Goal: Task Accomplishment & Management: Use online tool/utility

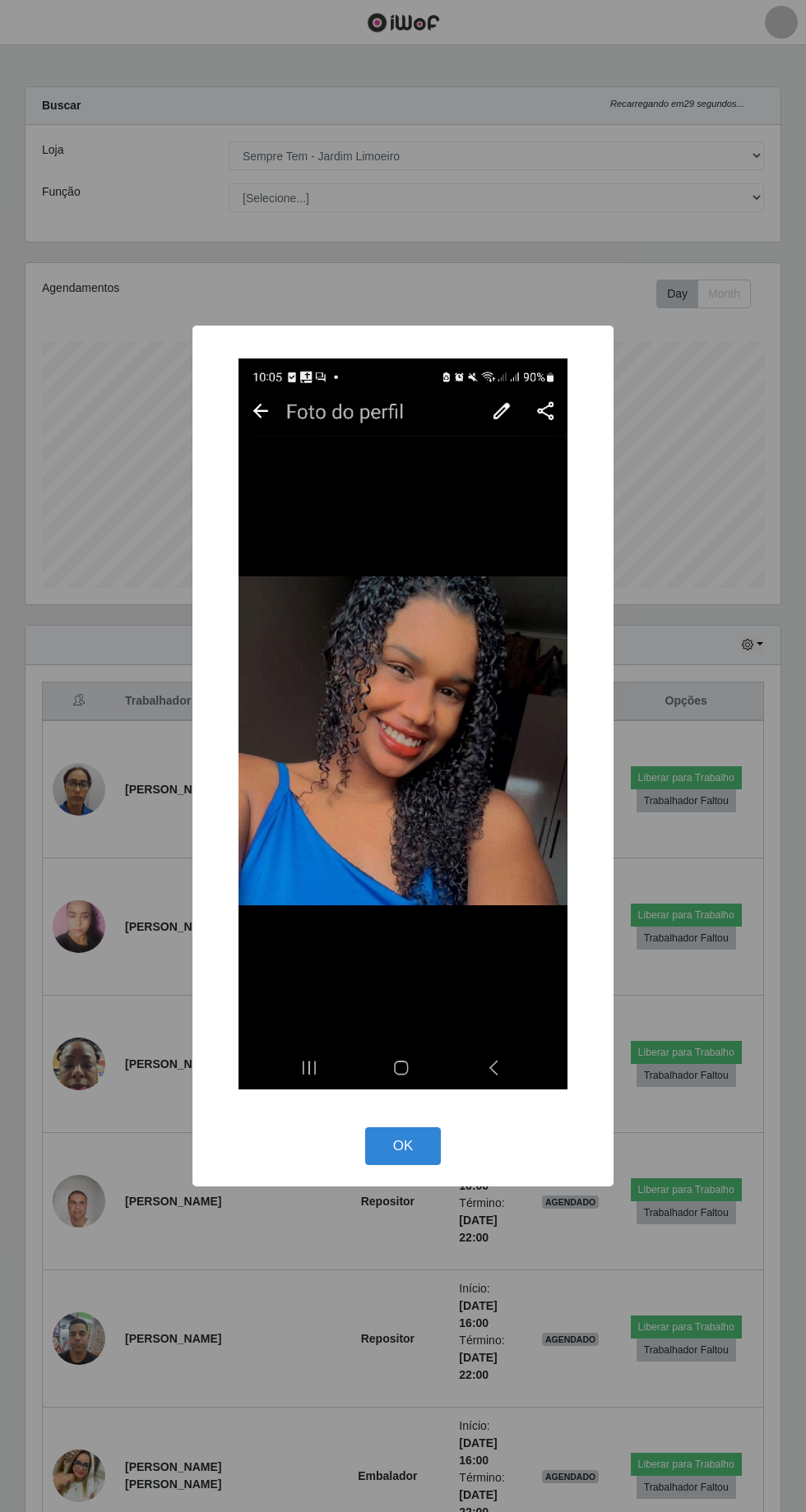
select select "508"
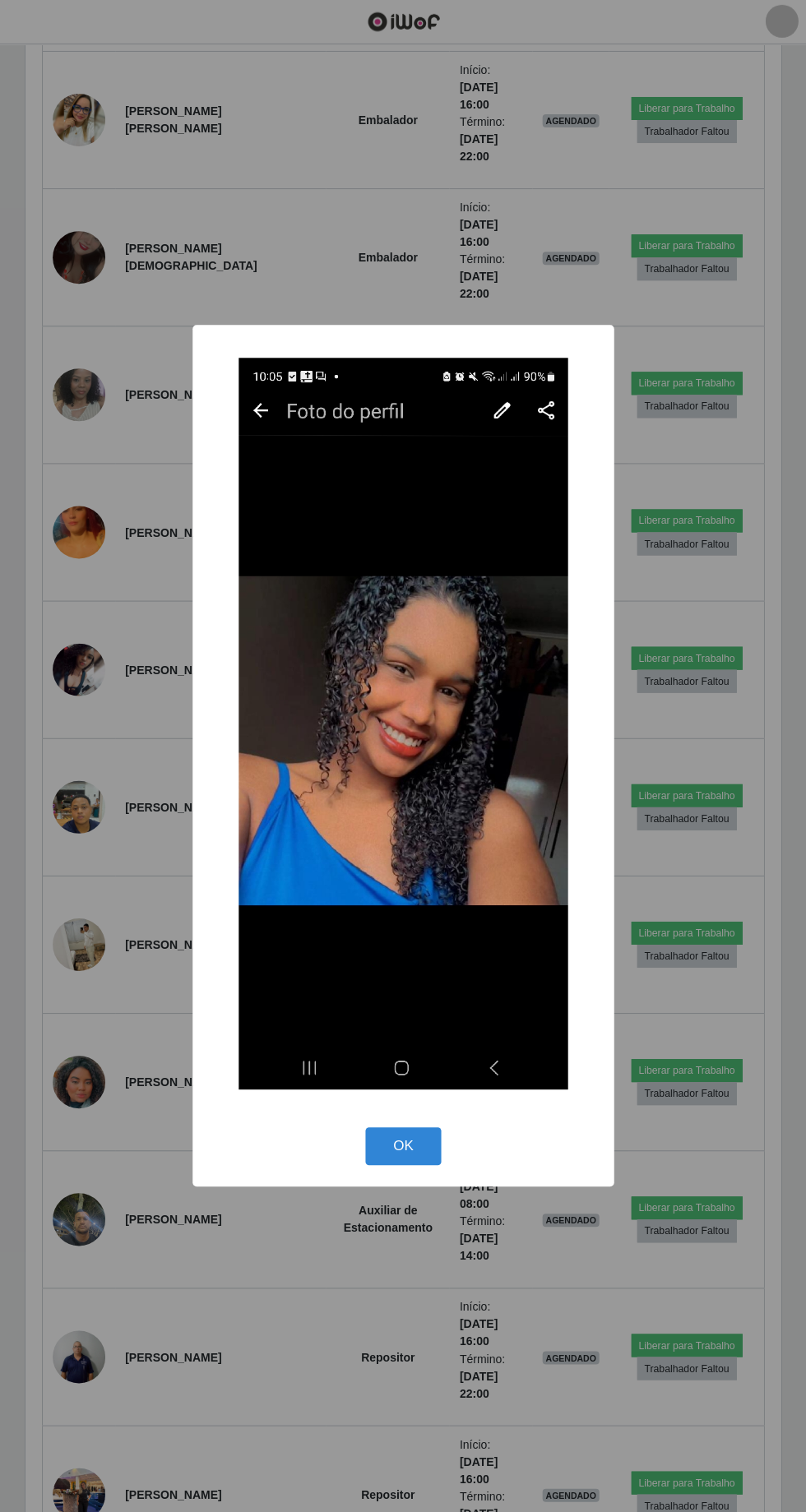
scroll to position [340, 755]
click at [428, 1157] on button "OK" at bounding box center [403, 1146] width 77 height 39
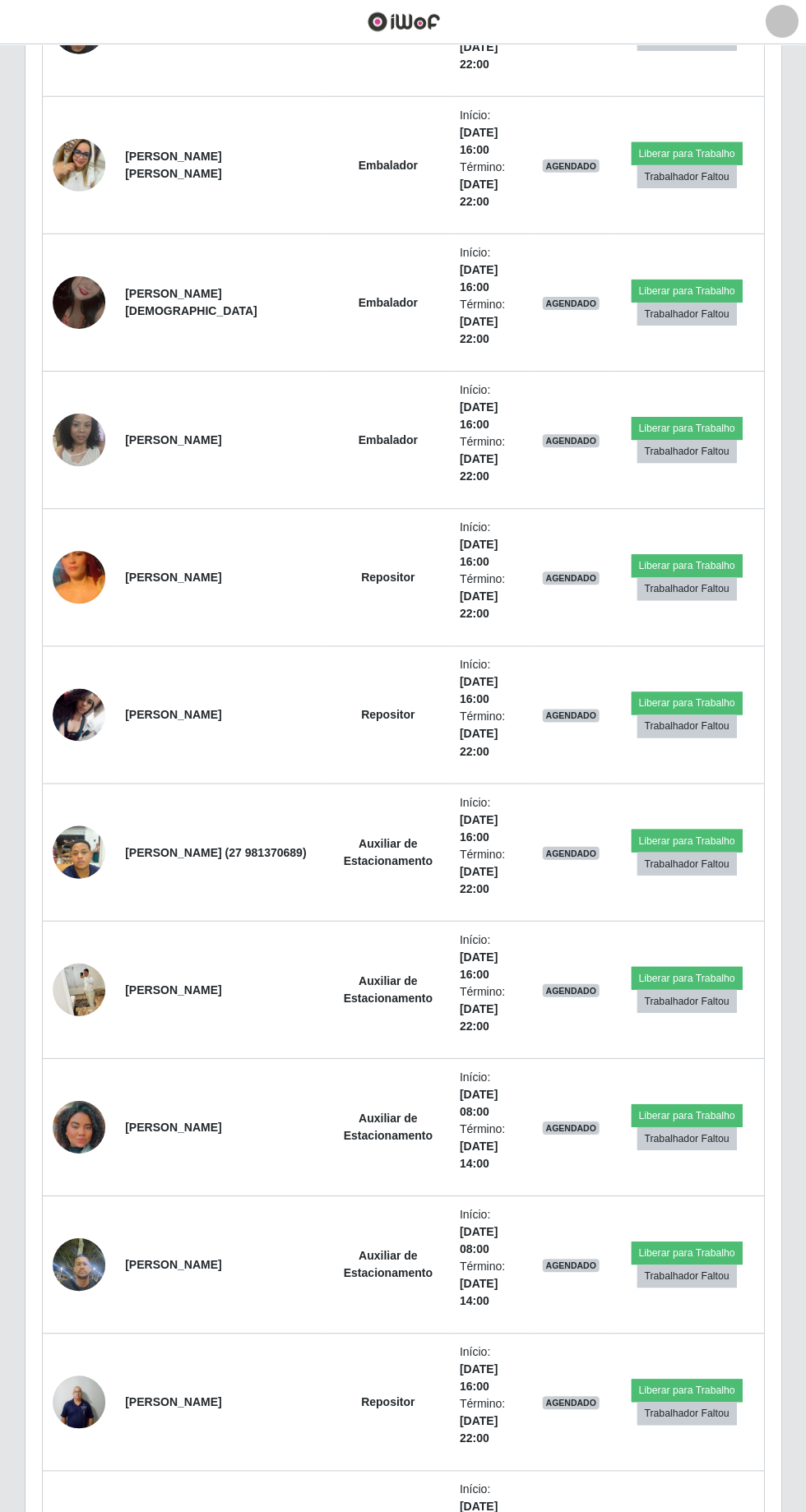
scroll to position [0, 0]
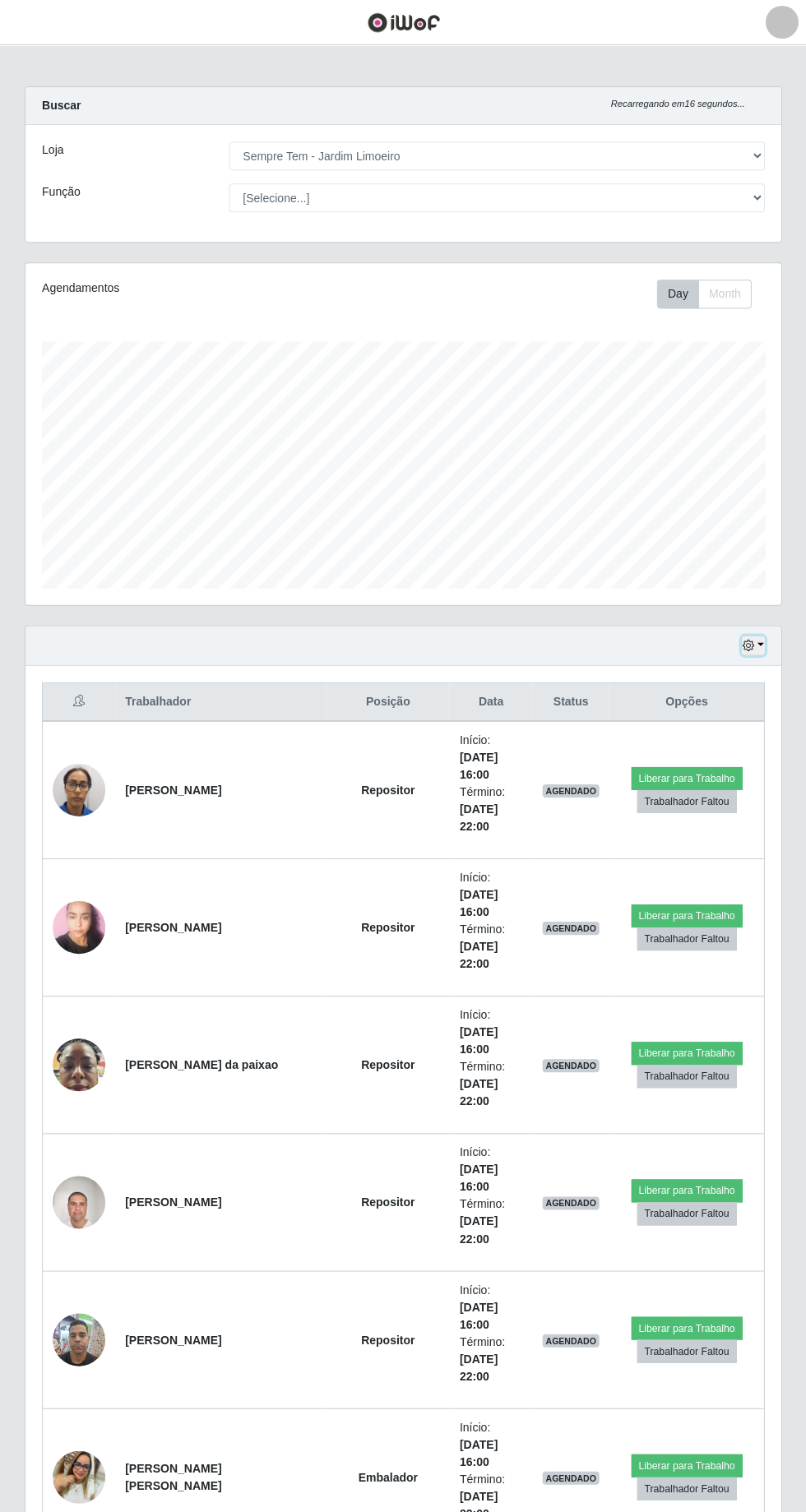
click at [748, 639] on icon "button" at bounding box center [747, 644] width 11 height 11
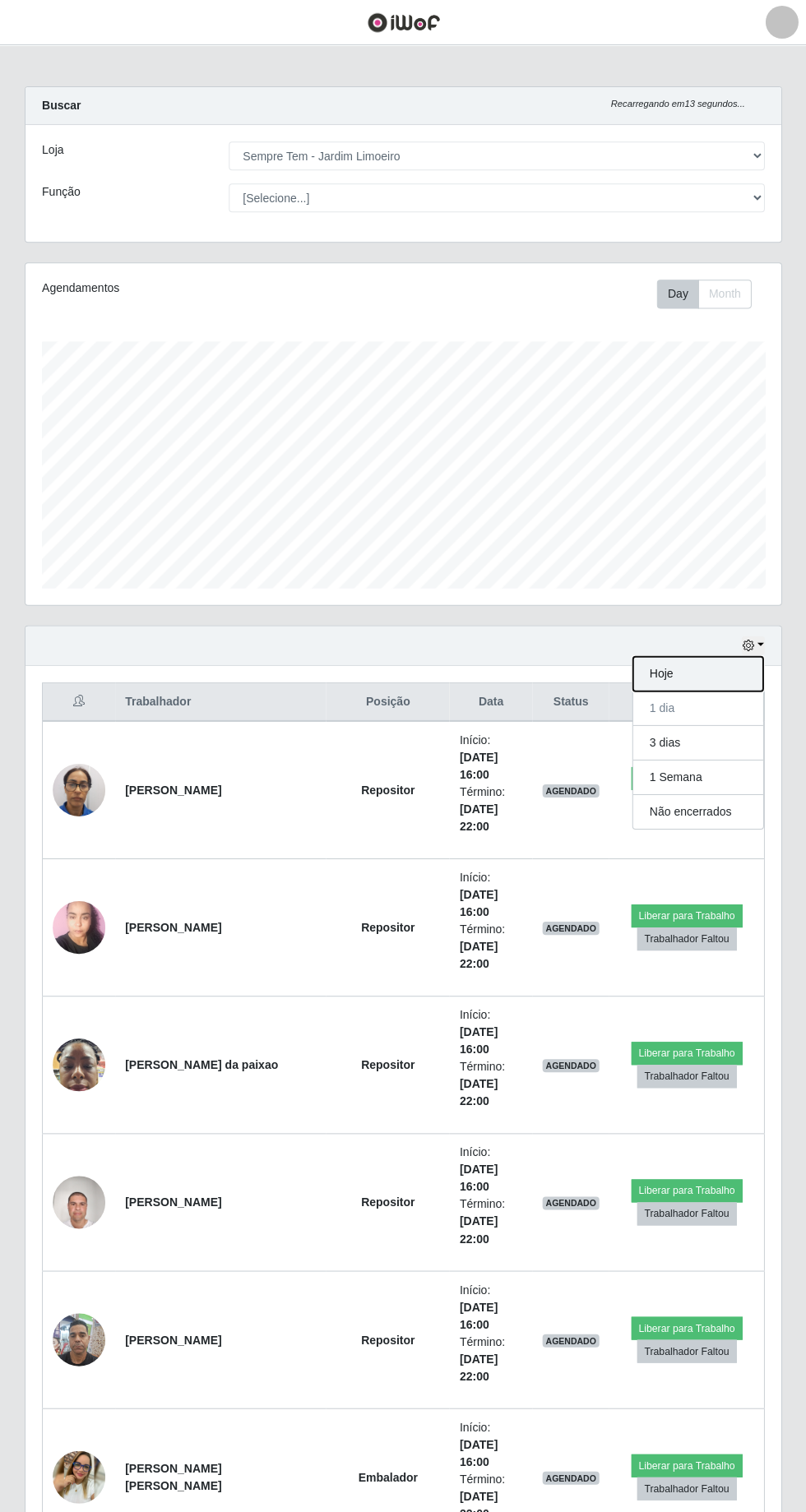
click at [685, 665] on button "Hoje" at bounding box center [697, 673] width 130 height 34
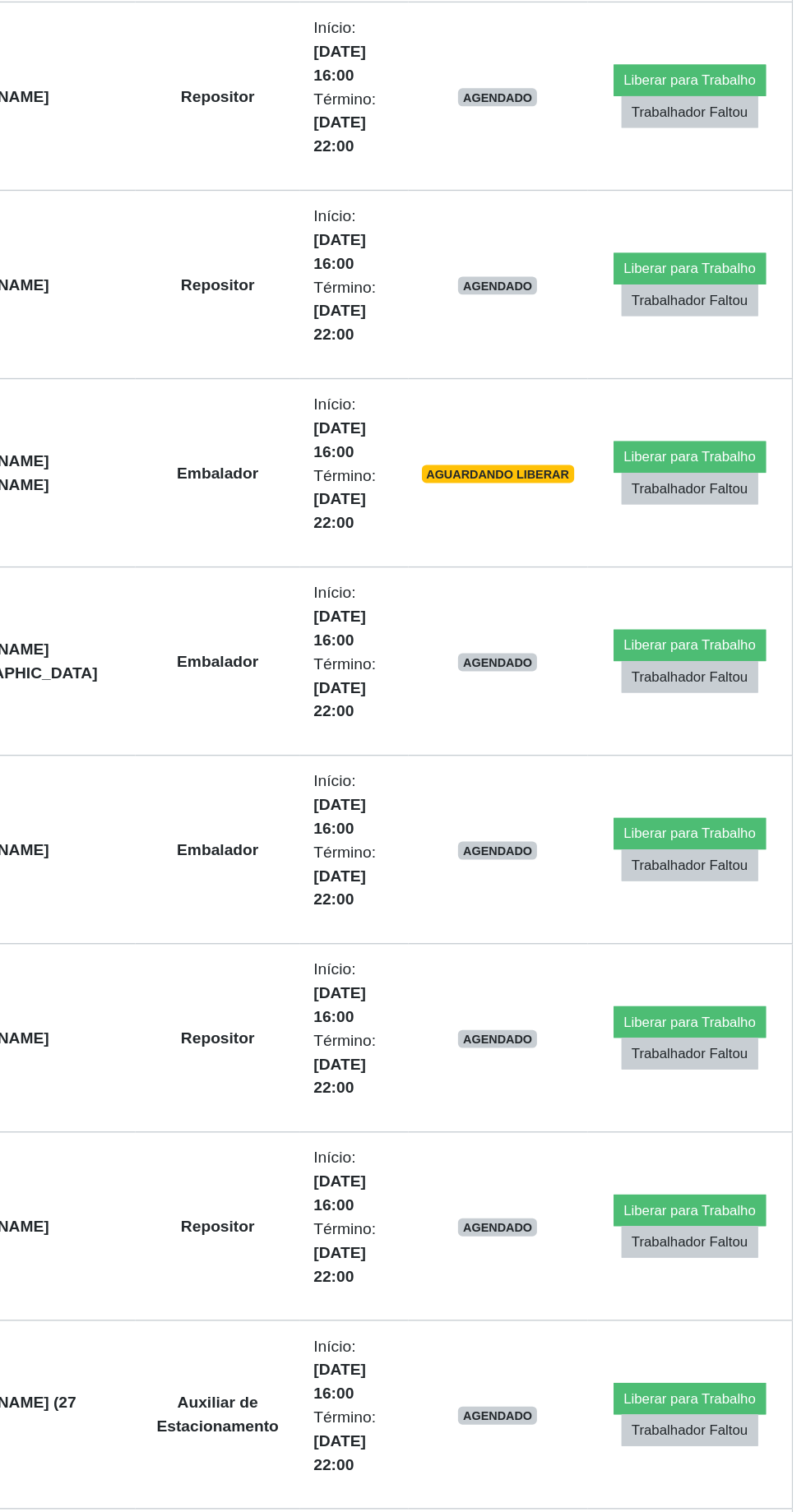
scroll to position [815, 0]
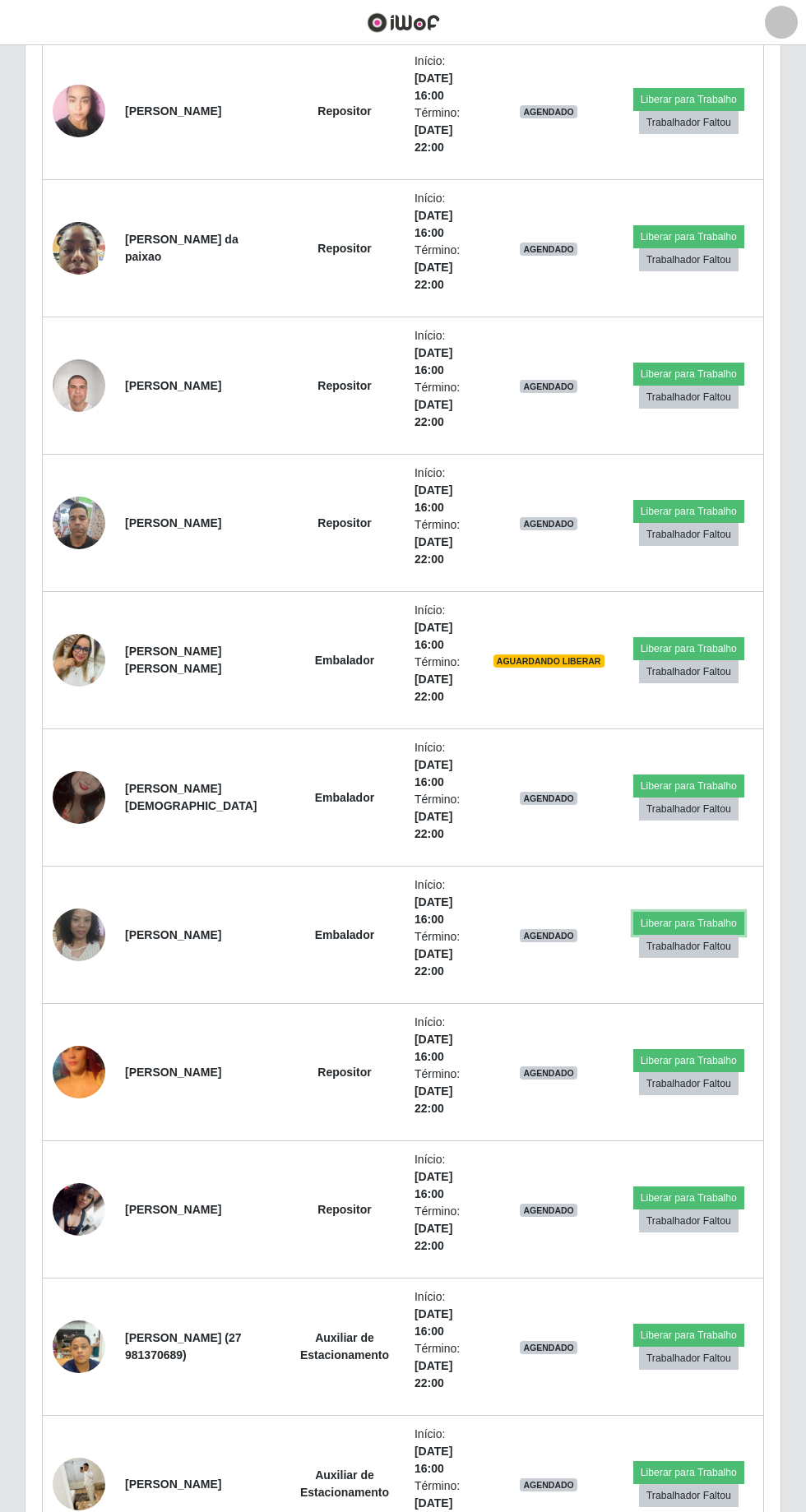
click at [694, 912] on button "Liberar para Trabalho" at bounding box center [688, 923] width 111 height 23
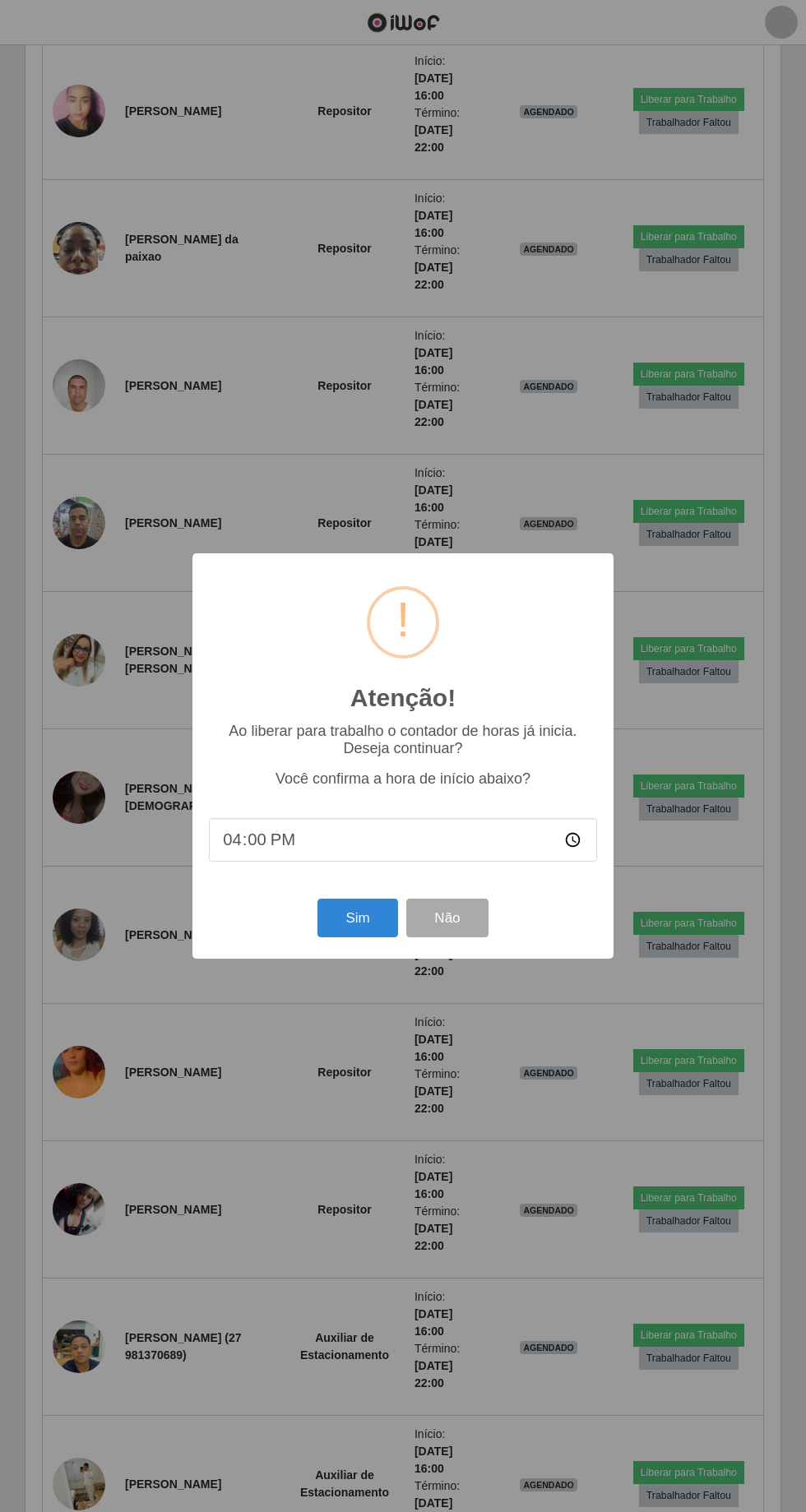
click at [694, 908] on div "Atenção! × Ao liberar para trabalho o contador de horas já inicia. Deseja conti…" at bounding box center [403, 756] width 806 height 1512
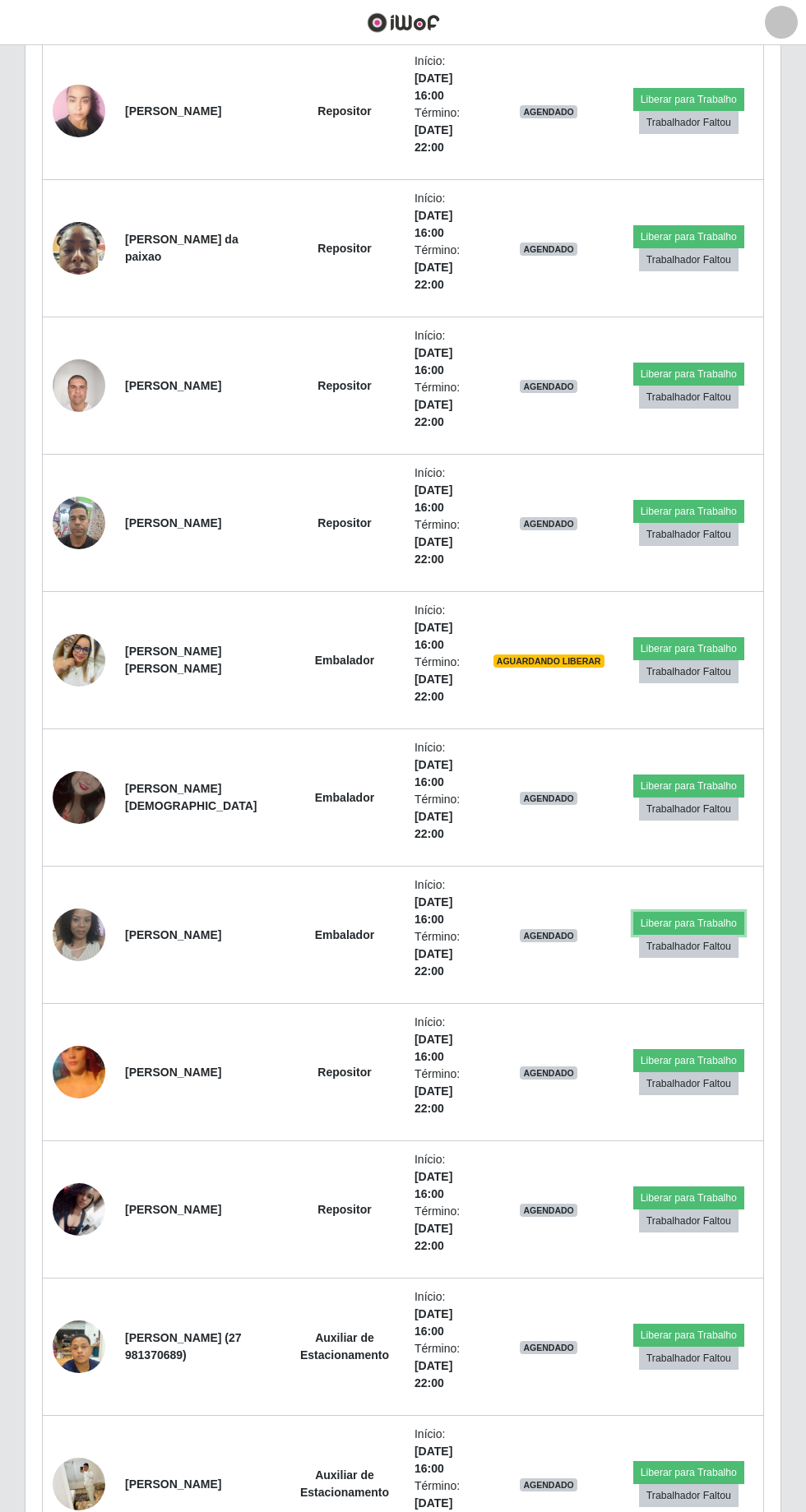
click at [694, 912] on button "Liberar para Trabalho" at bounding box center [688, 923] width 111 height 23
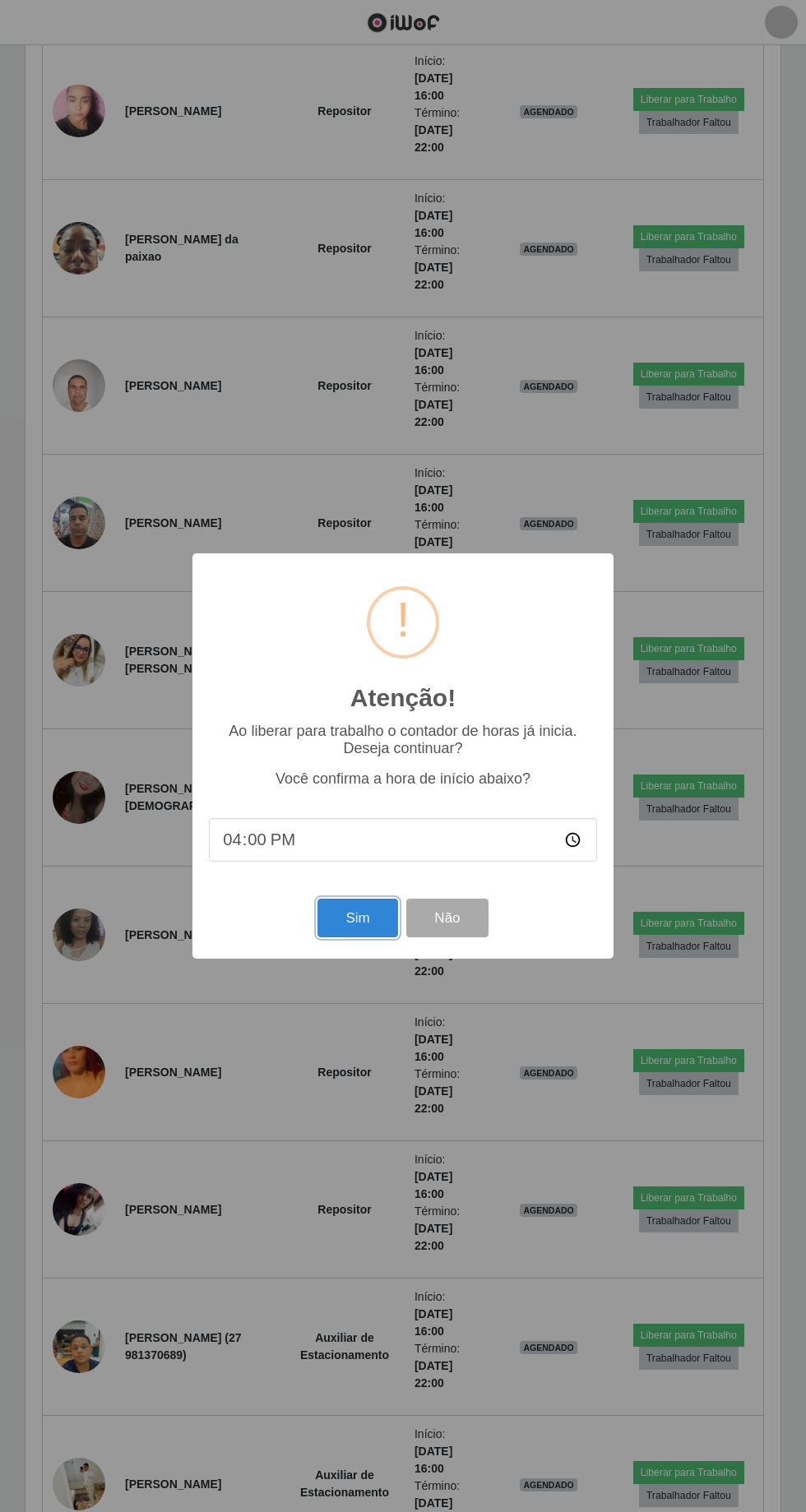
click at [357, 938] on button "Sim" at bounding box center [357, 918] width 80 height 39
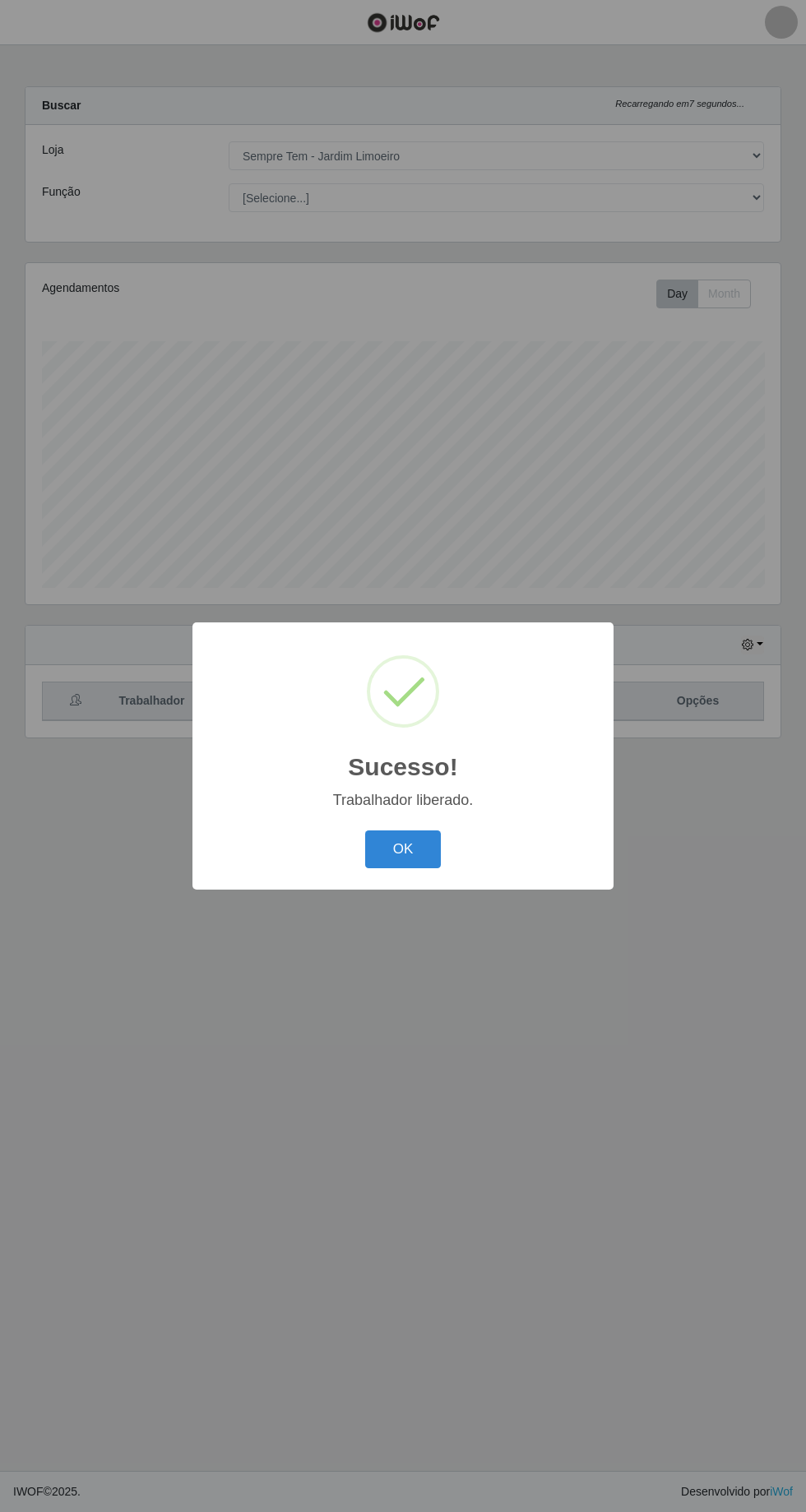
scroll to position [0, 0]
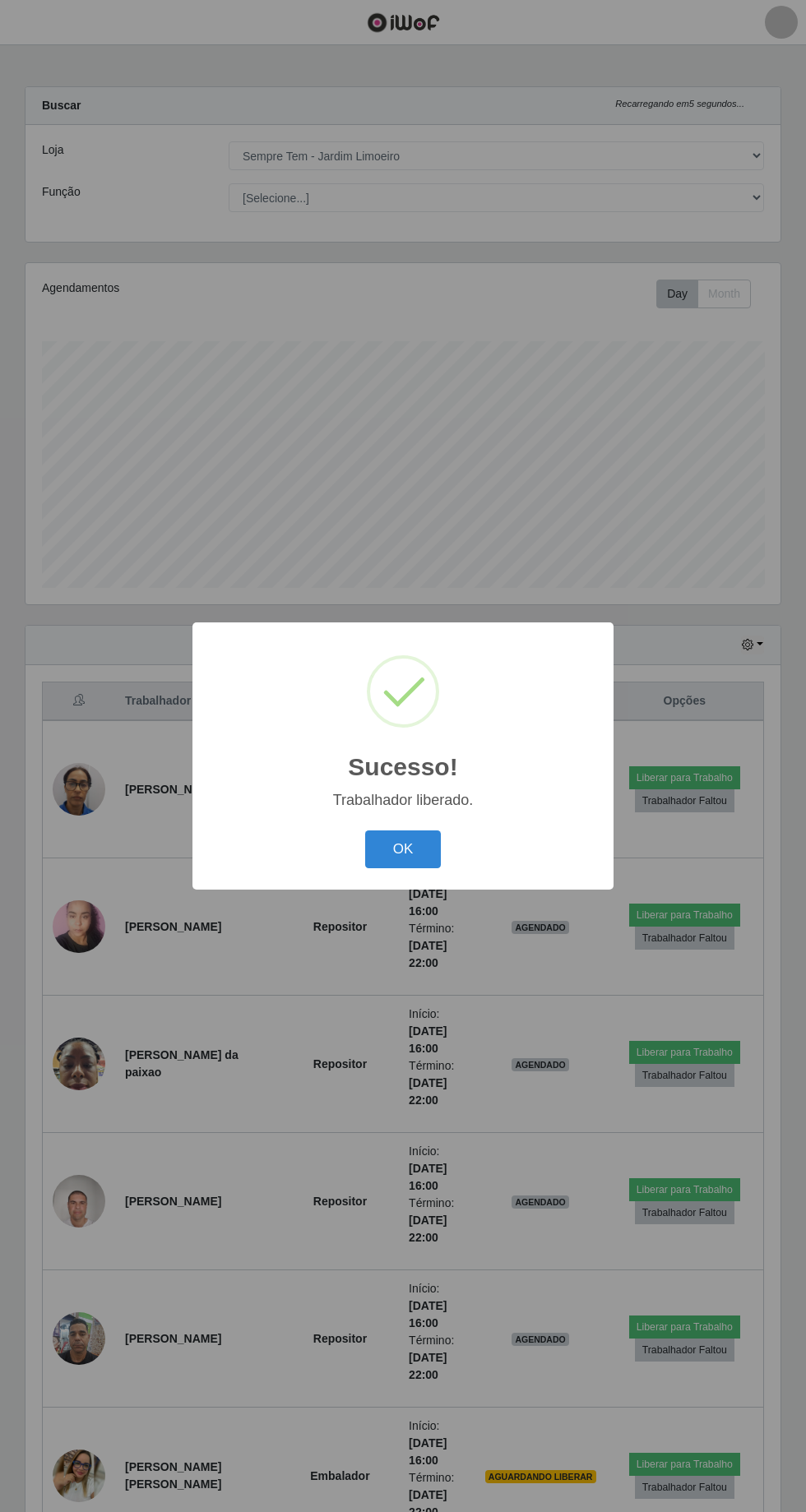
click at [402, 869] on button "OK" at bounding box center [403, 849] width 77 height 39
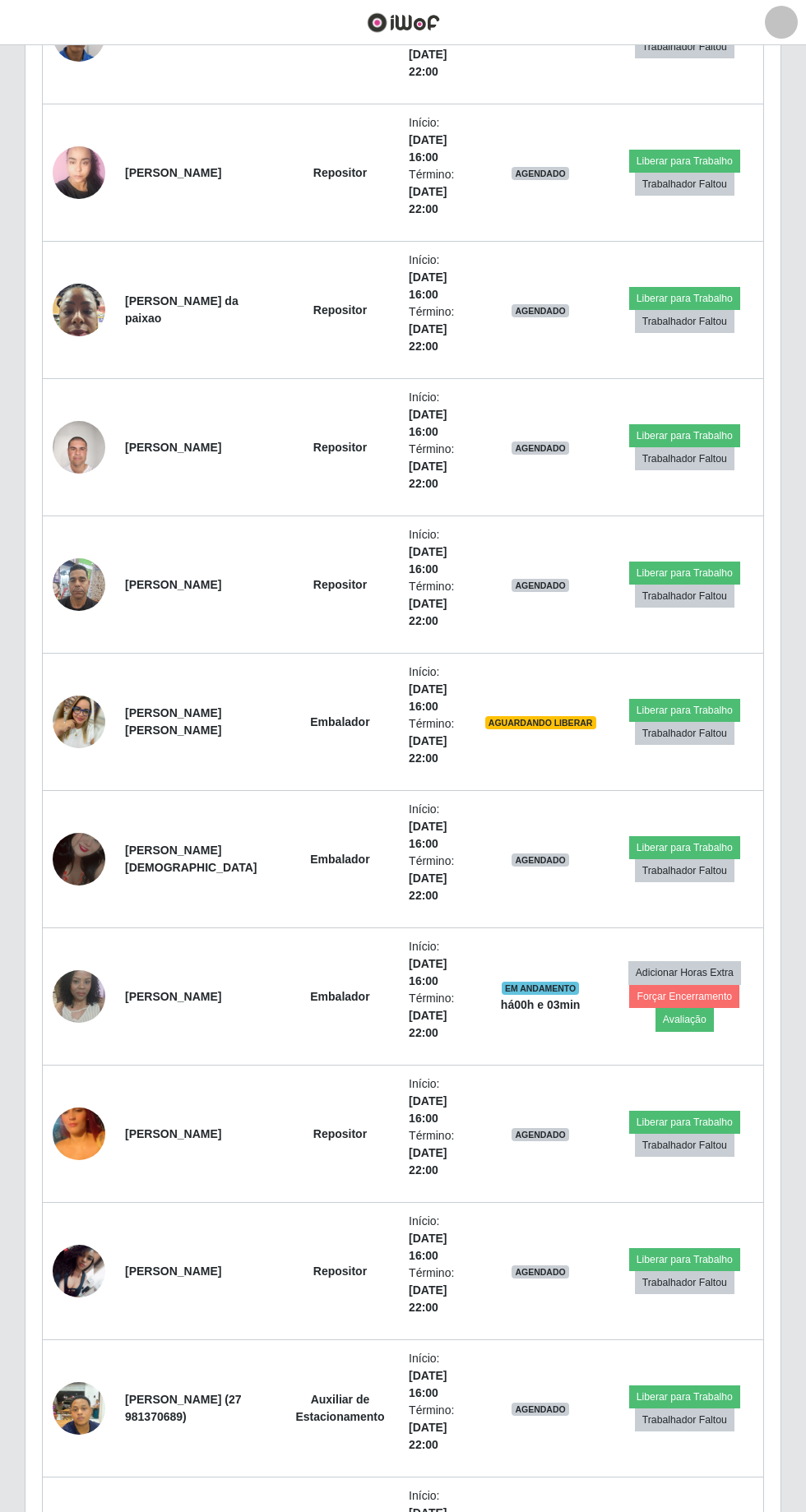
scroll to position [744, 0]
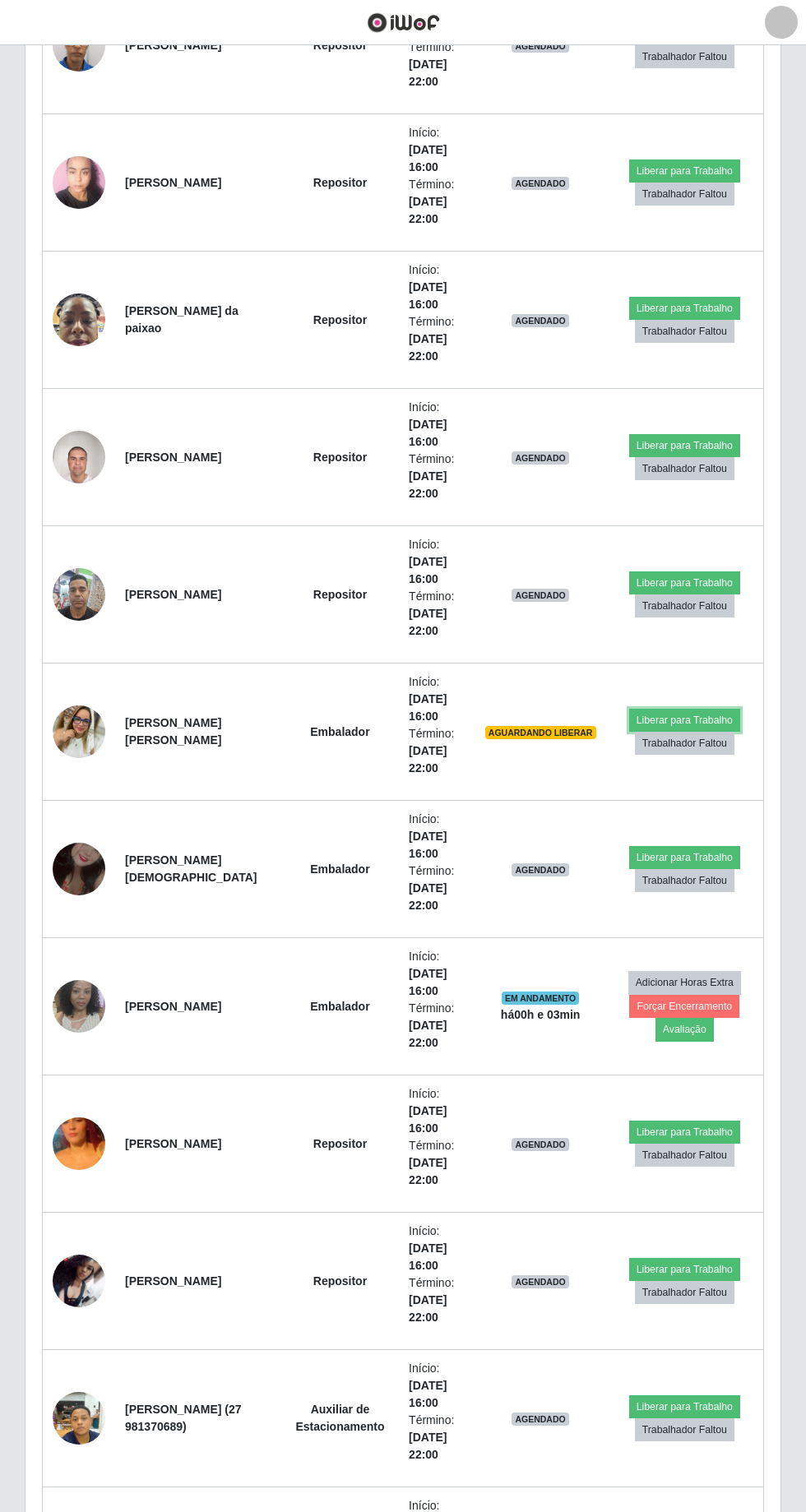
click at [707, 709] on button "Liberar para Trabalho" at bounding box center [684, 720] width 111 height 23
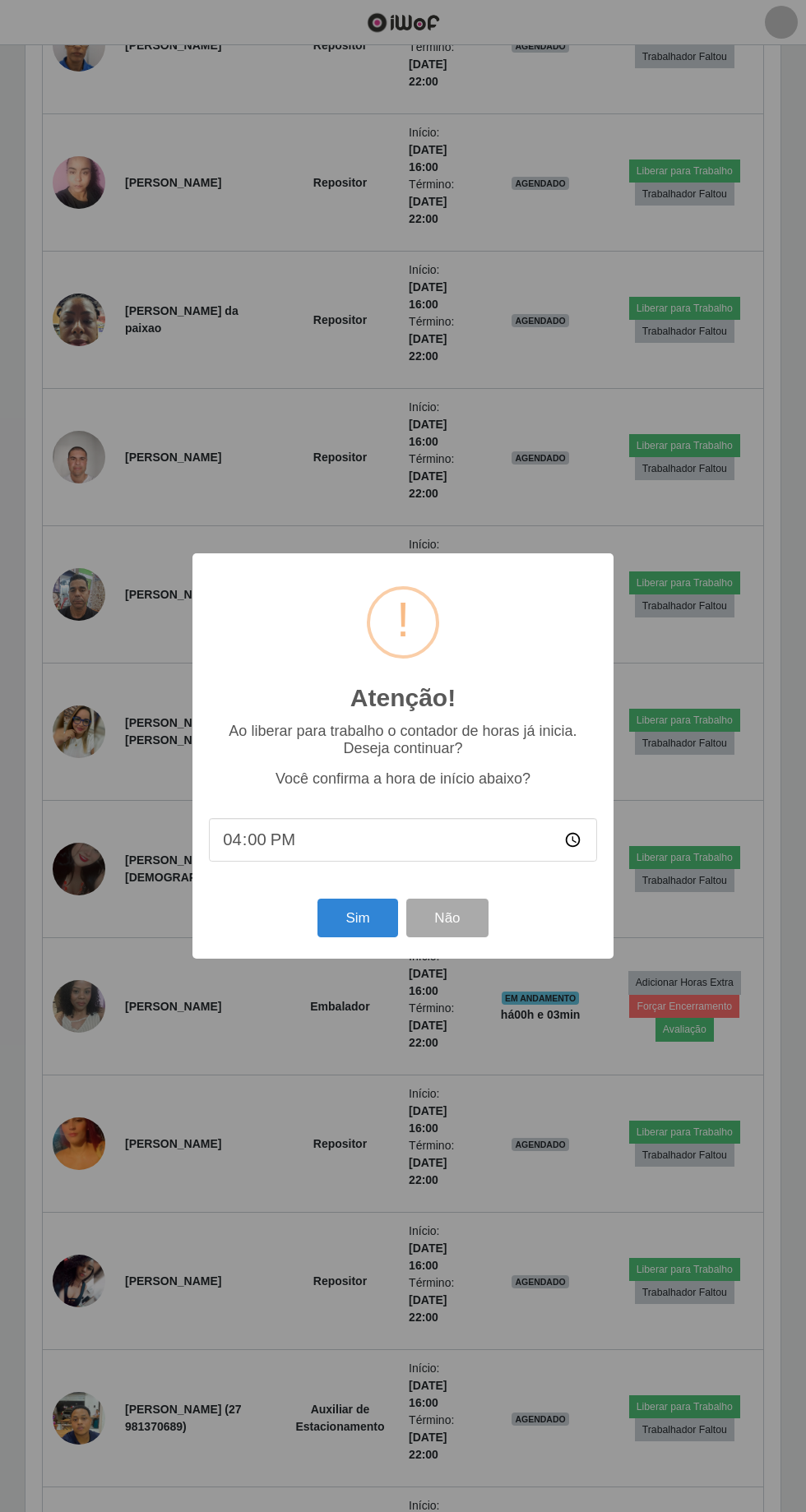
click at [685, 707] on div "Atenção! × Ao liberar para trabalho o contador de horas já inicia. Deseja conti…" at bounding box center [403, 756] width 806 height 1512
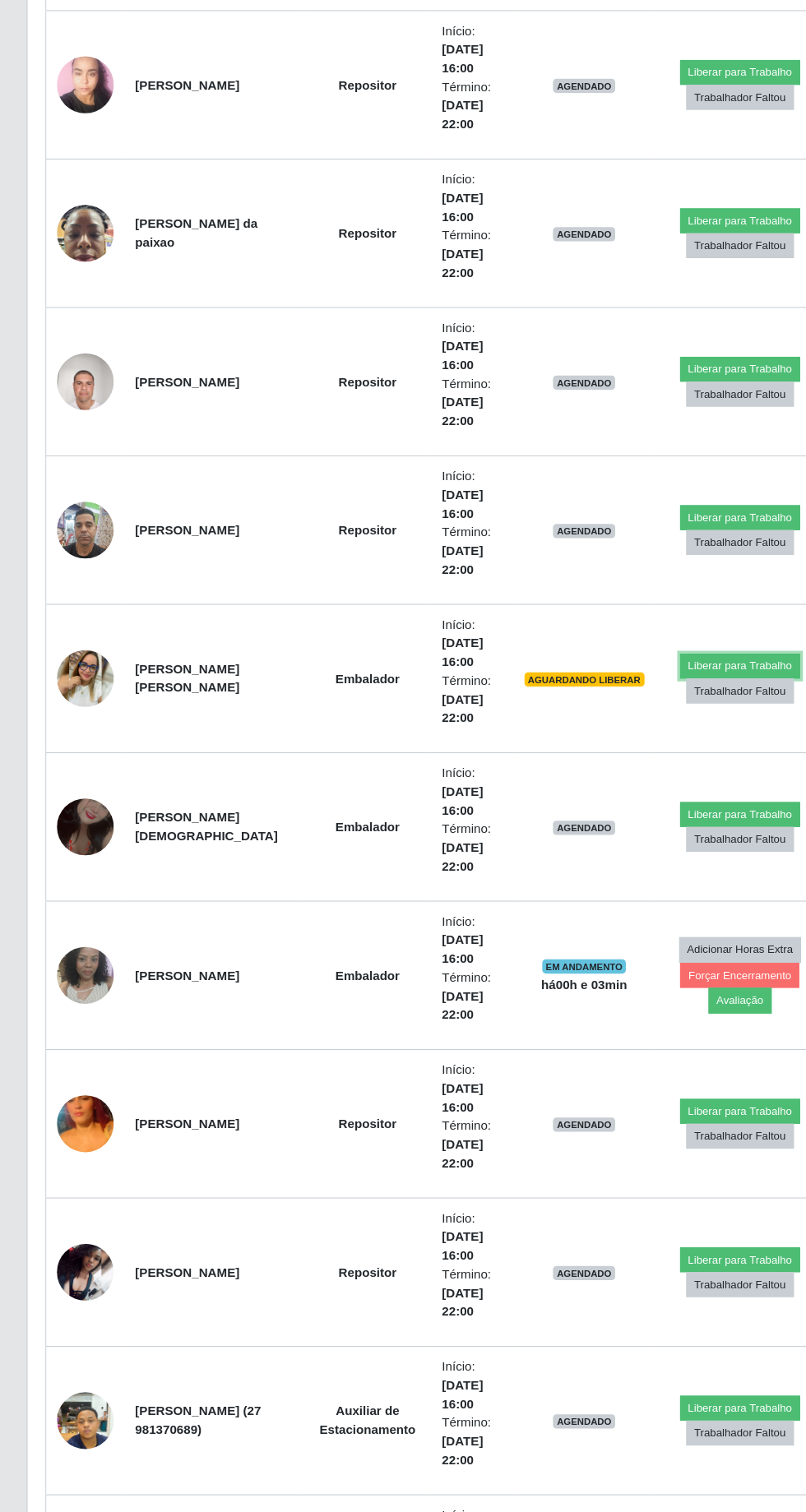
click at [689, 709] on button "Liberar para Trabalho" at bounding box center [684, 720] width 111 height 23
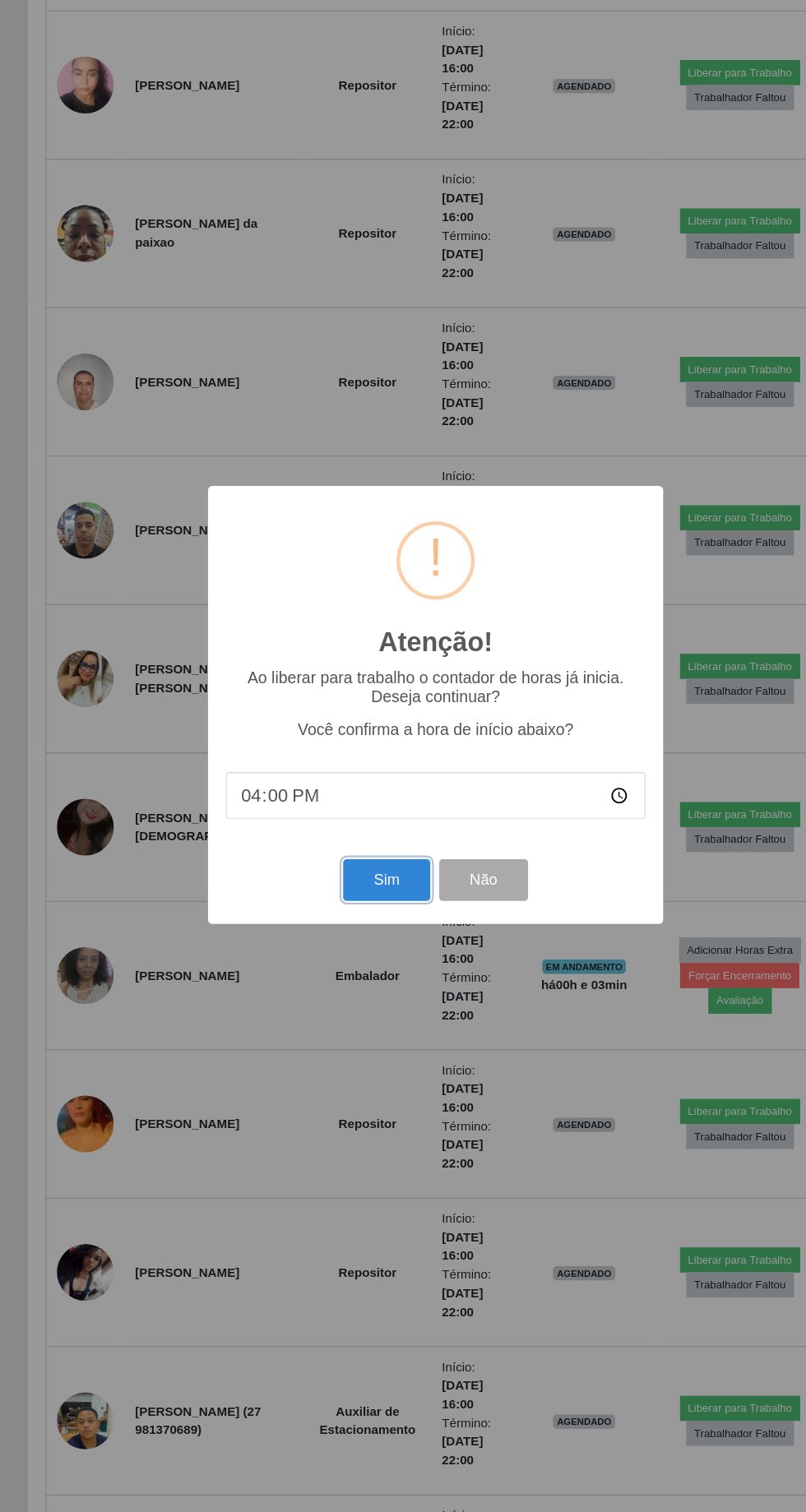
click at [366, 920] on button "Sim" at bounding box center [357, 918] width 80 height 39
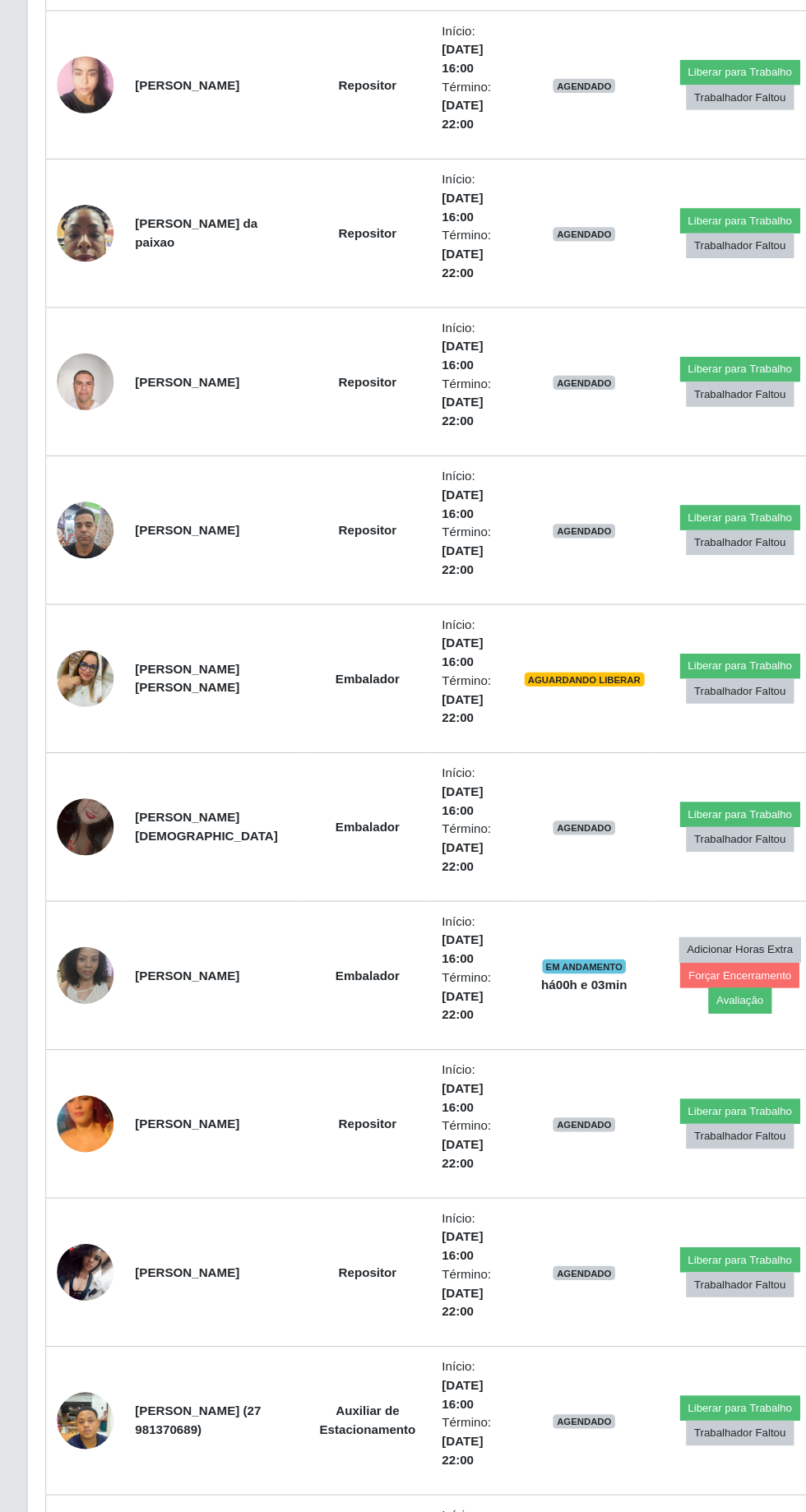
scroll to position [59, 0]
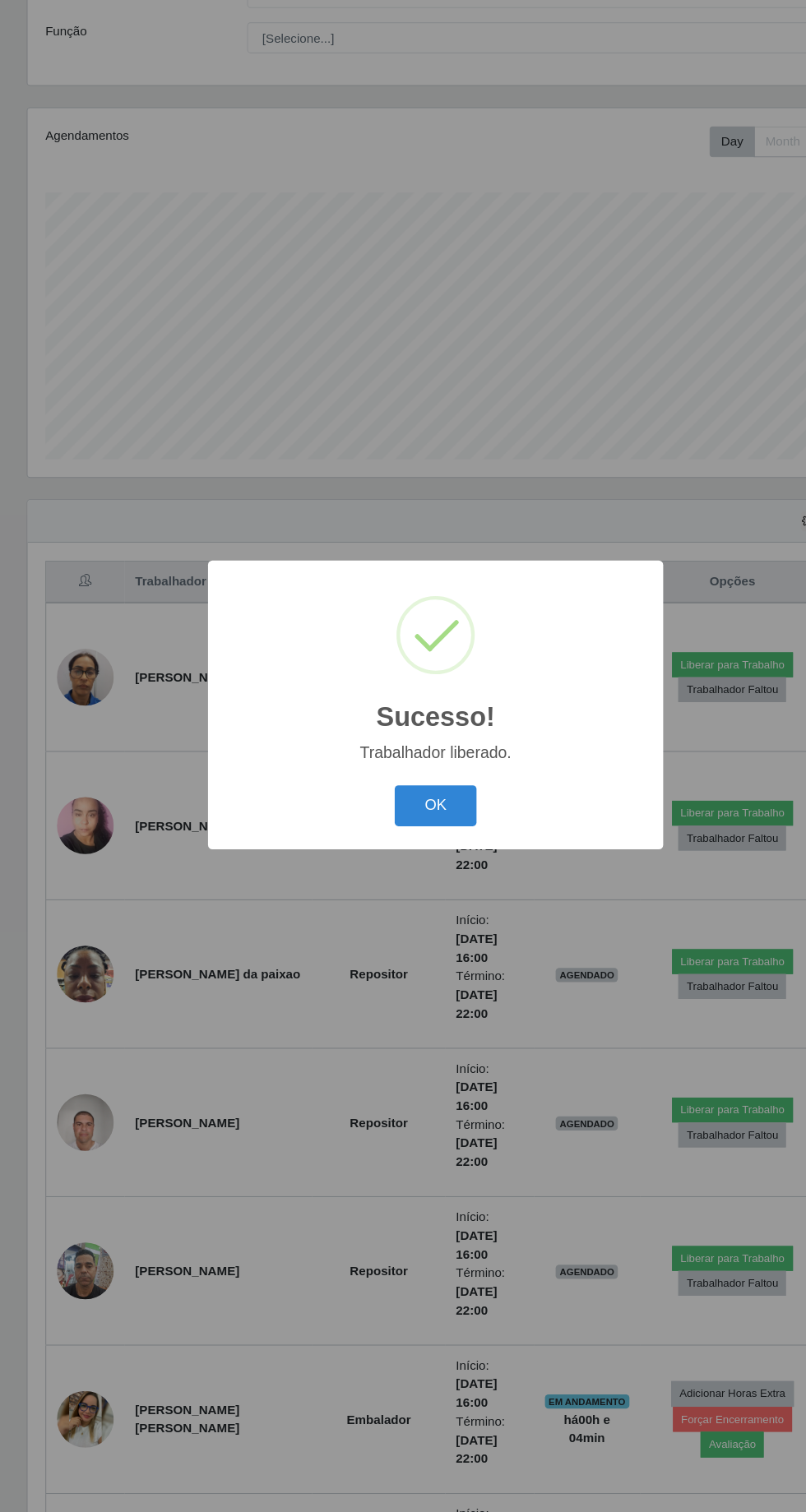
click at [418, 846] on button "OK" at bounding box center [403, 849] width 77 height 39
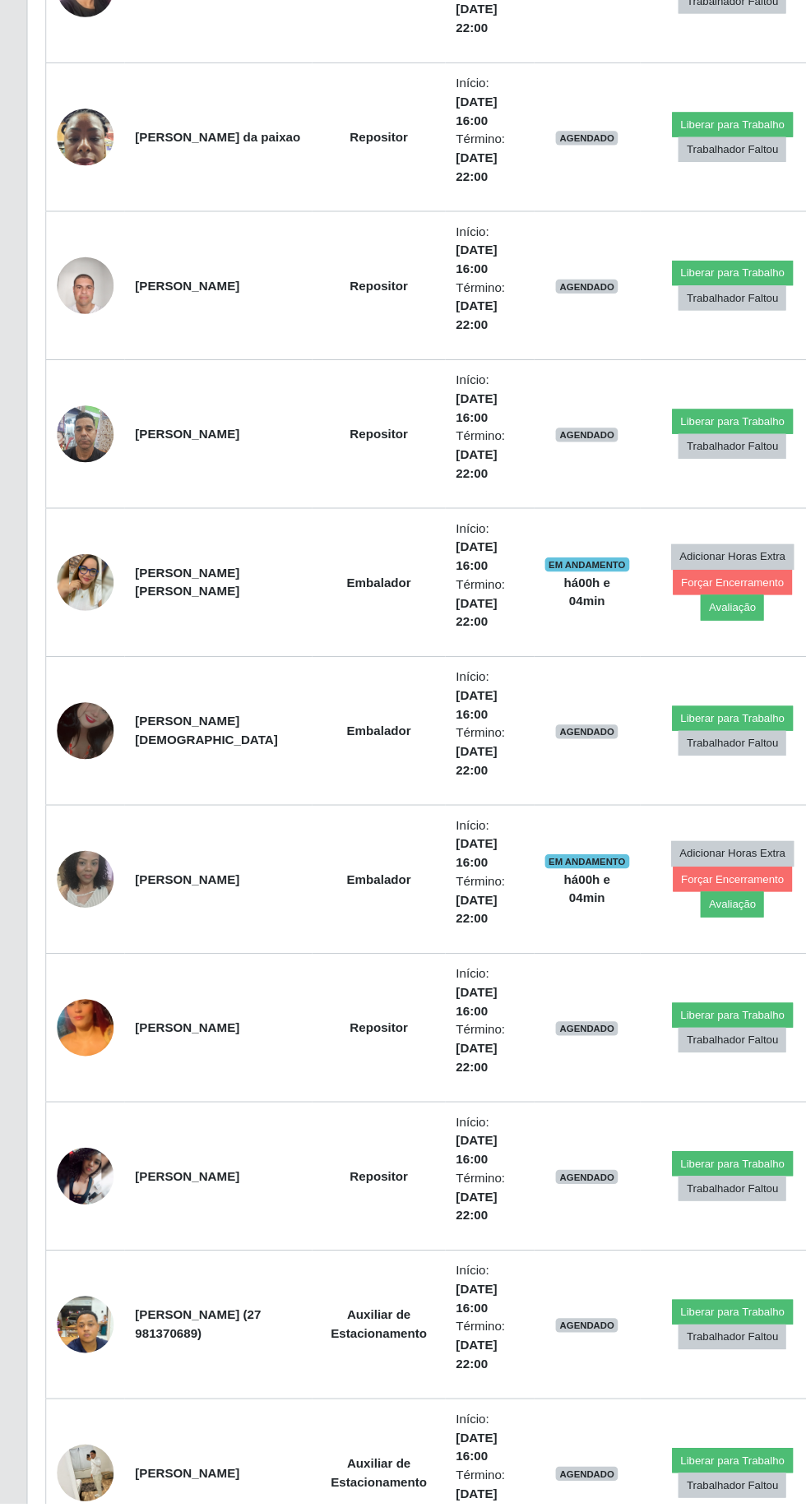
scroll to position [815, 0]
click at [685, 1189] on button "Liberar para Trabalho" at bounding box center [677, 1198] width 111 height 23
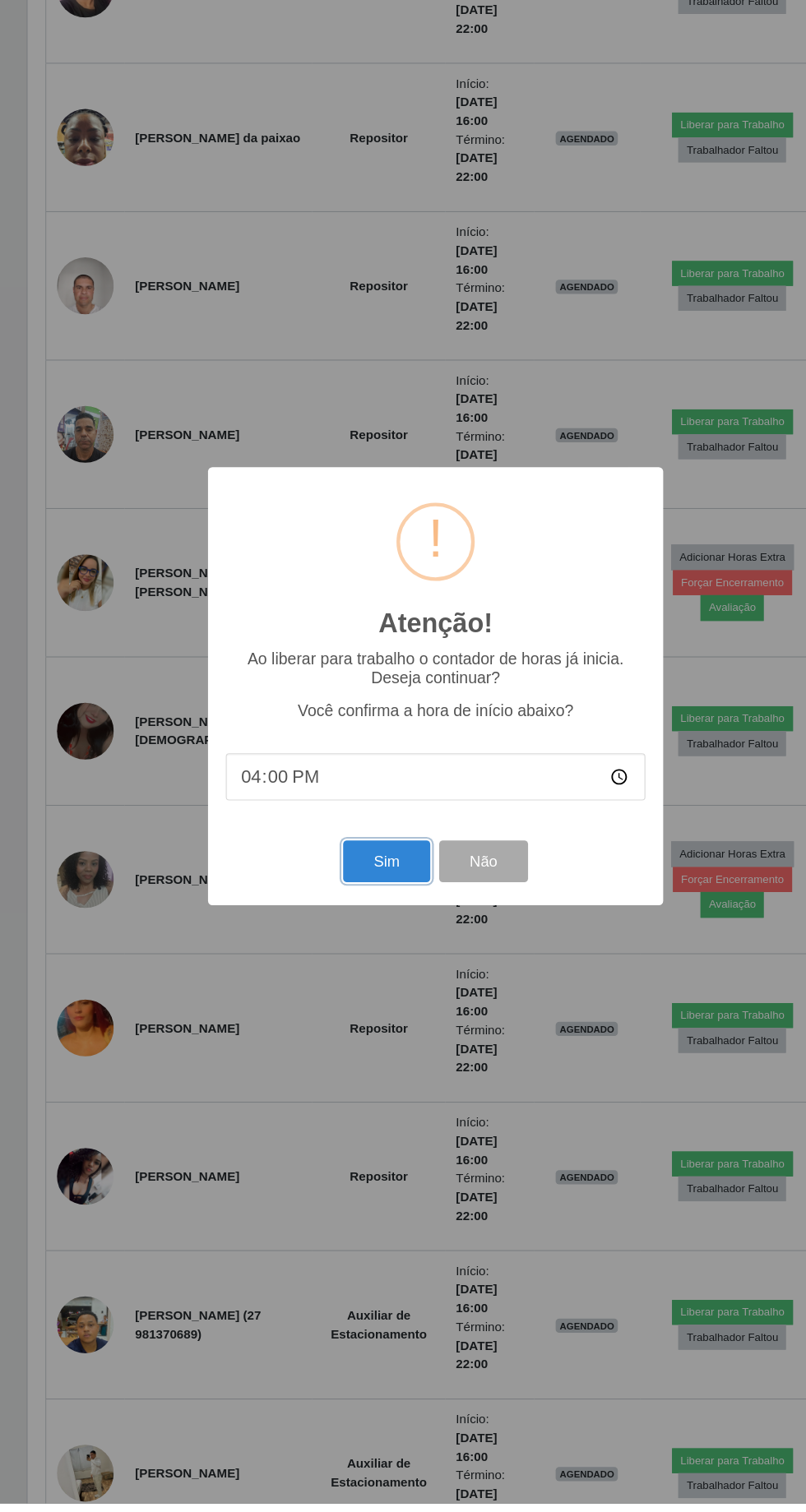
click at [382, 938] on button "Sim" at bounding box center [357, 918] width 80 height 39
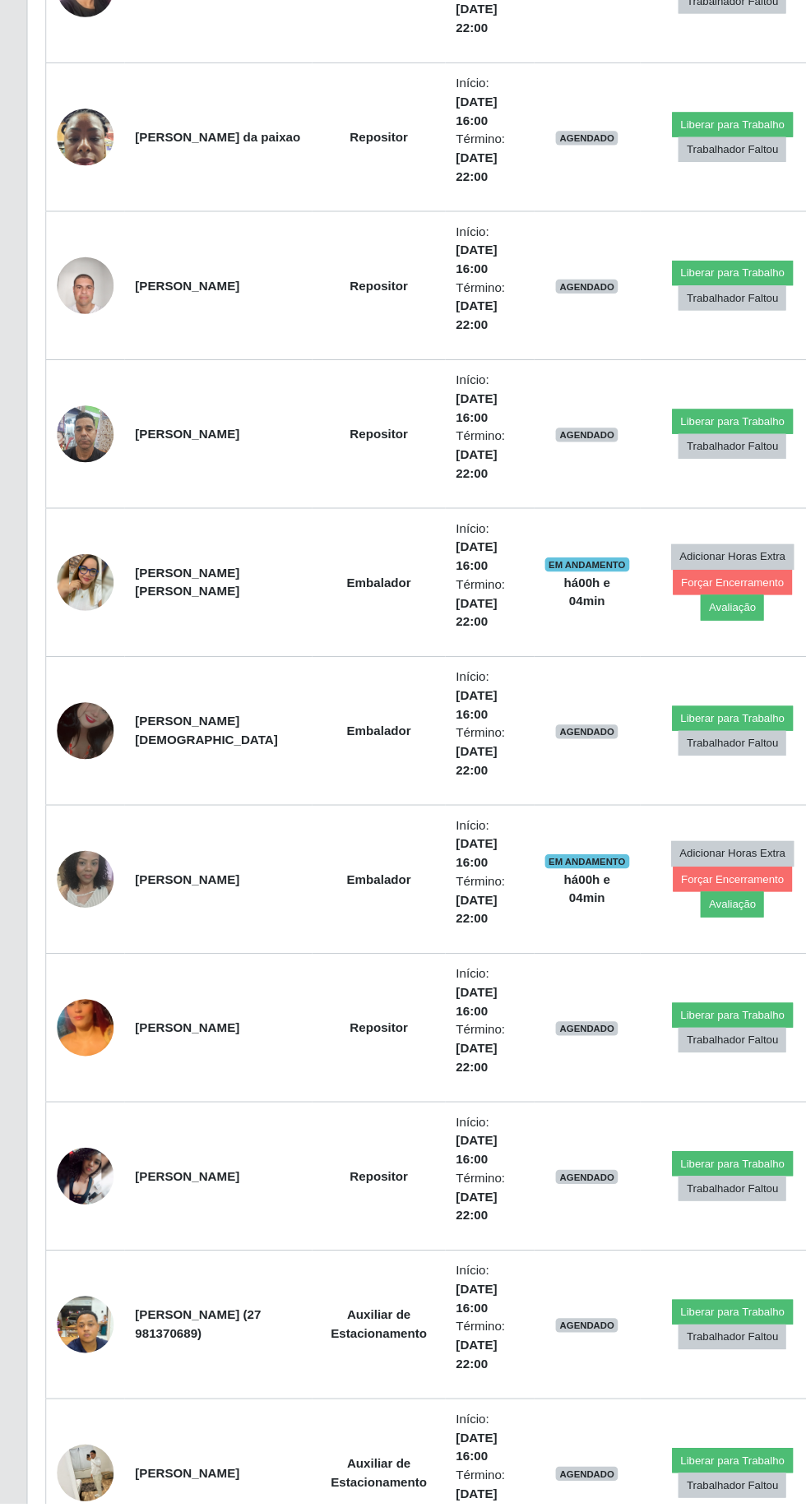
scroll to position [0, 0]
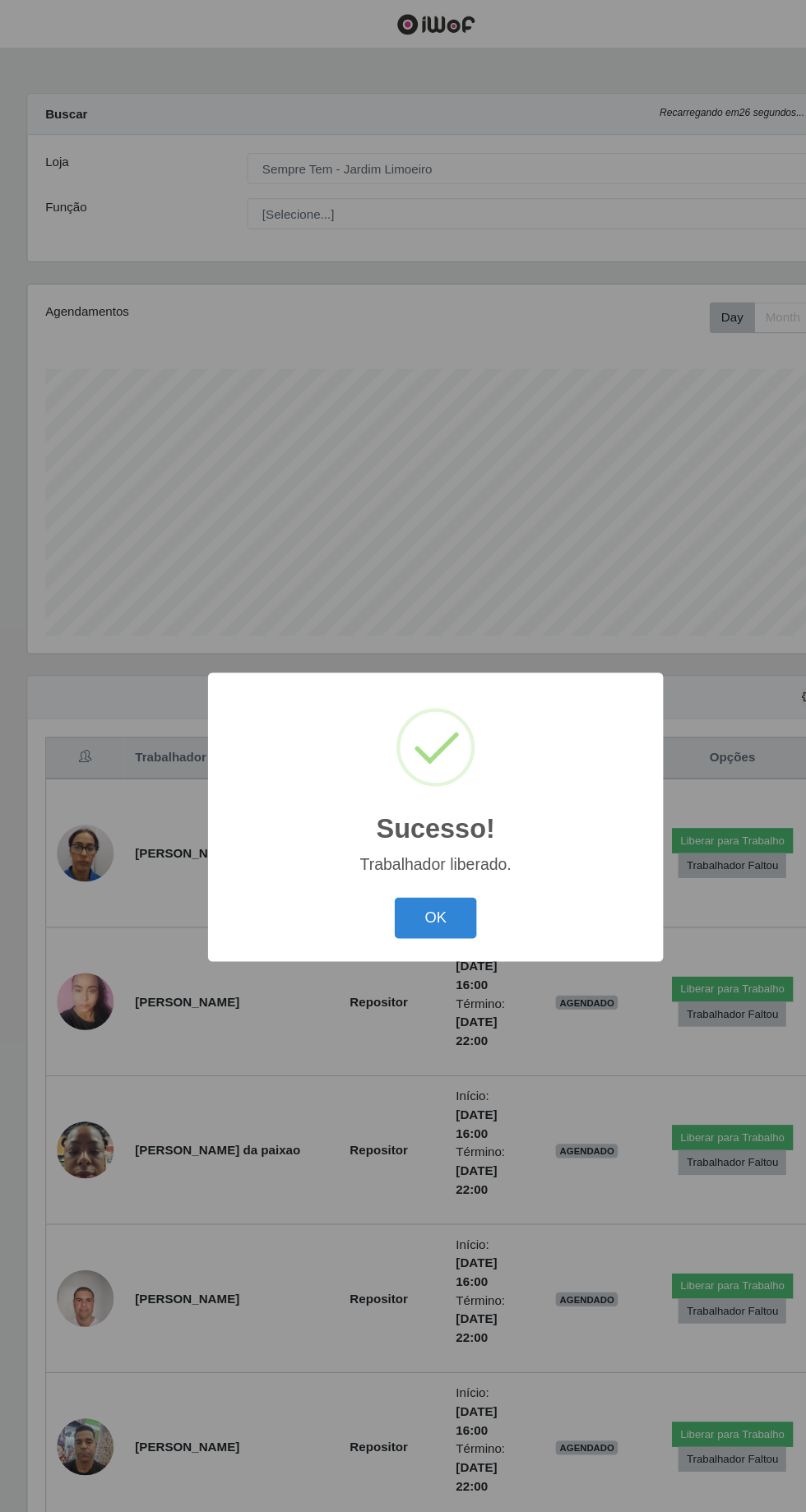
click at [418, 869] on button "OK" at bounding box center [403, 849] width 77 height 39
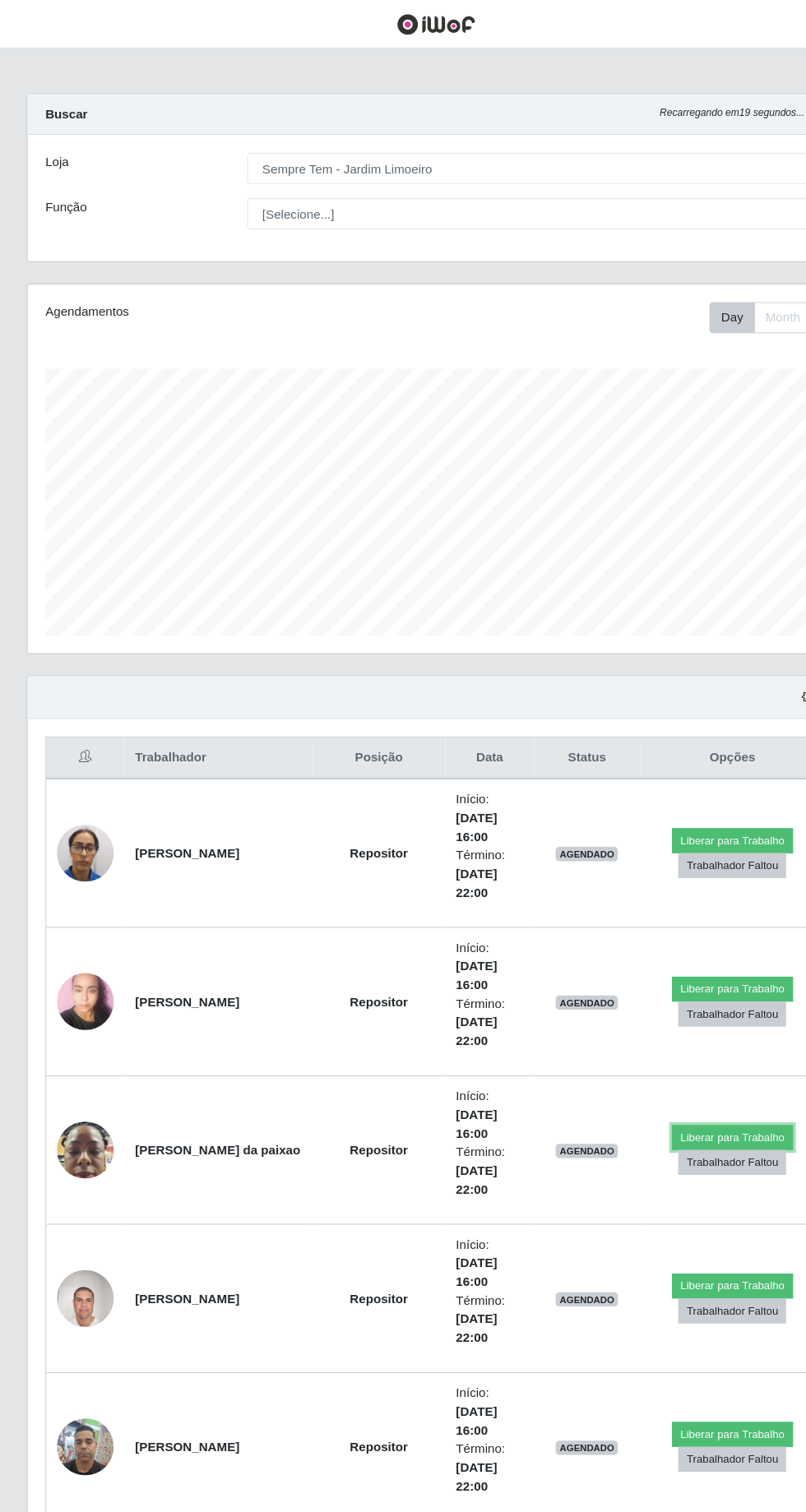
click at [691, 1041] on button "Liberar para Trabalho" at bounding box center [677, 1052] width 111 height 23
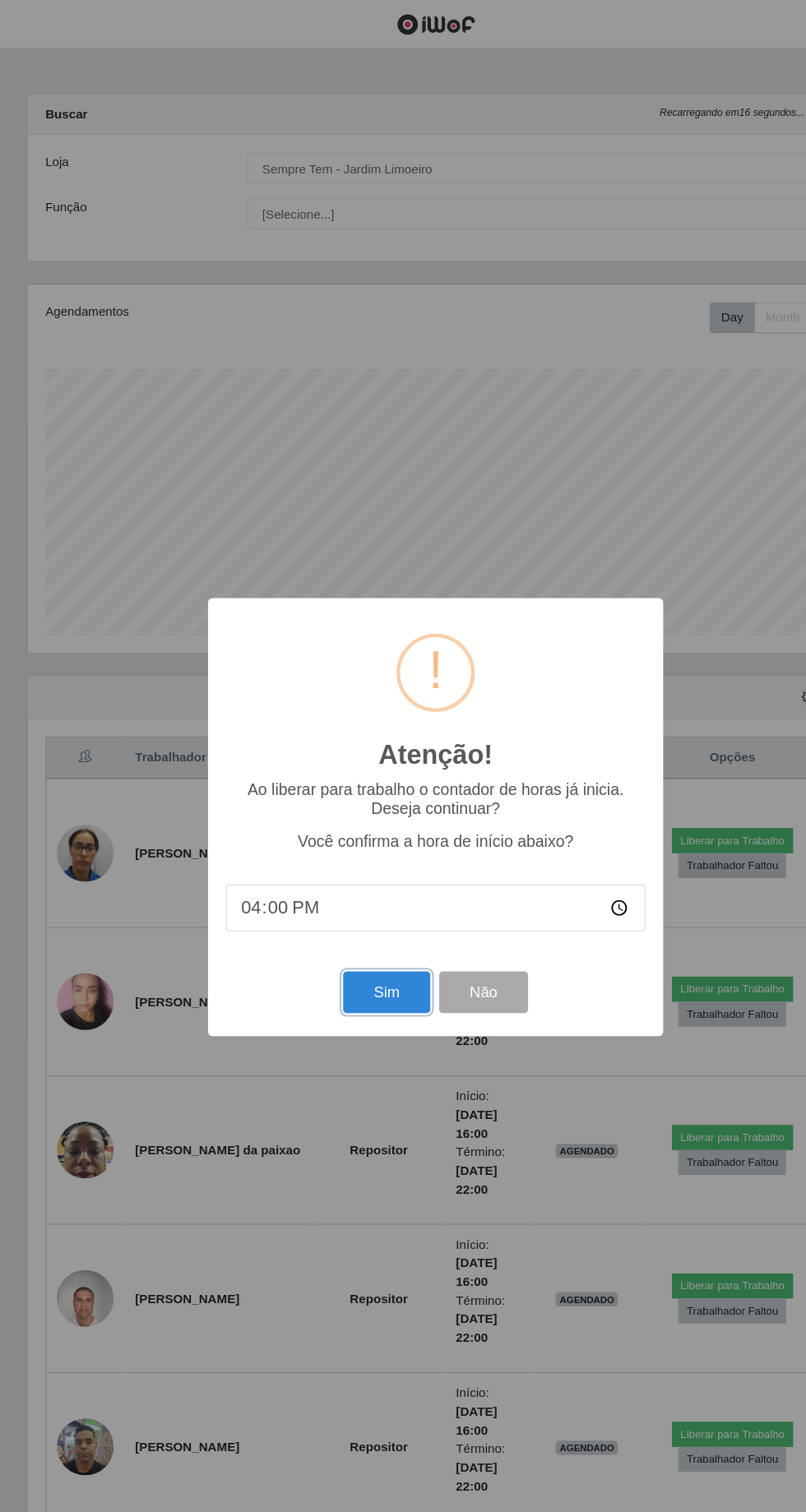
click at [369, 938] on button "Sim" at bounding box center [357, 918] width 80 height 39
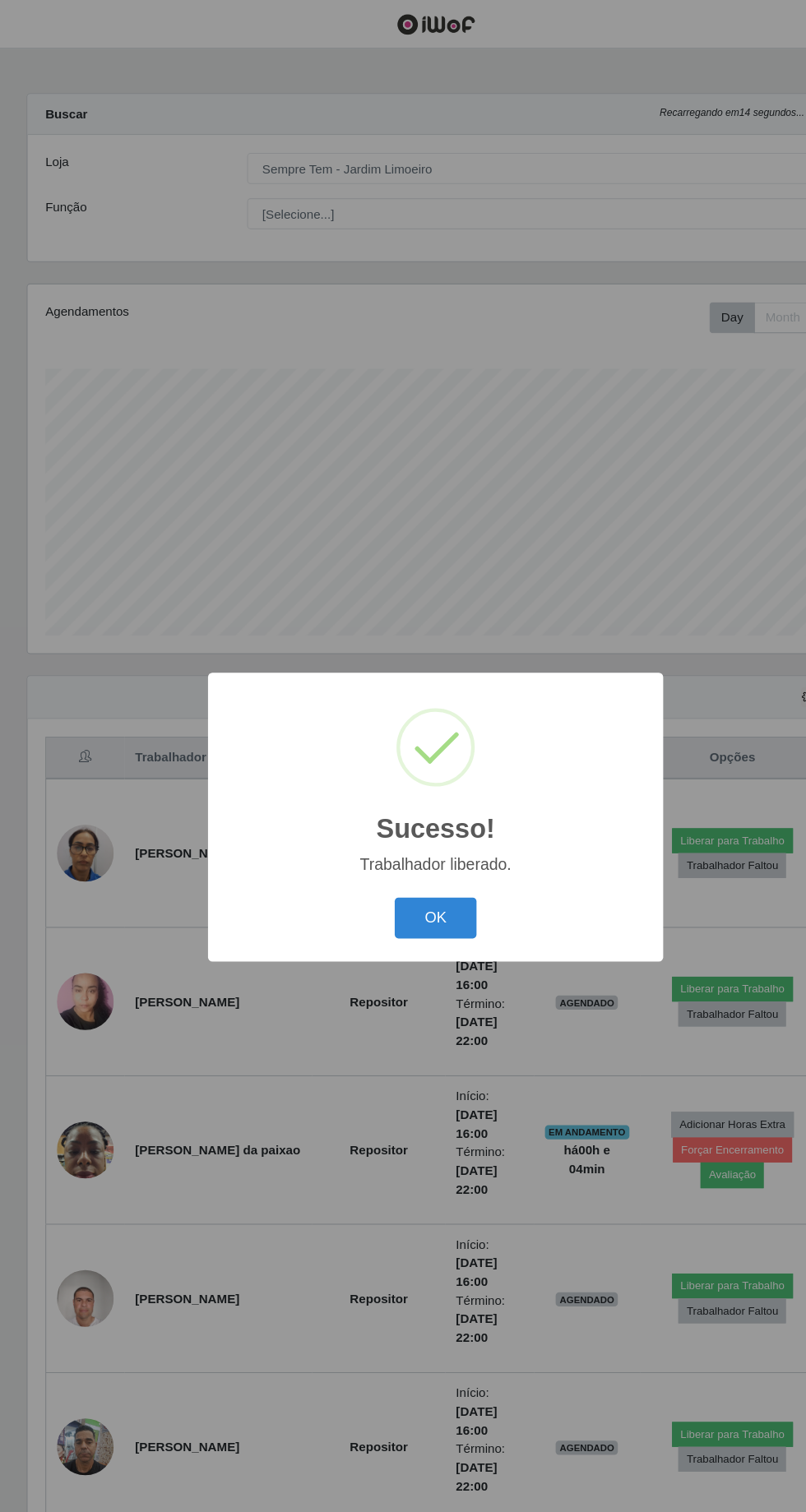
click at [388, 869] on button "OK" at bounding box center [403, 849] width 77 height 39
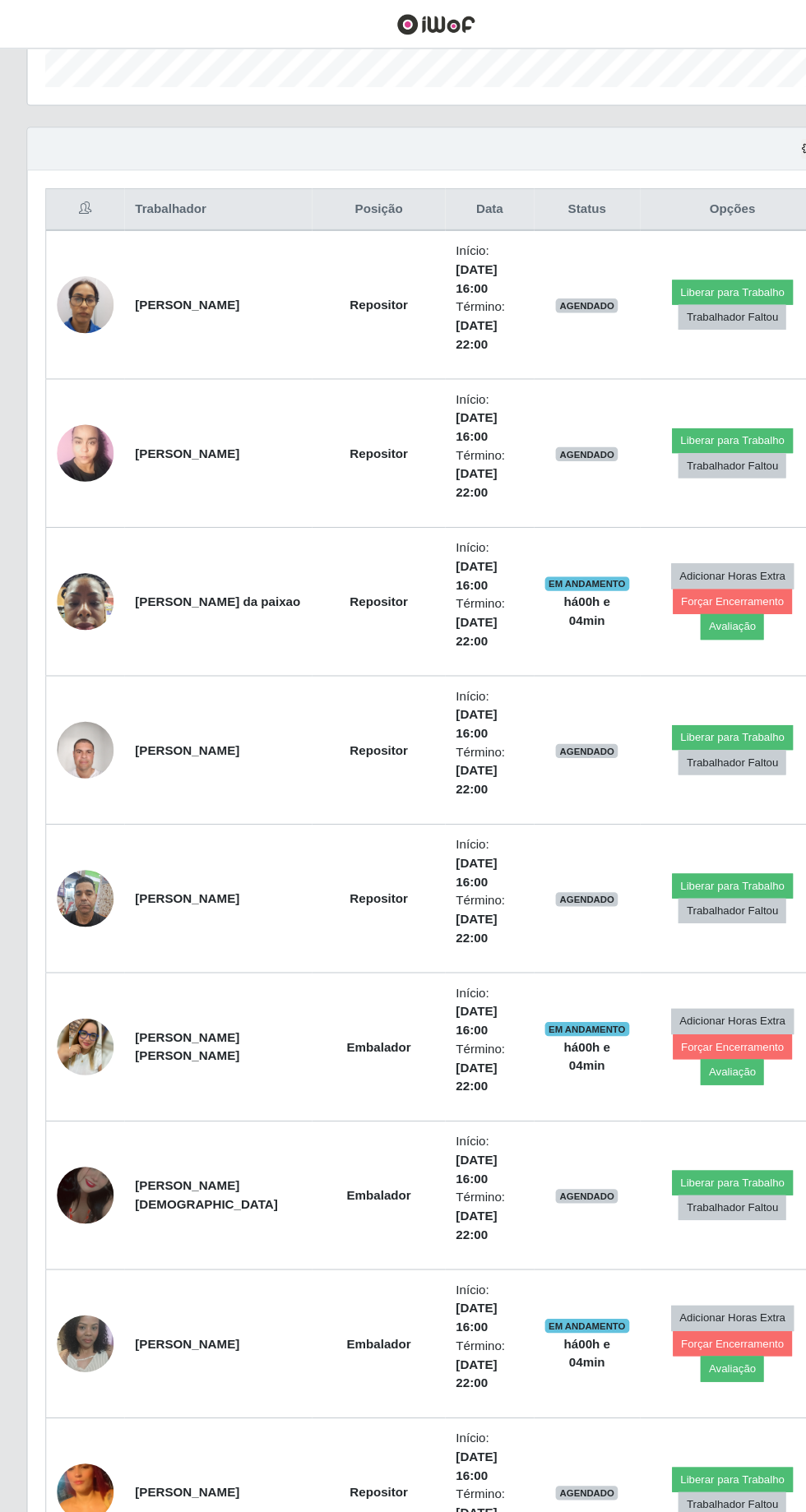
scroll to position [499, 0]
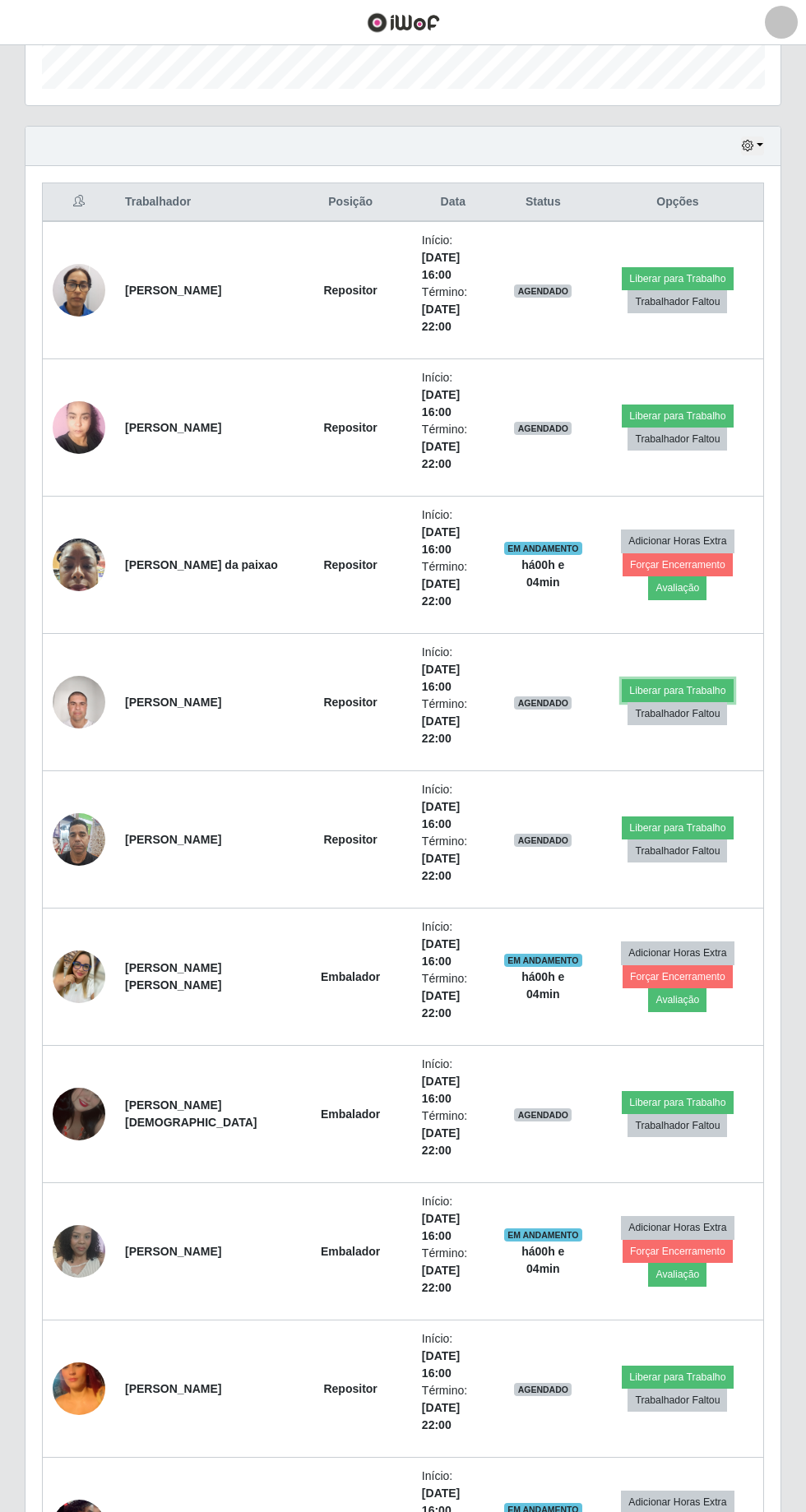
click at [689, 683] on button "Liberar para Trabalho" at bounding box center [677, 691] width 111 height 23
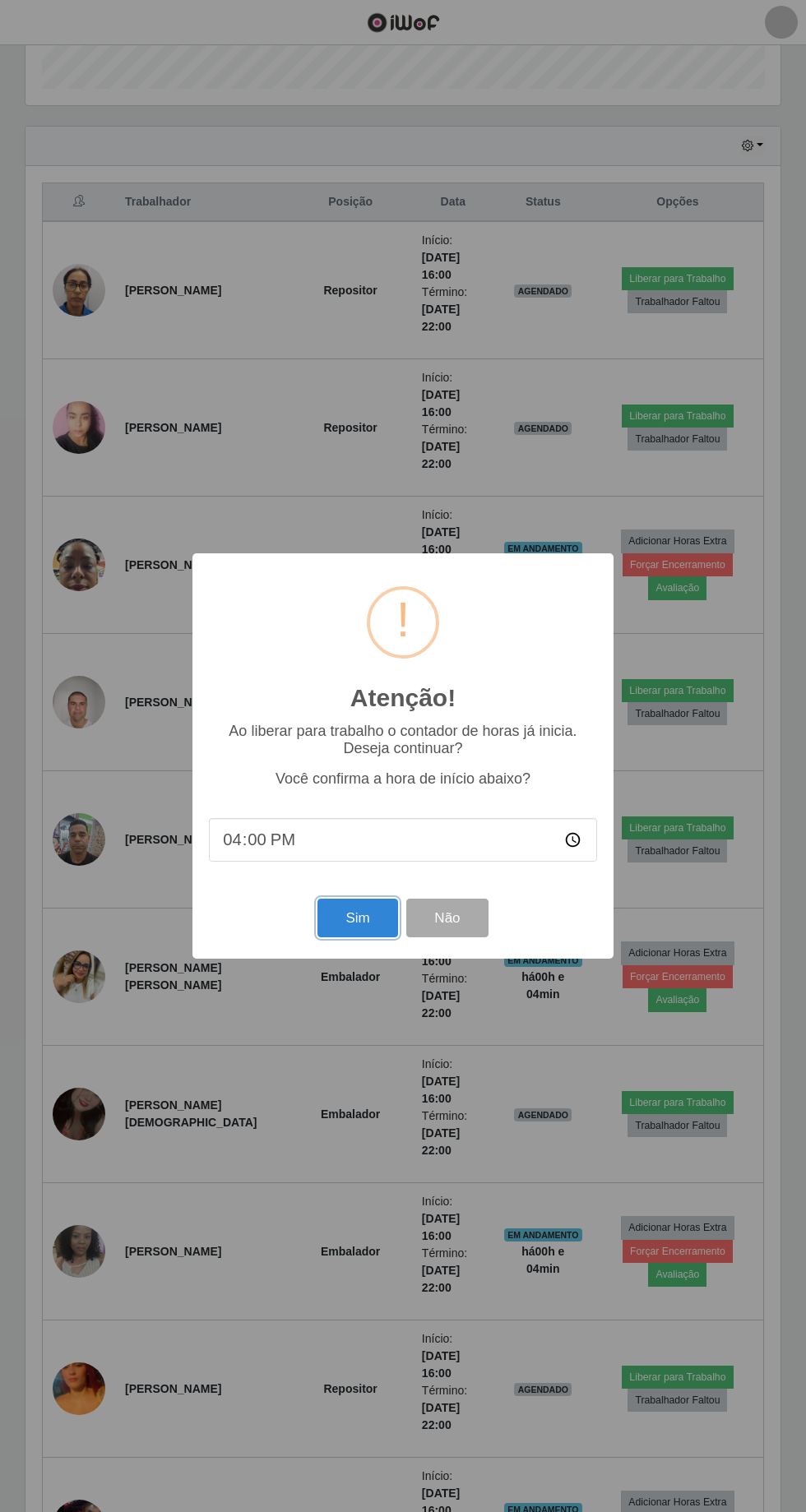
click at [359, 920] on button "Sim" at bounding box center [357, 918] width 80 height 39
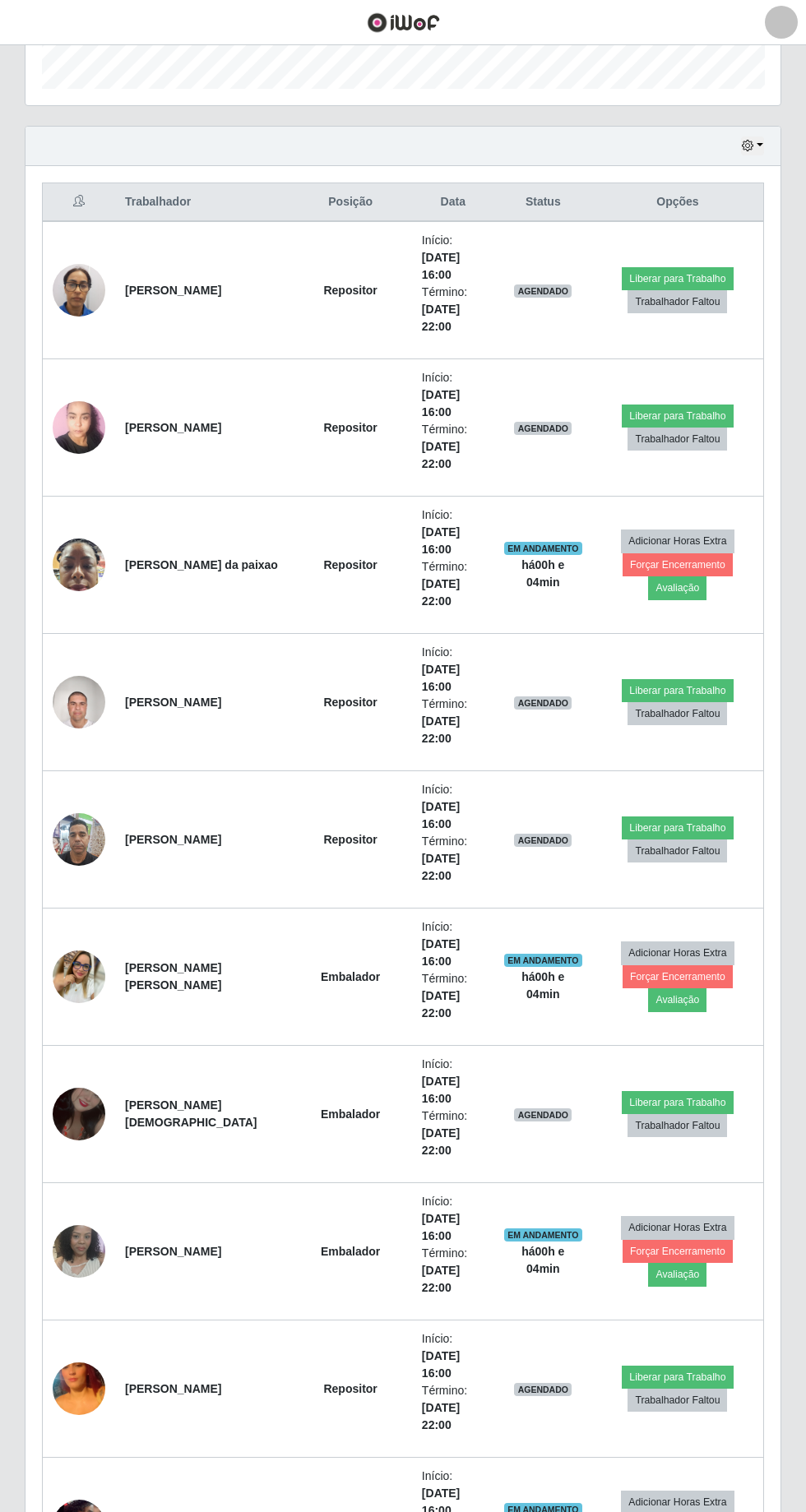
scroll to position [108, 0]
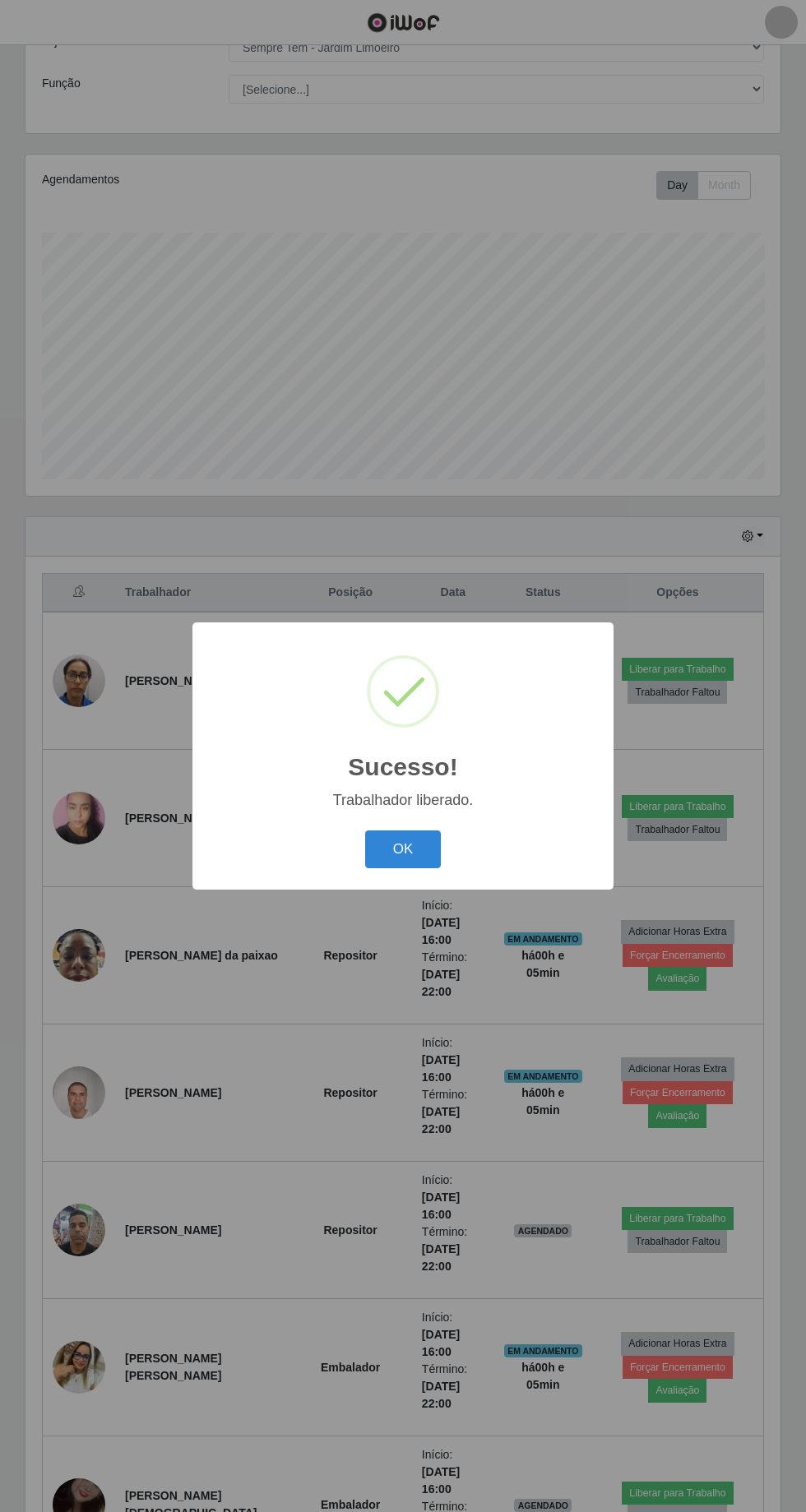
click at [431, 852] on button "OK" at bounding box center [403, 849] width 77 height 39
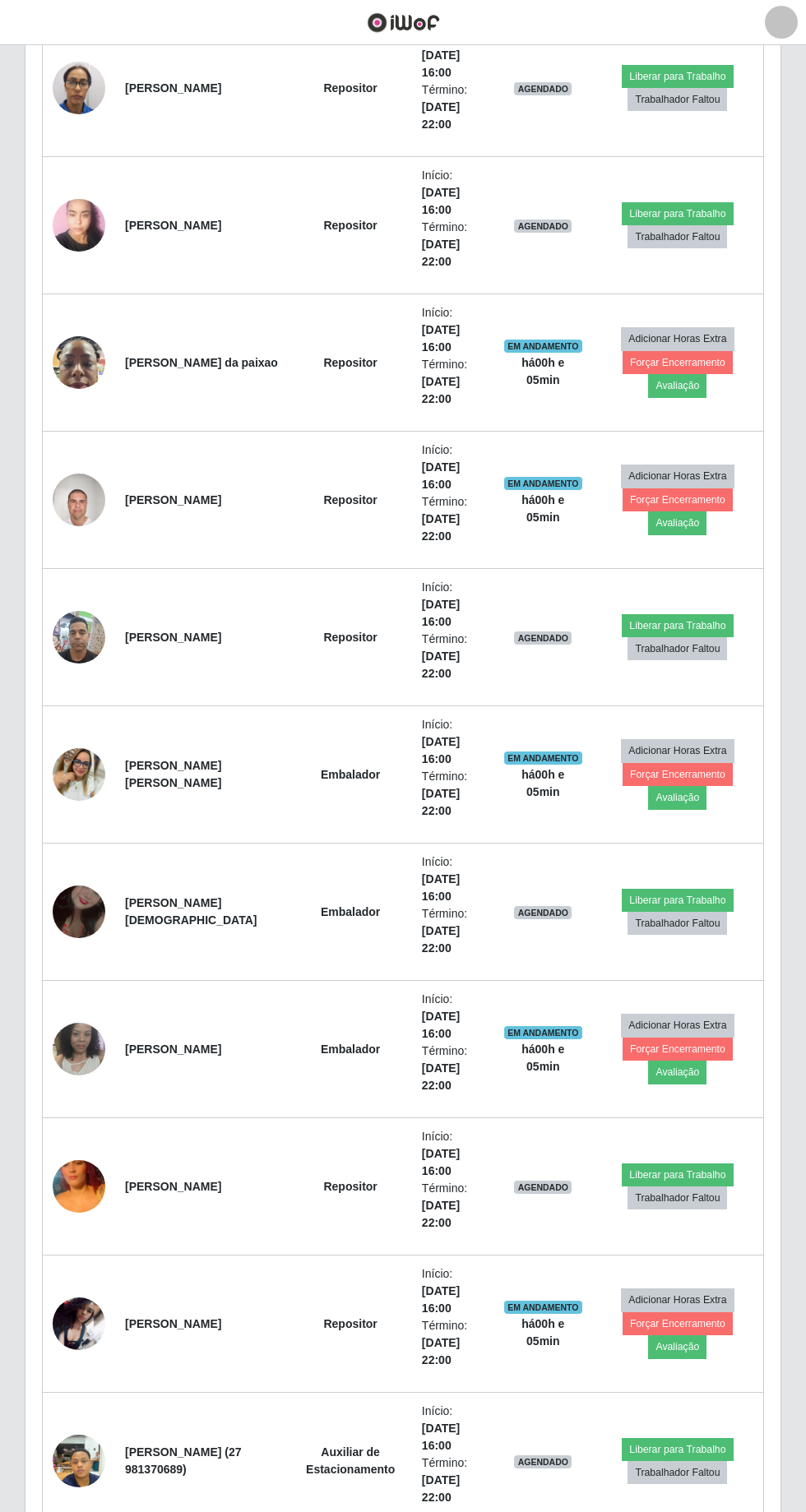
scroll to position [815, 0]
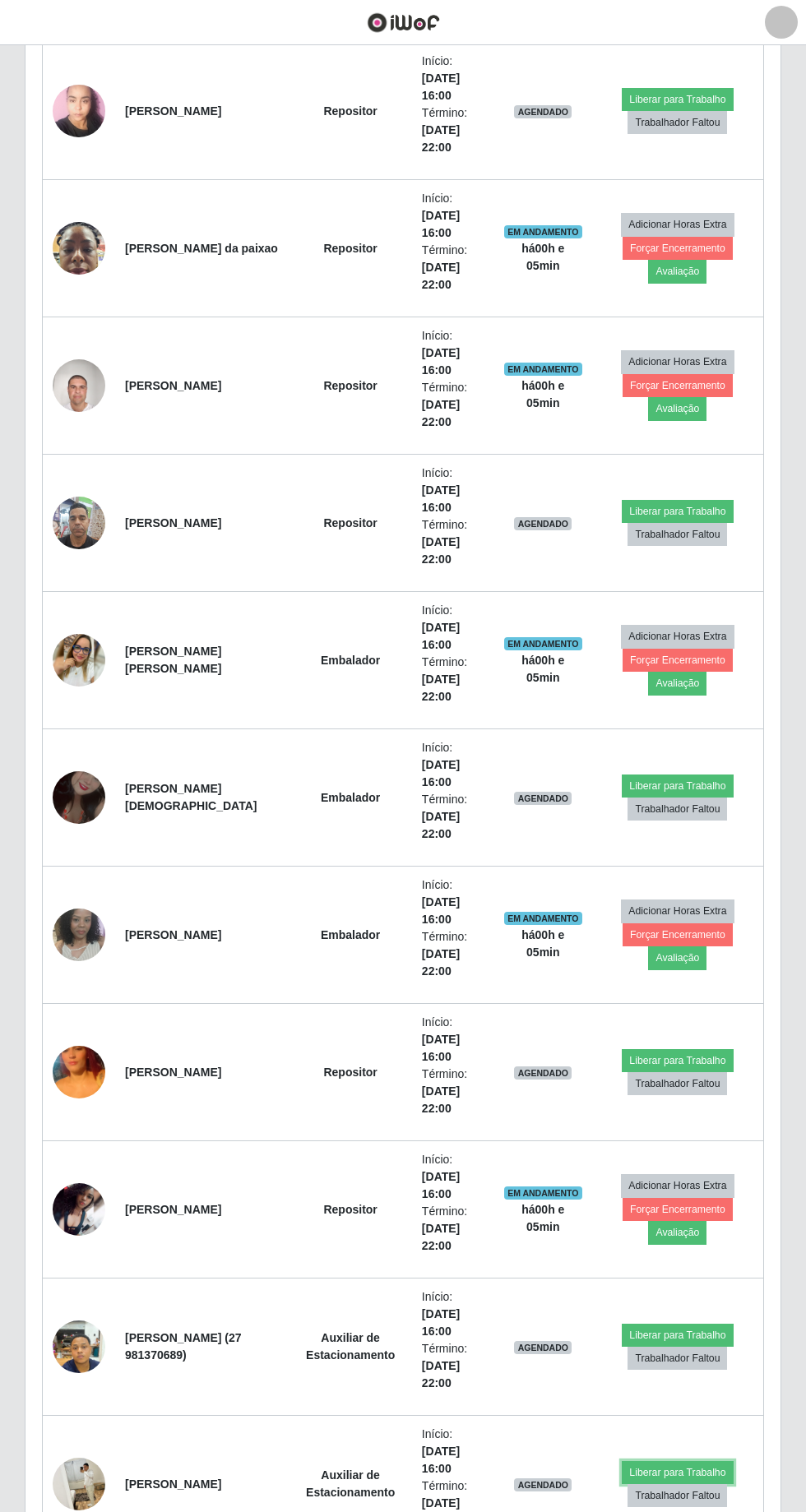
click at [696, 1461] on button "Liberar para Trabalho" at bounding box center [677, 1472] width 111 height 23
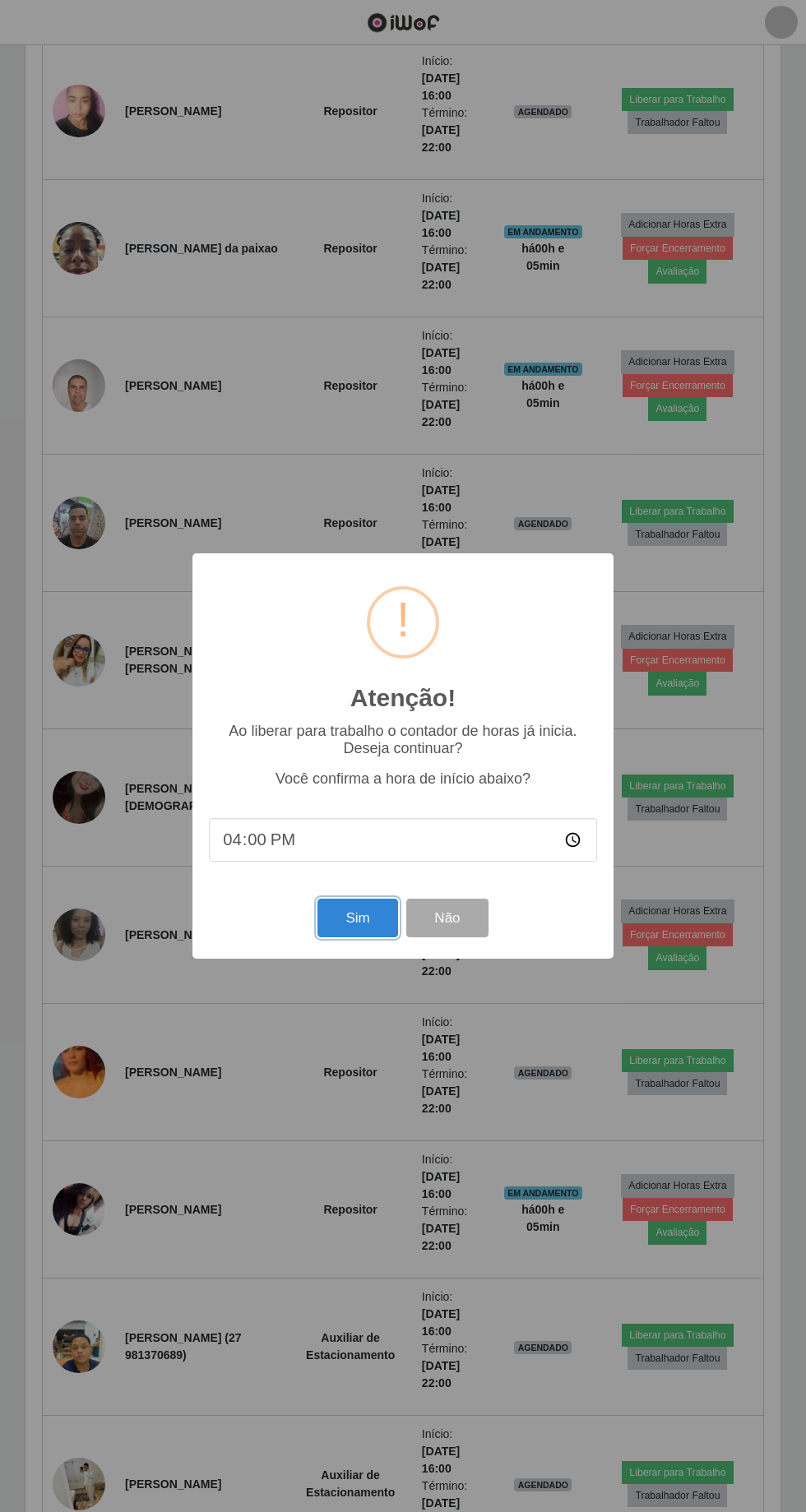
click at [363, 938] on button "Sim" at bounding box center [357, 918] width 80 height 39
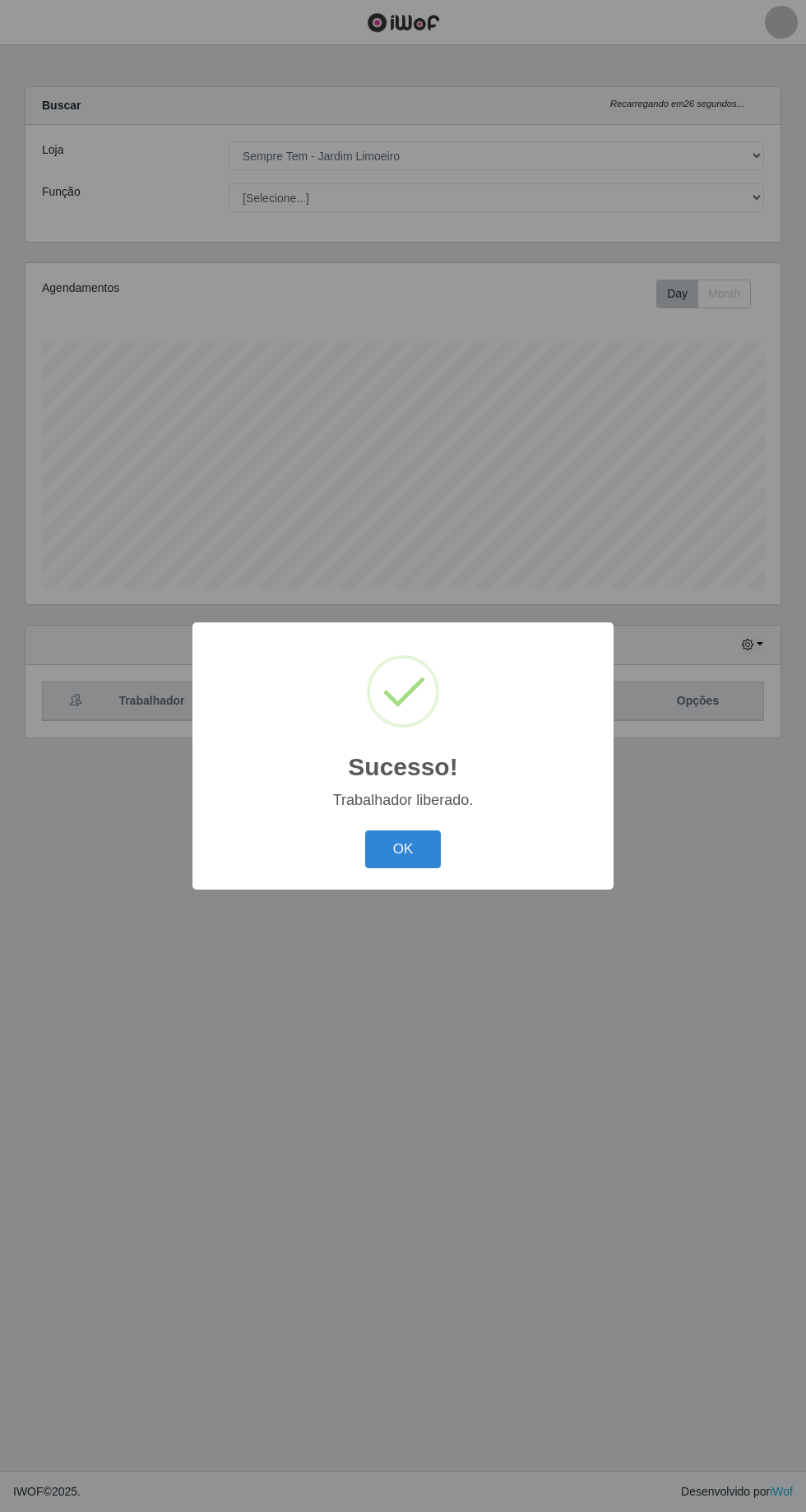
scroll to position [0, 0]
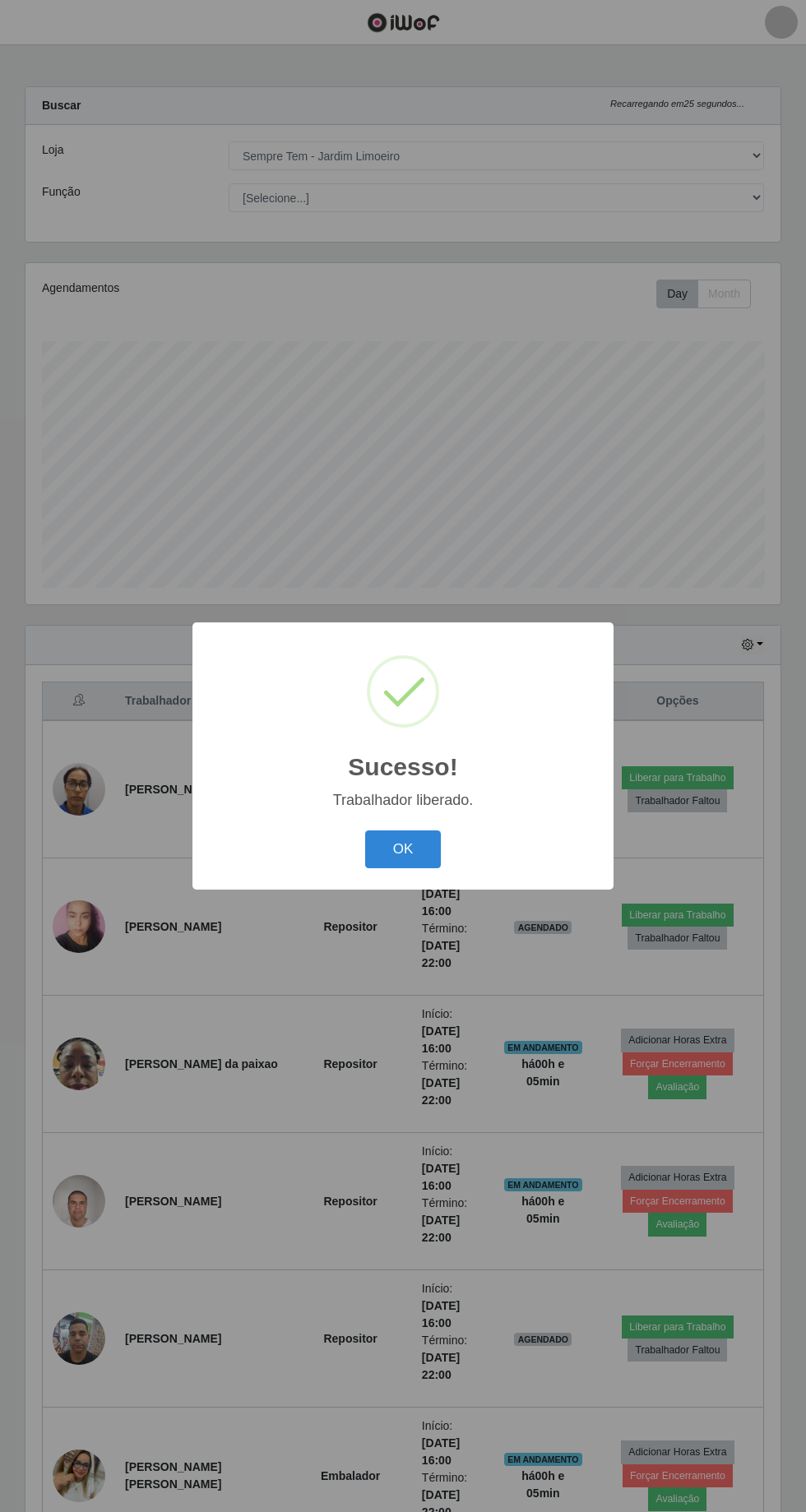
click at [428, 869] on button "OK" at bounding box center [403, 849] width 77 height 39
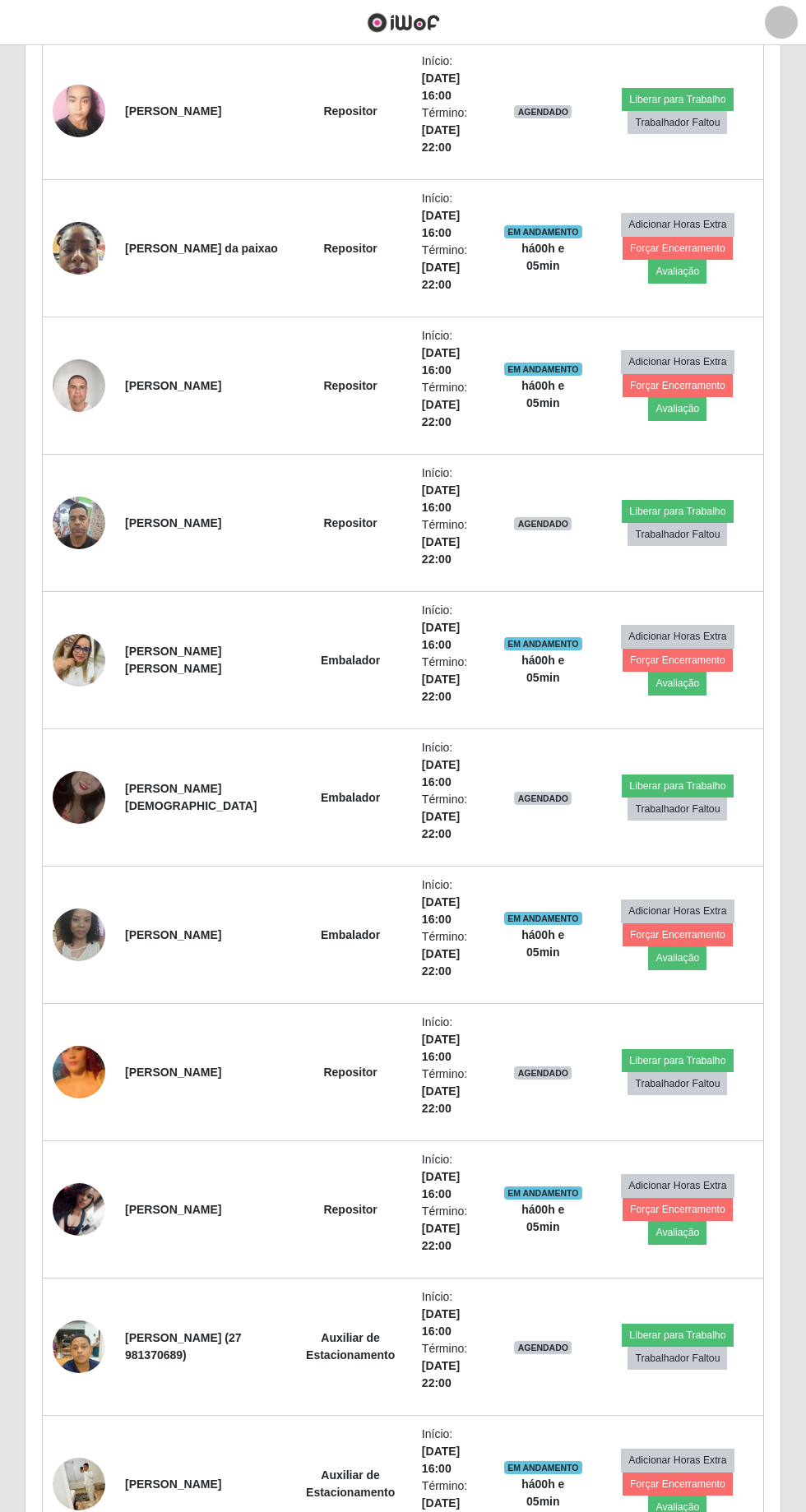
scroll to position [815, 0]
click at [691, 1326] on button "Liberar para Trabalho" at bounding box center [677, 1335] width 111 height 23
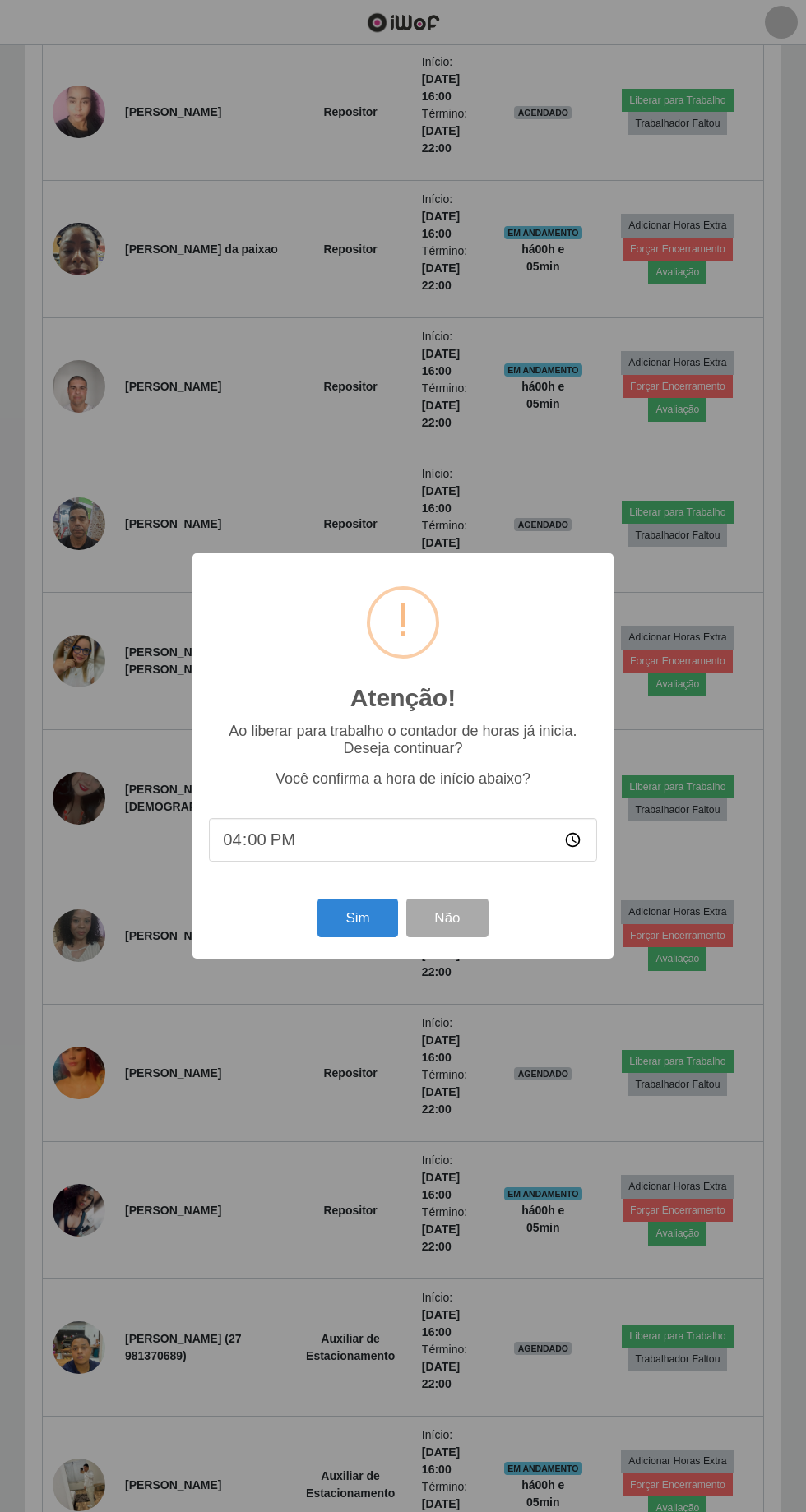
click at [691, 1312] on div "Atenção! × Ao liberar para trabalho o contador de horas já inicia. Deseja conti…" at bounding box center [403, 756] width 806 height 1512
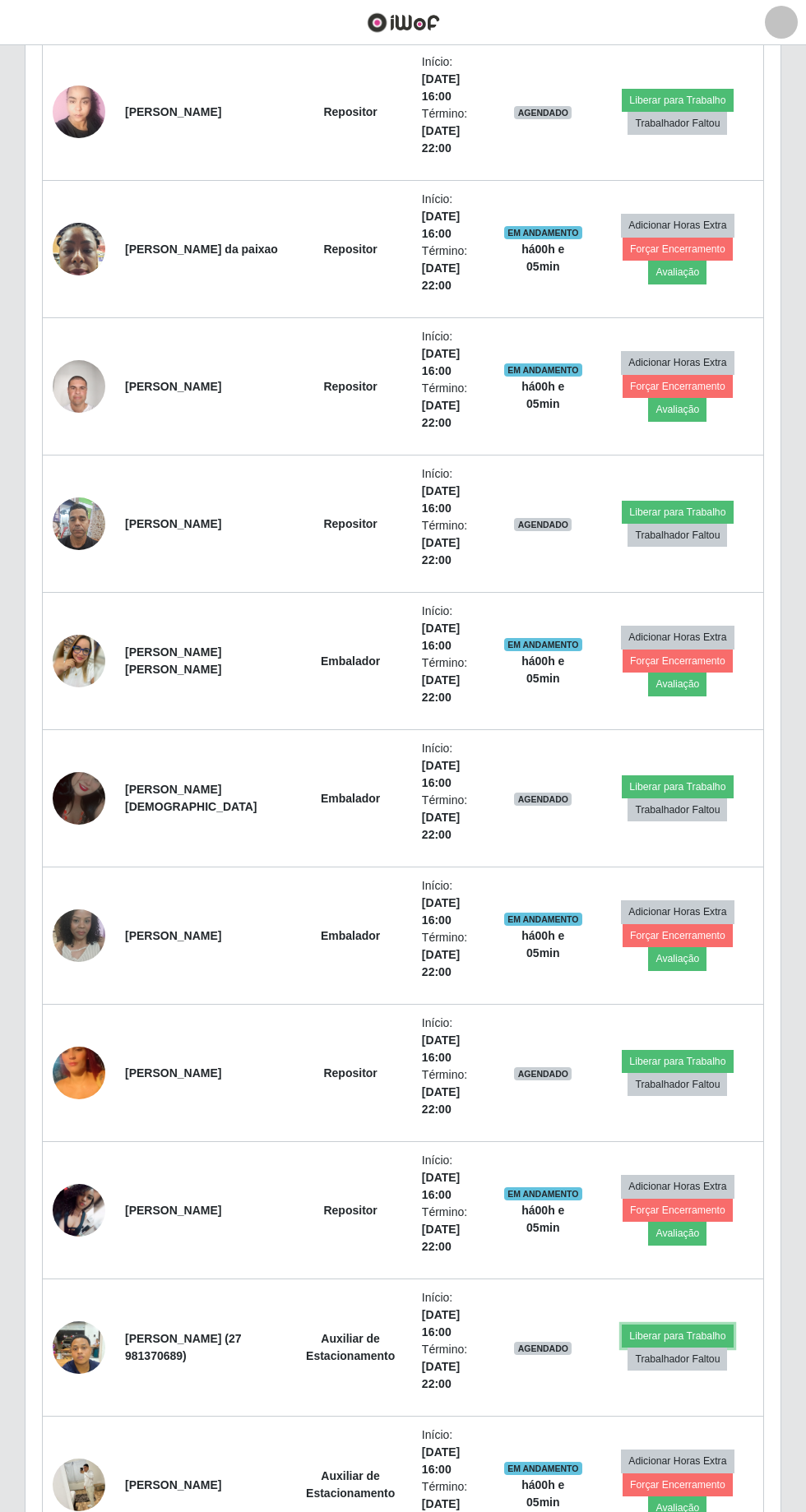
click at [698, 1324] on button "Liberar para Trabalho" at bounding box center [677, 1335] width 111 height 23
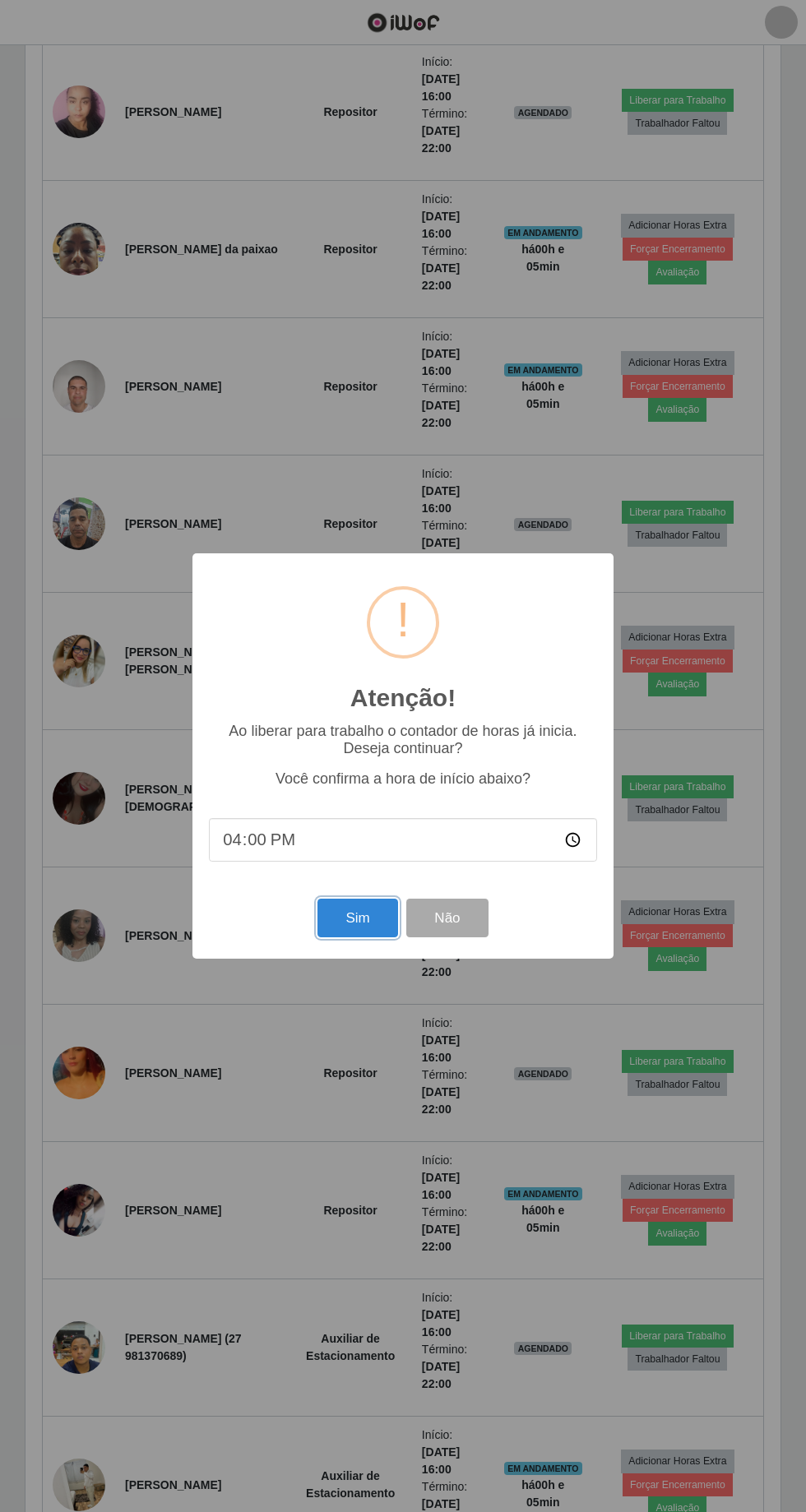
click at [375, 938] on button "Sim" at bounding box center [357, 918] width 80 height 39
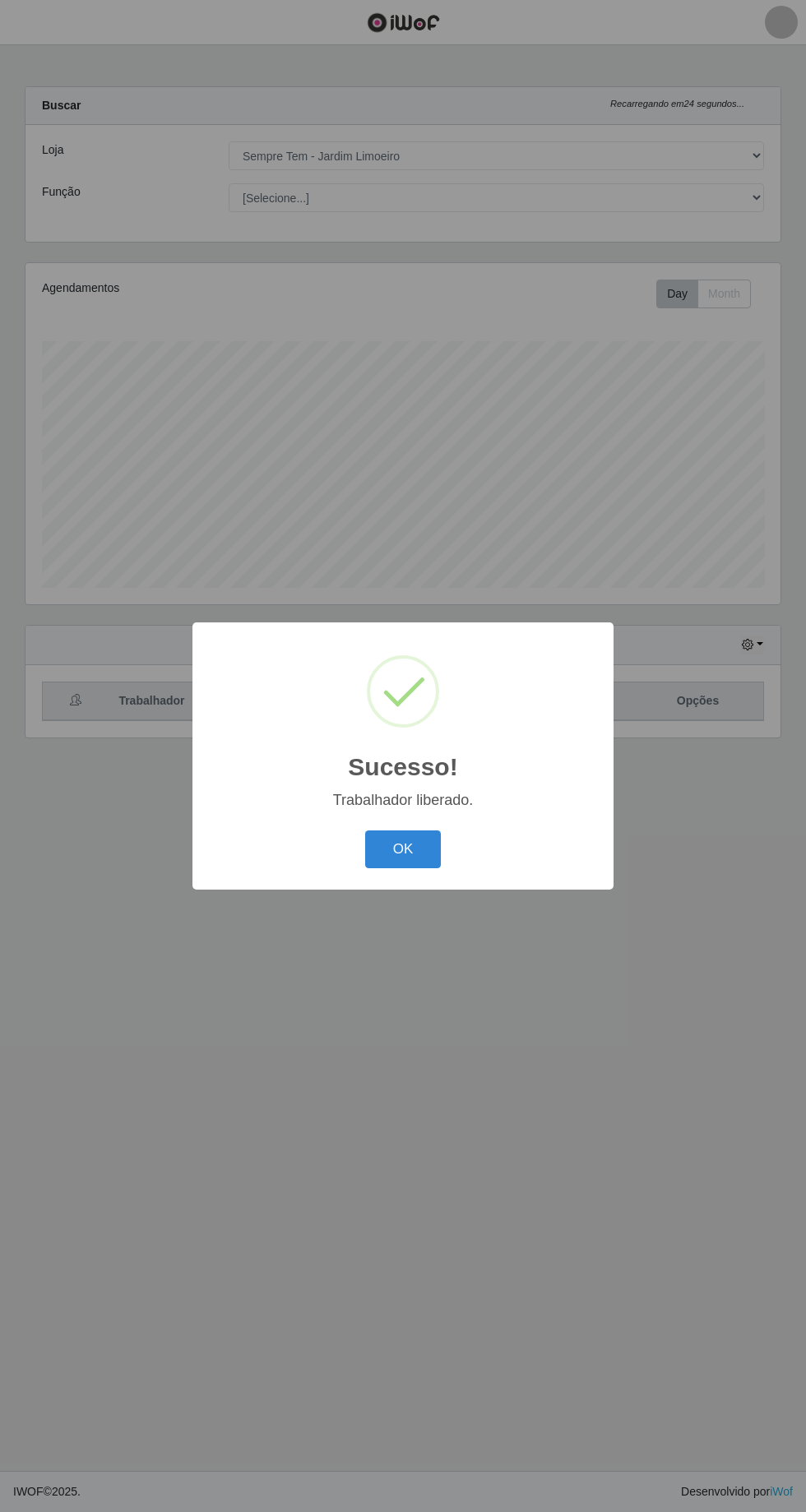
scroll to position [0, 0]
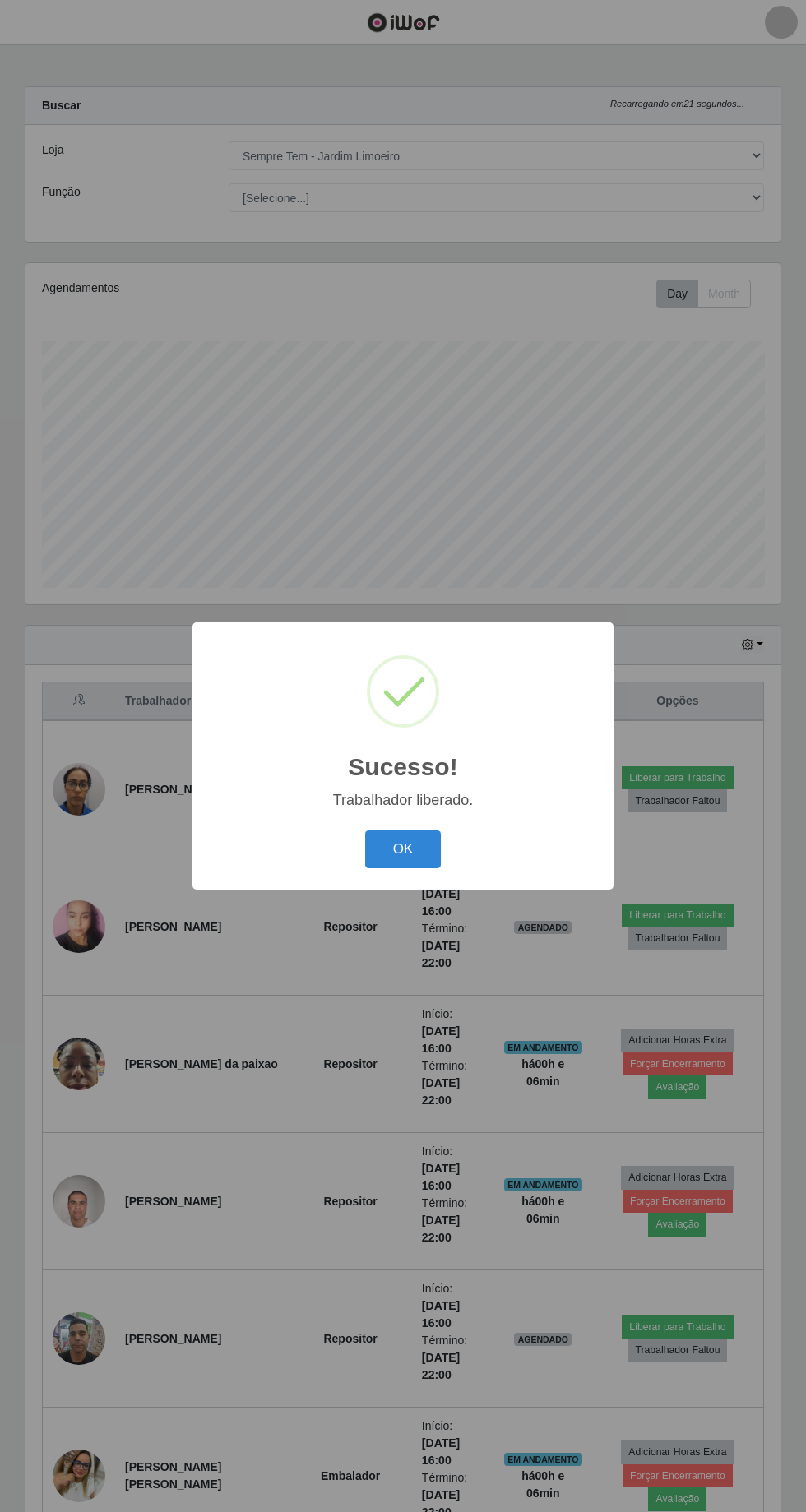
click at [428, 869] on button "OK" at bounding box center [403, 849] width 77 height 39
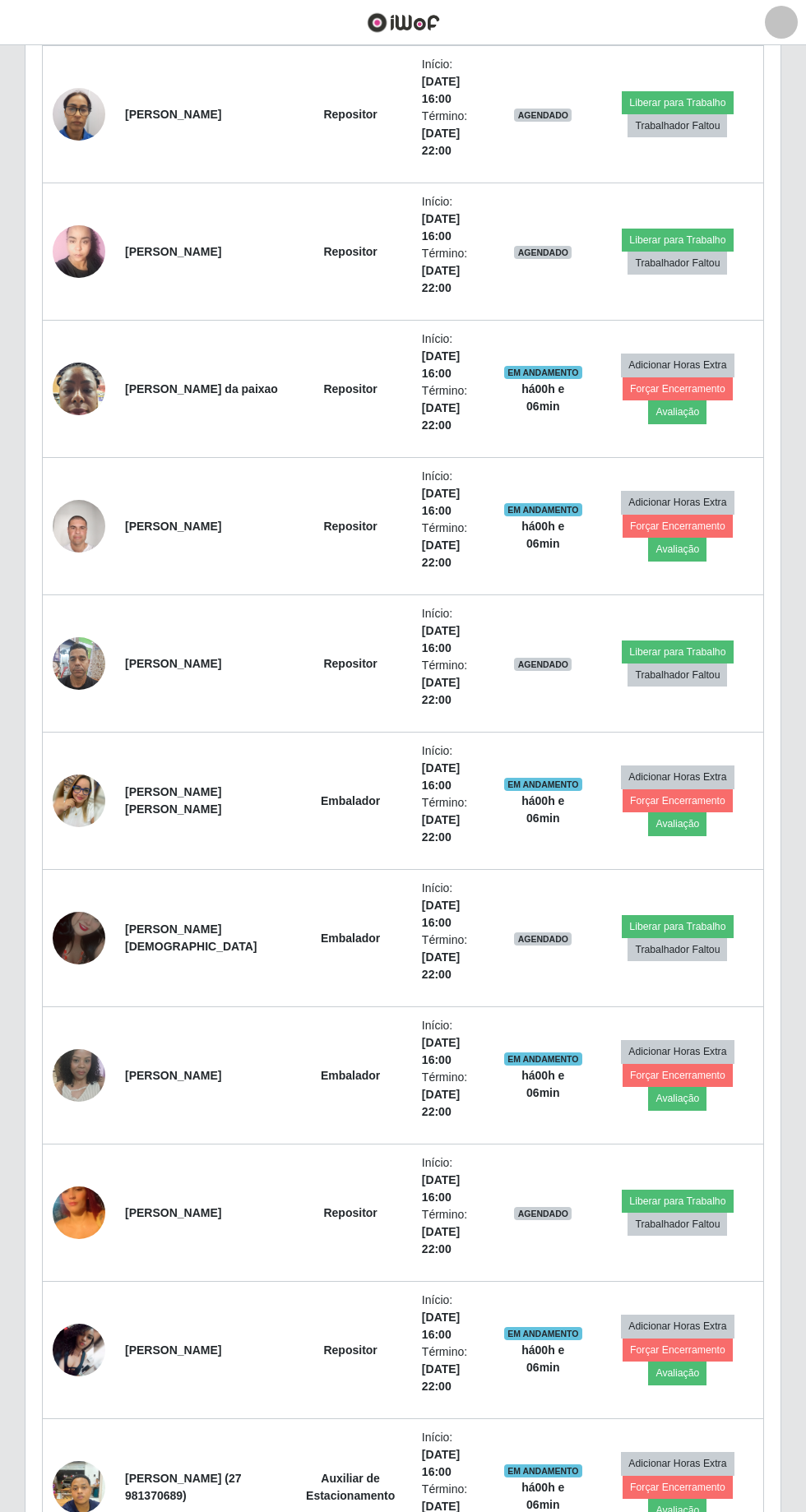
scroll to position [679, 0]
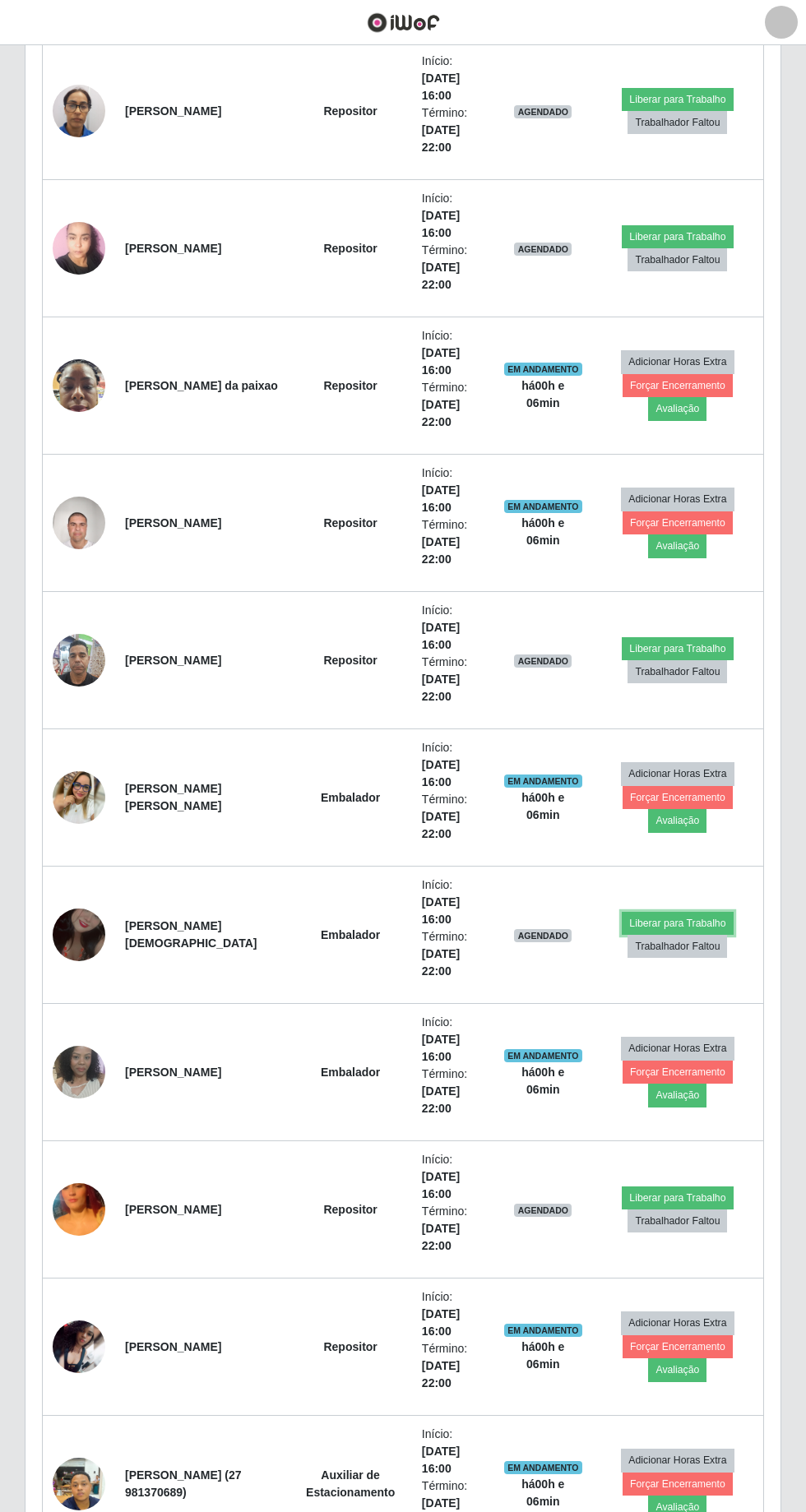
click at [695, 916] on button "Liberar para Trabalho" at bounding box center [677, 923] width 111 height 23
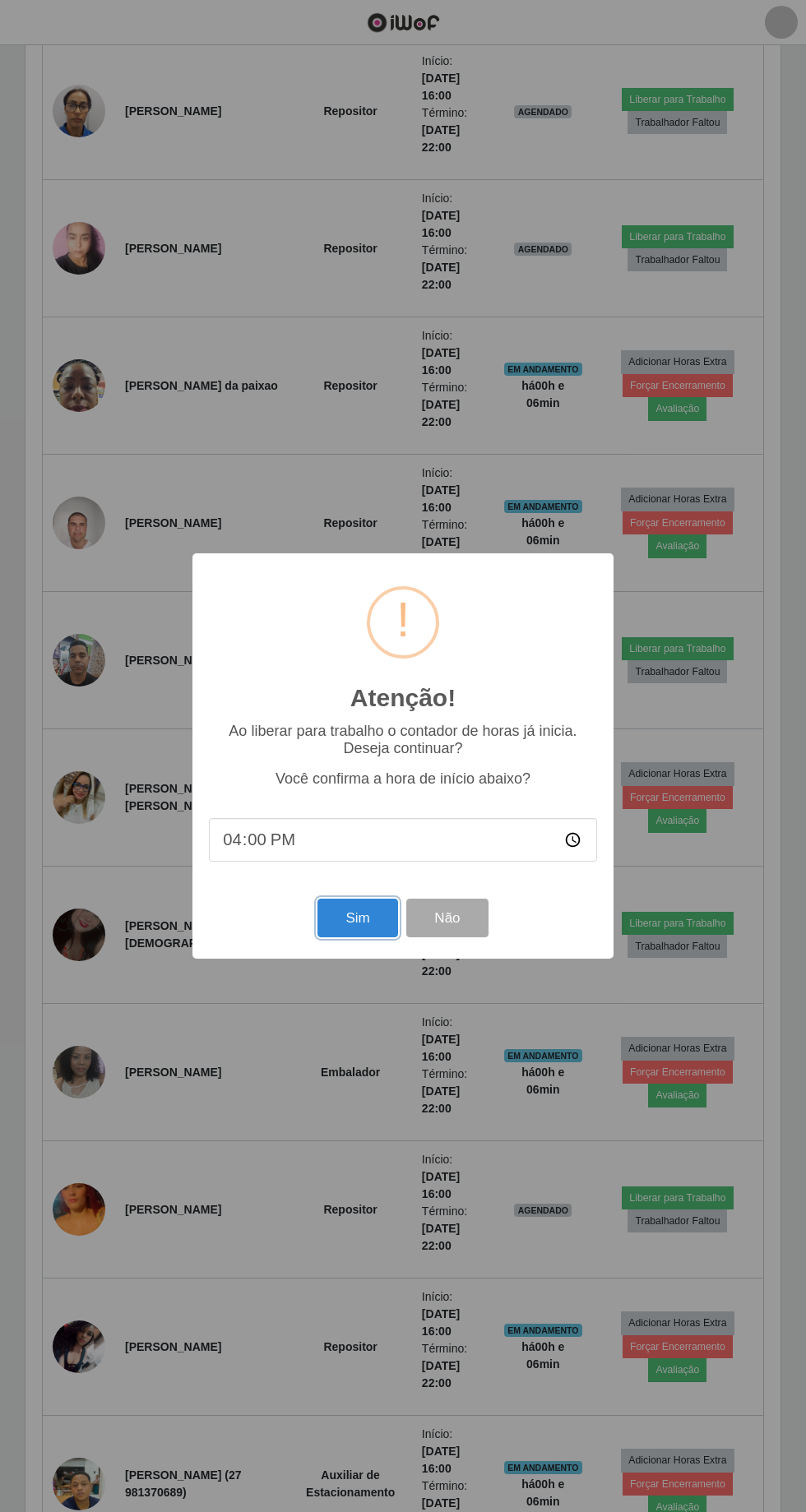
click at [358, 938] on button "Sim" at bounding box center [357, 918] width 80 height 39
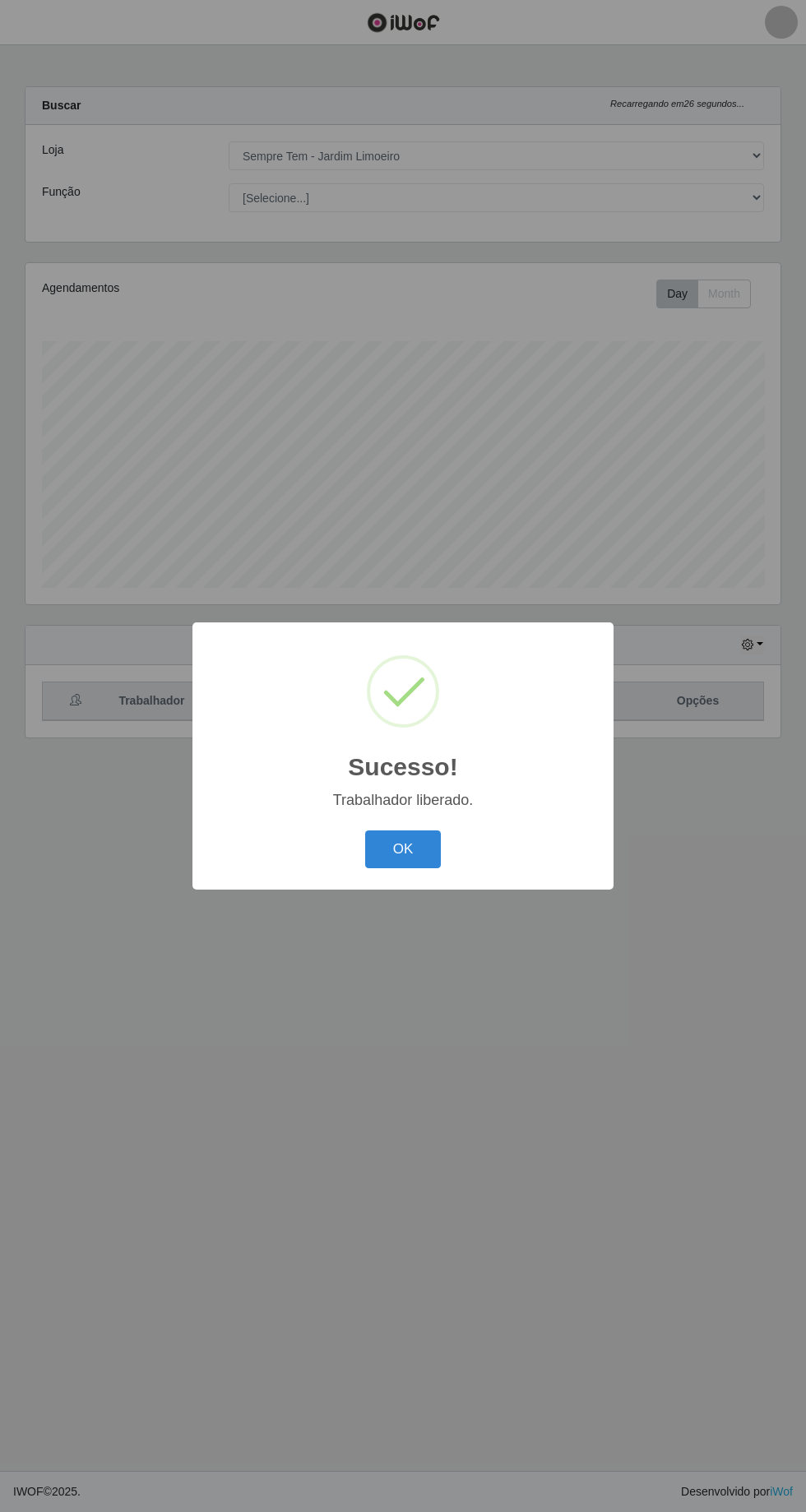
scroll to position [0, 0]
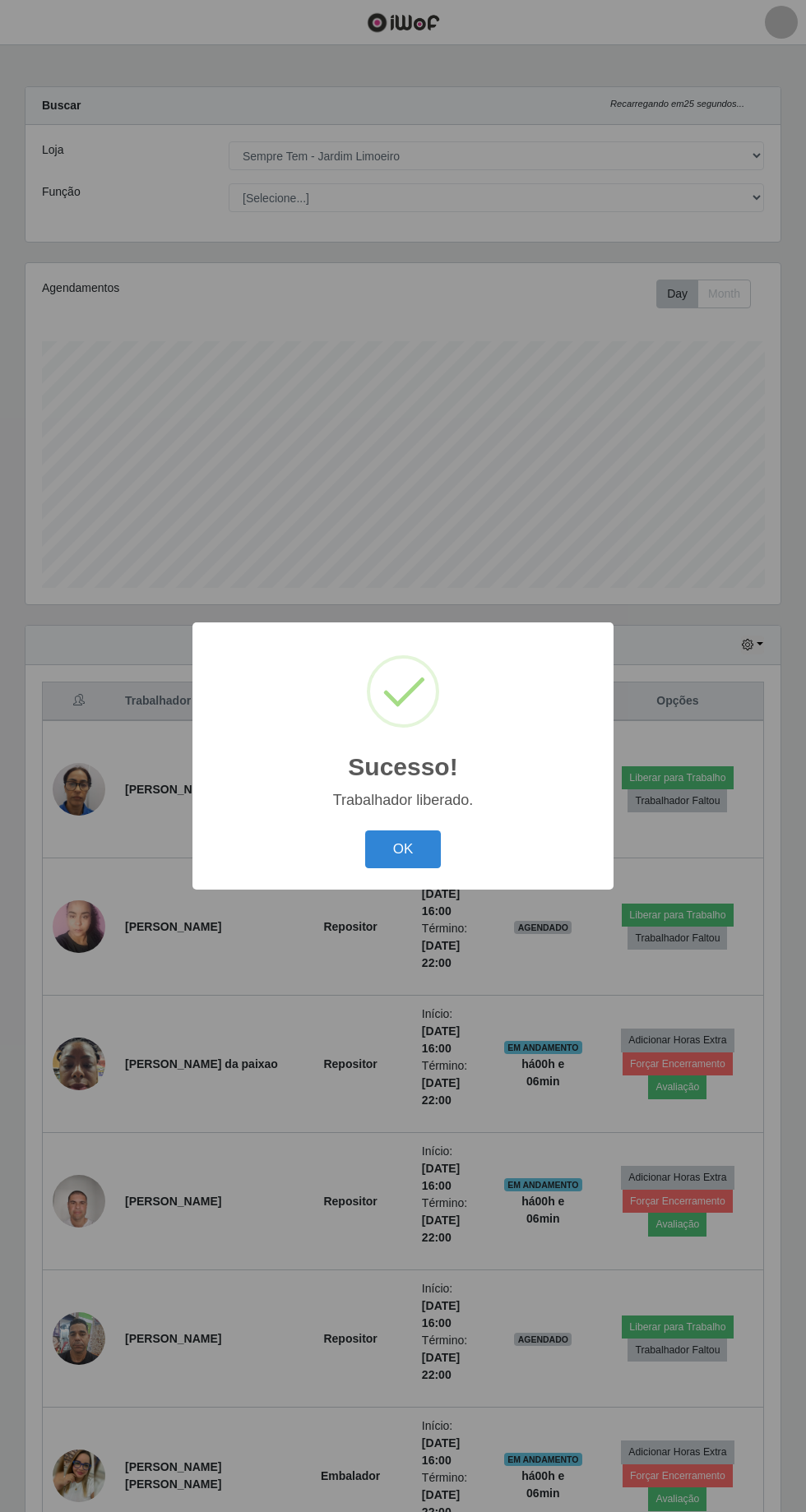
click at [418, 869] on button "OK" at bounding box center [403, 849] width 77 height 39
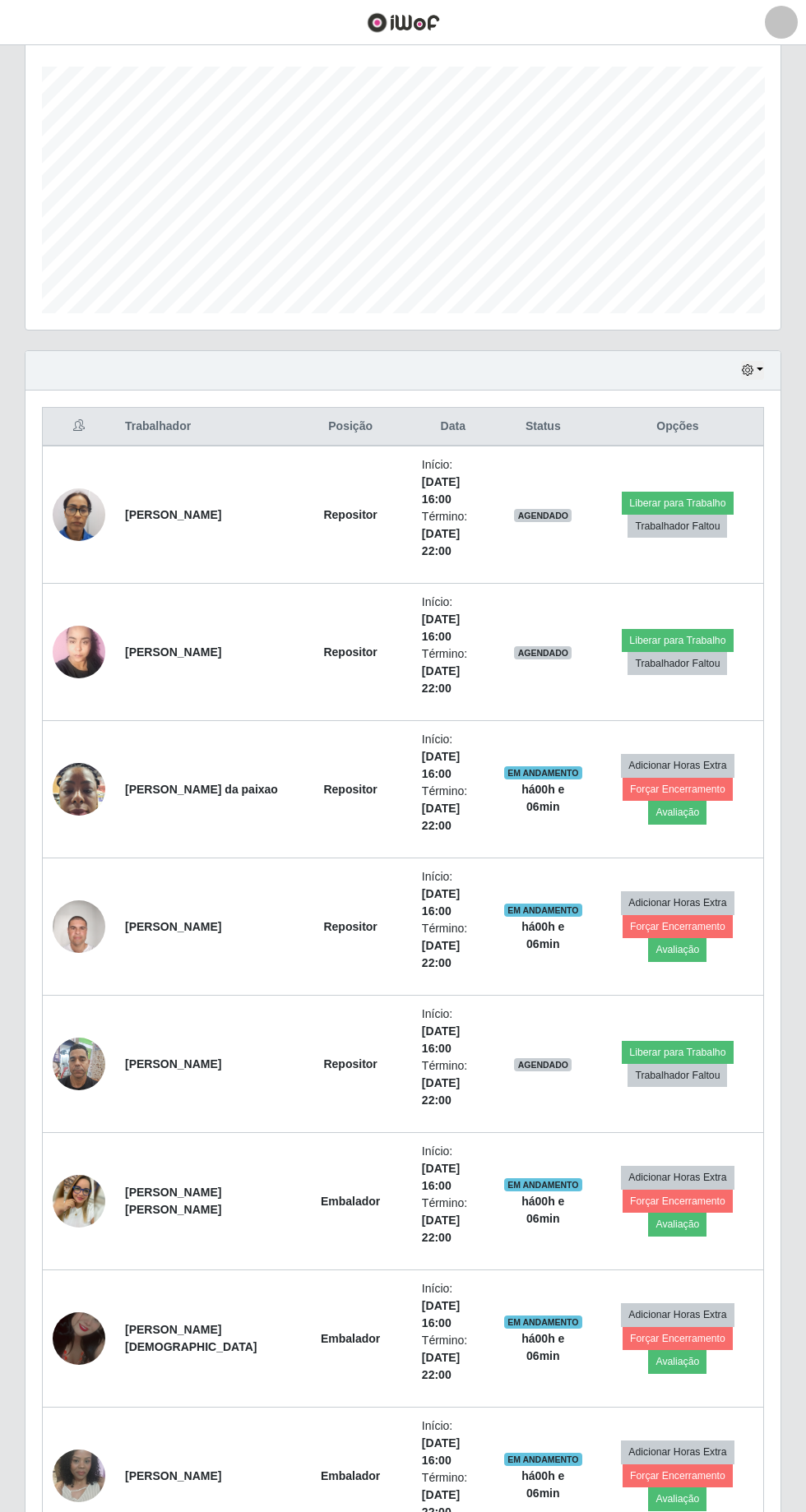
scroll to position [273, 0]
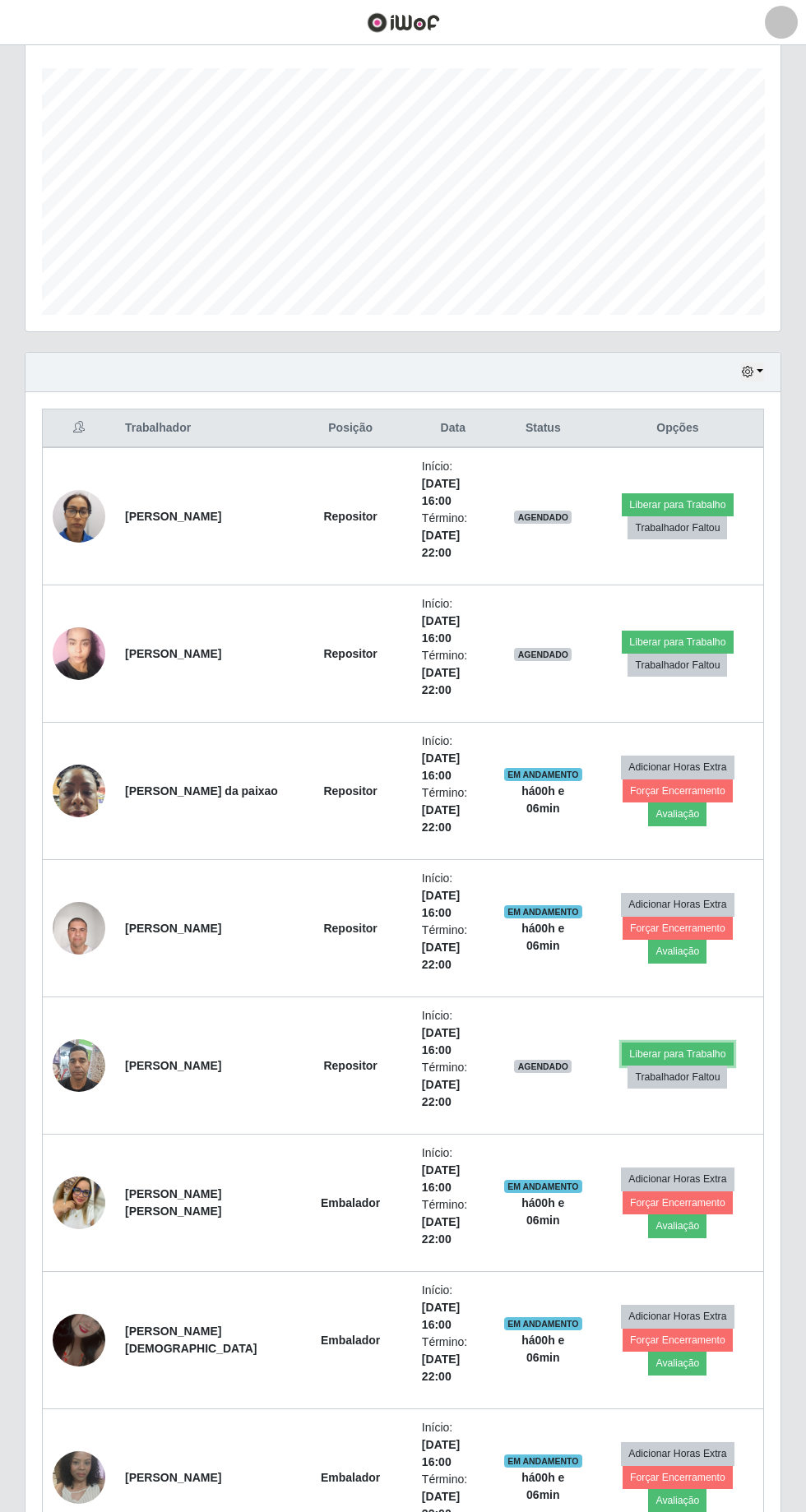
click at [685, 1047] on button "Liberar para Trabalho" at bounding box center [677, 1054] width 111 height 23
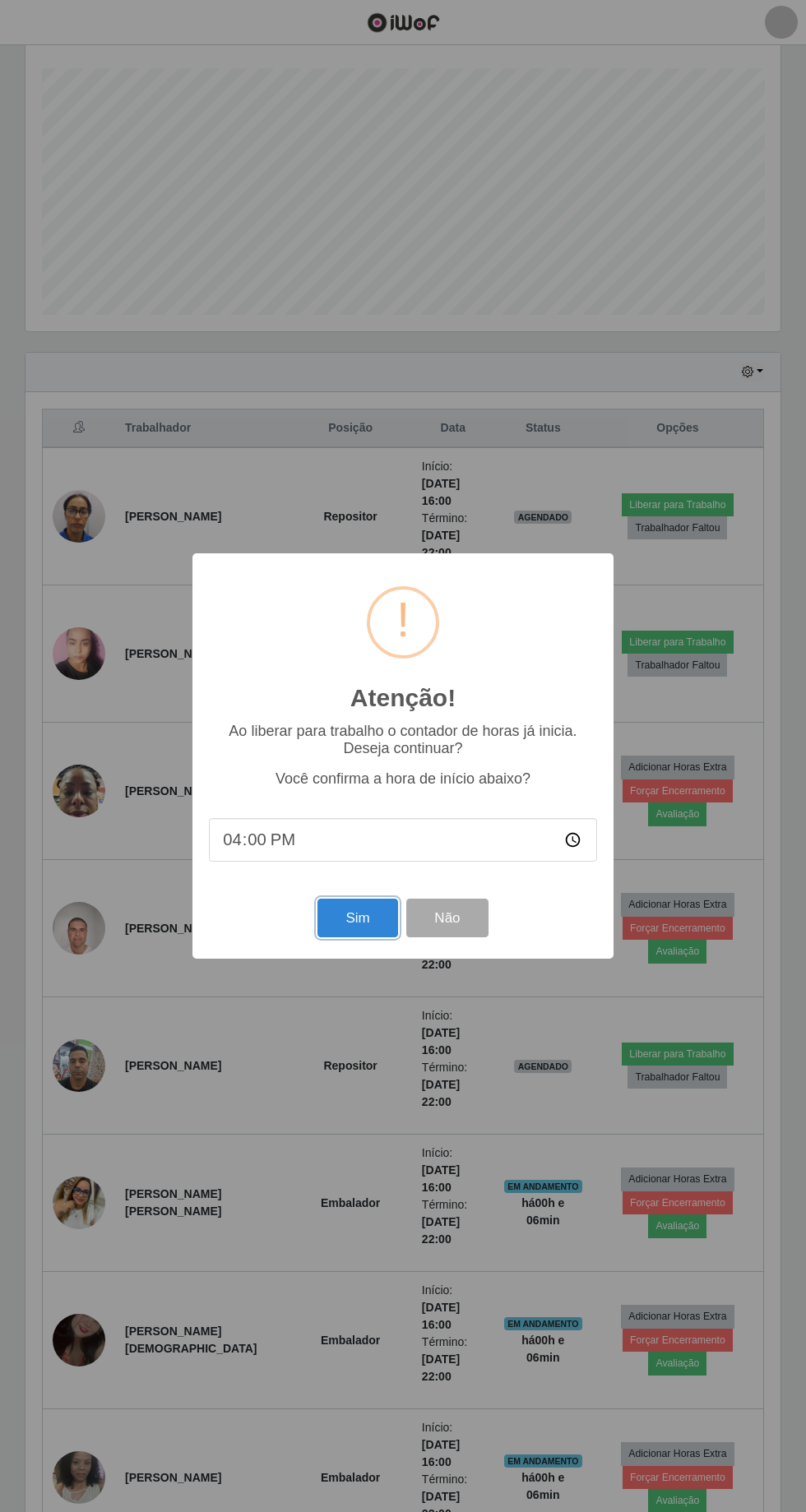
click at [373, 927] on button "Sim" at bounding box center [357, 918] width 80 height 39
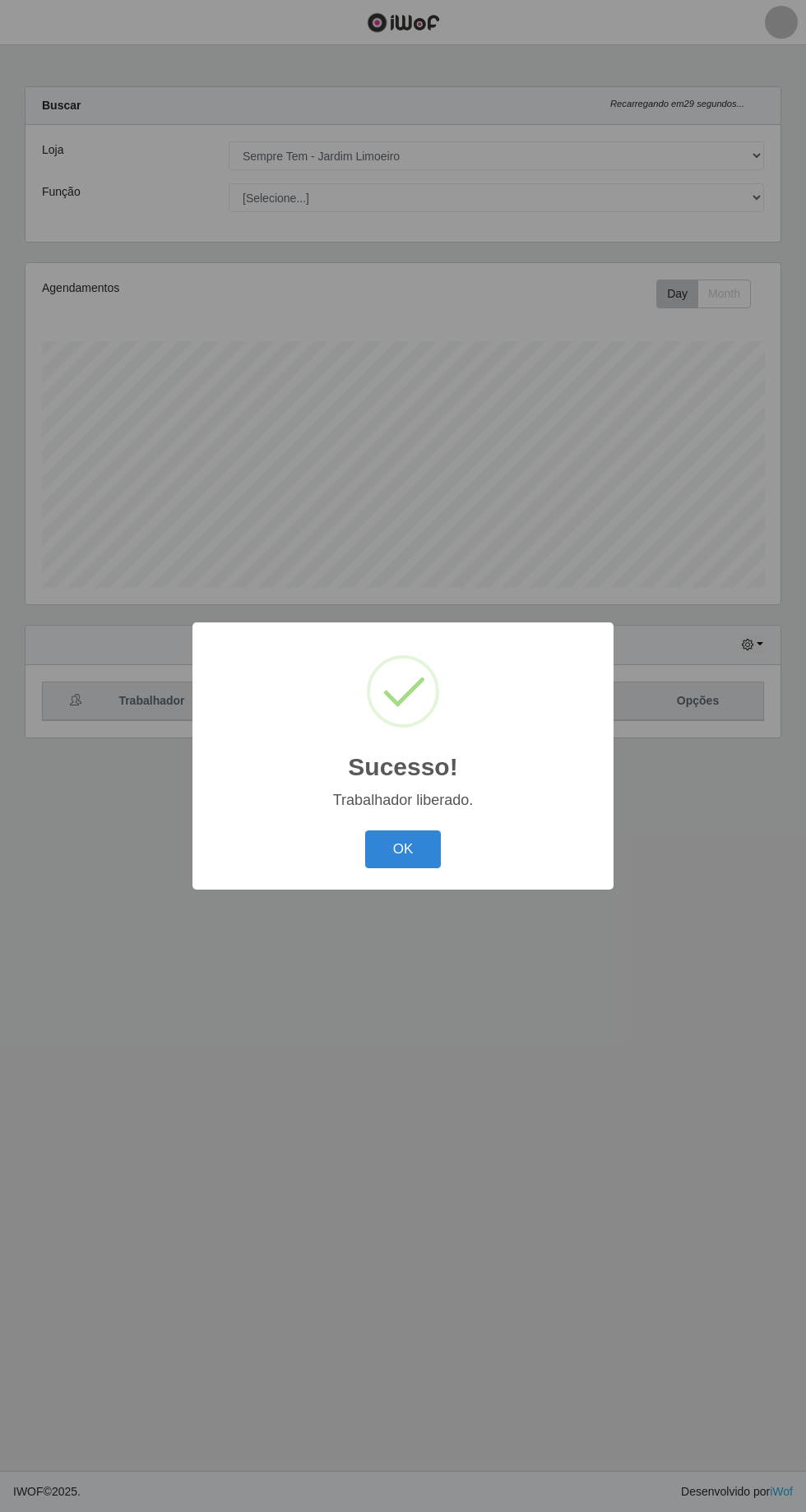
scroll to position [108, 0]
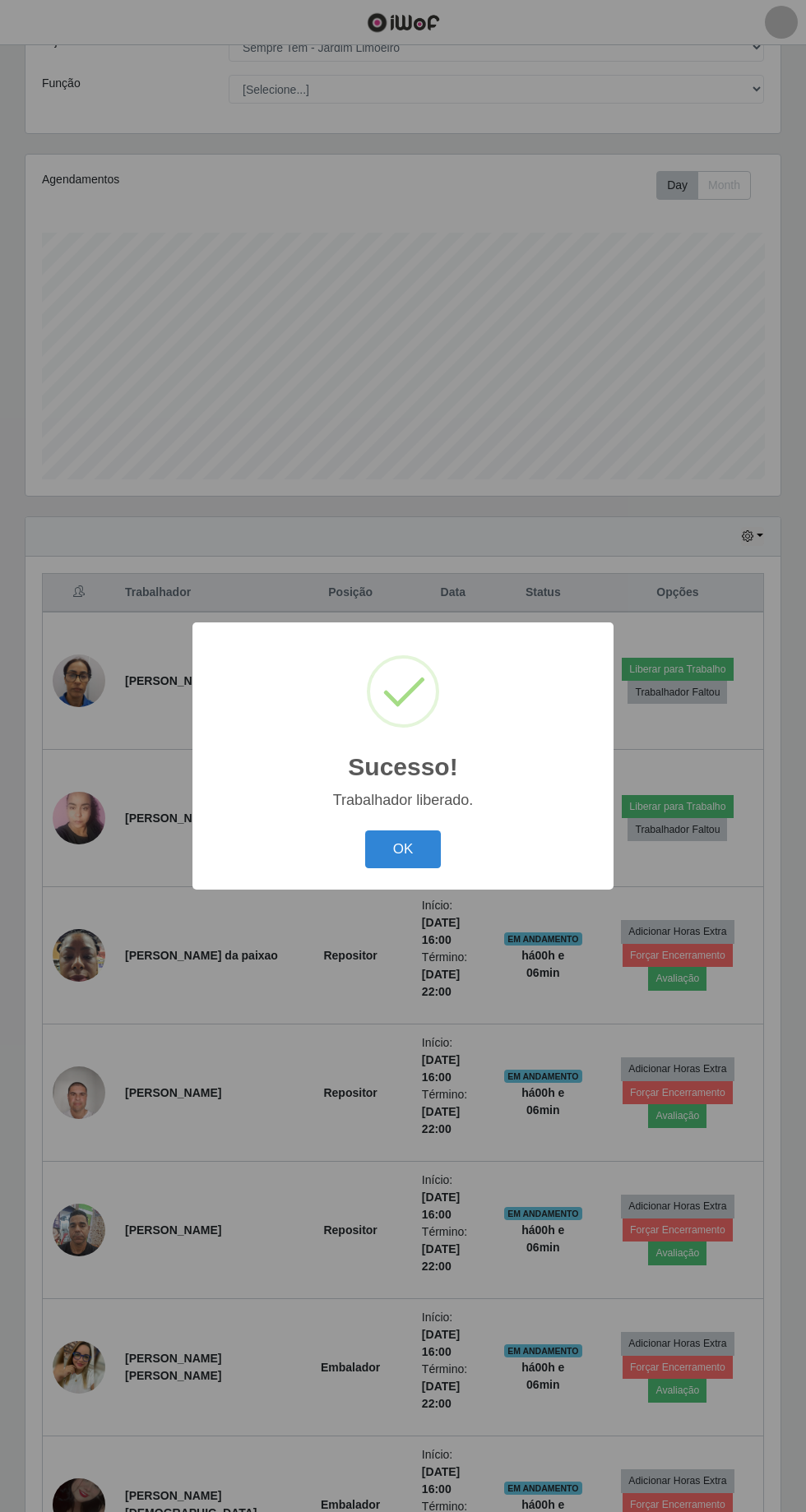
click at [425, 846] on button "OK" at bounding box center [403, 849] width 77 height 39
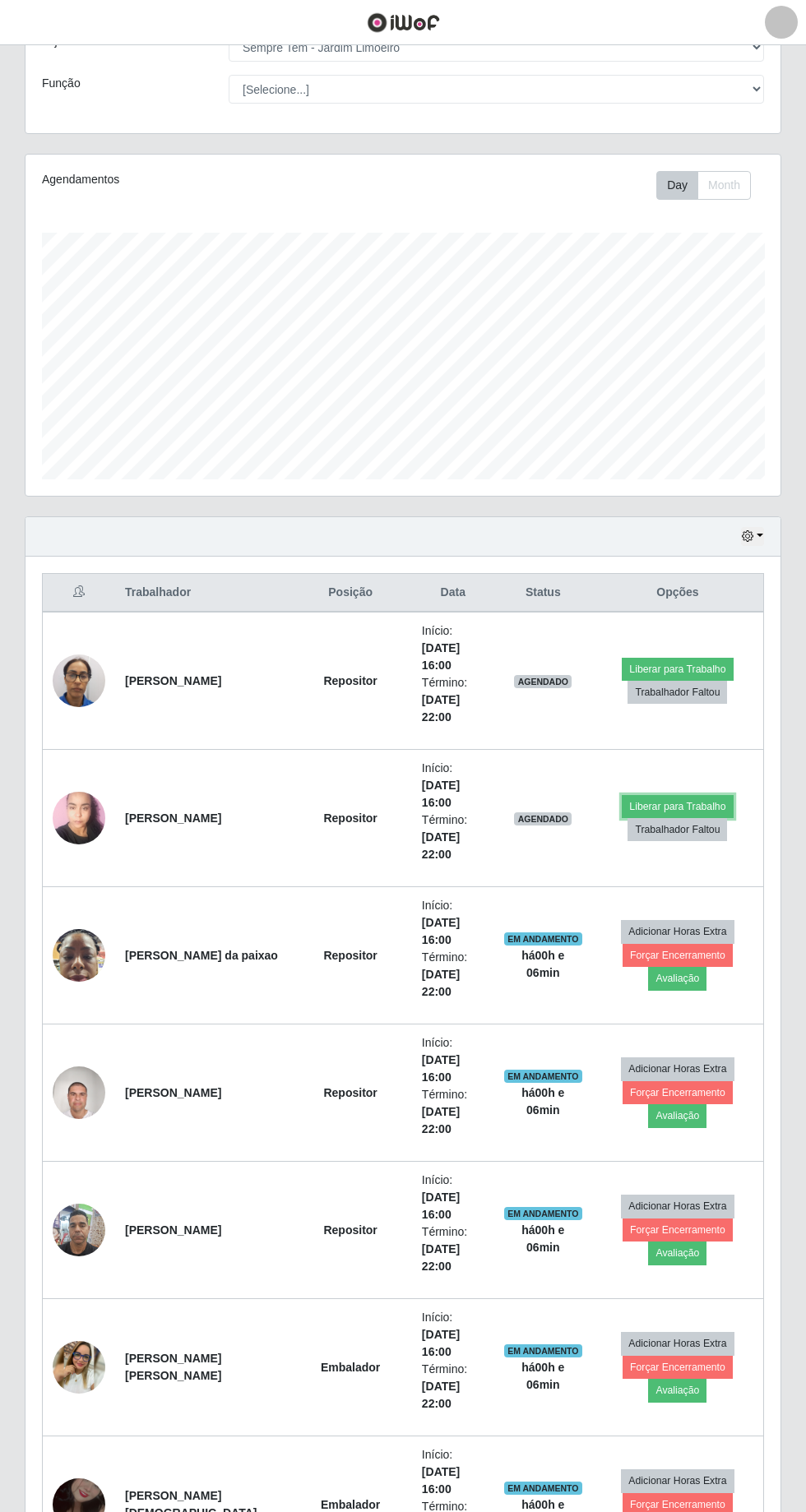
click at [701, 797] on button "Liberar para Trabalho" at bounding box center [677, 806] width 111 height 23
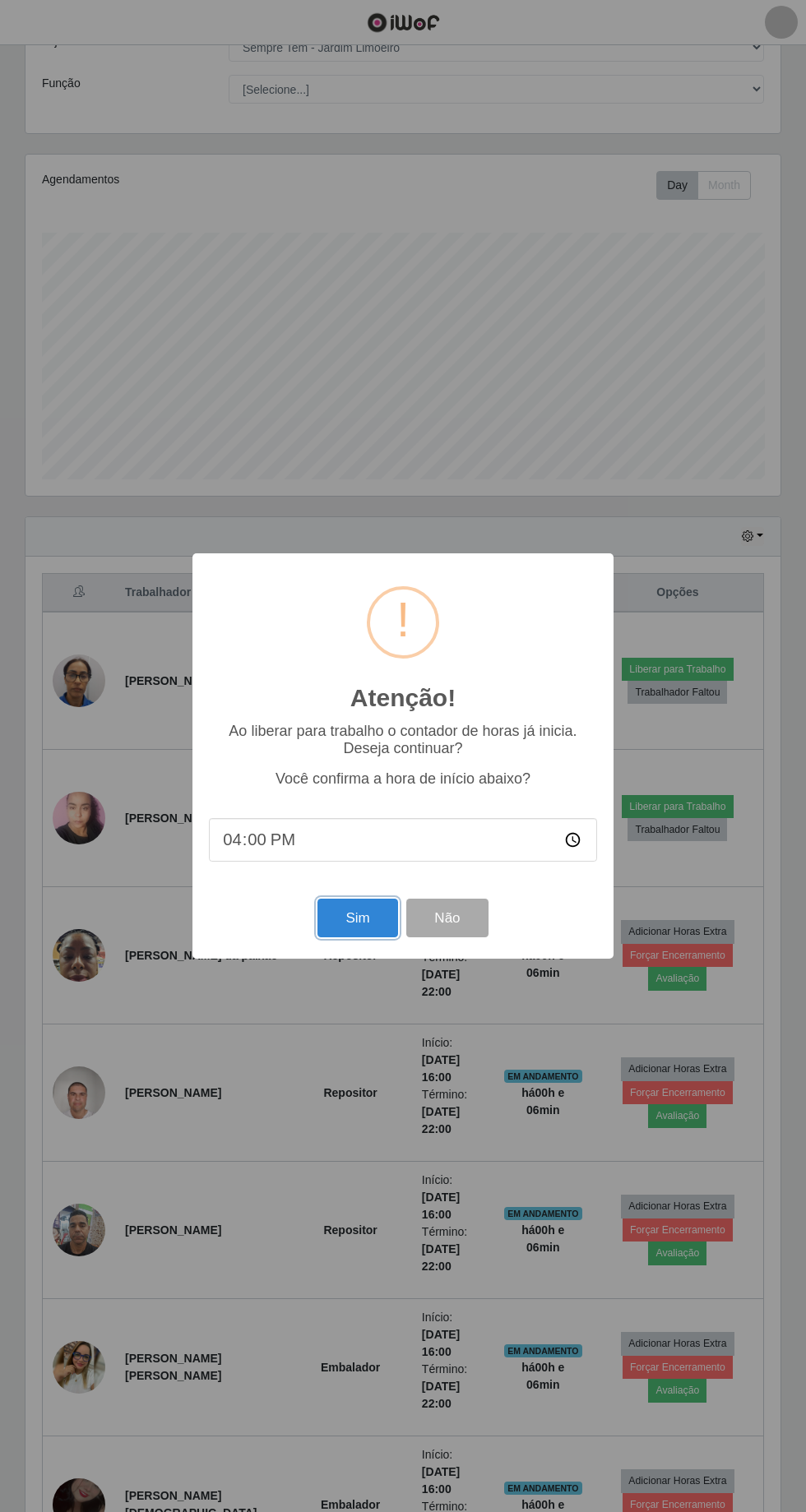
click at [373, 922] on button "Sim" at bounding box center [357, 918] width 80 height 39
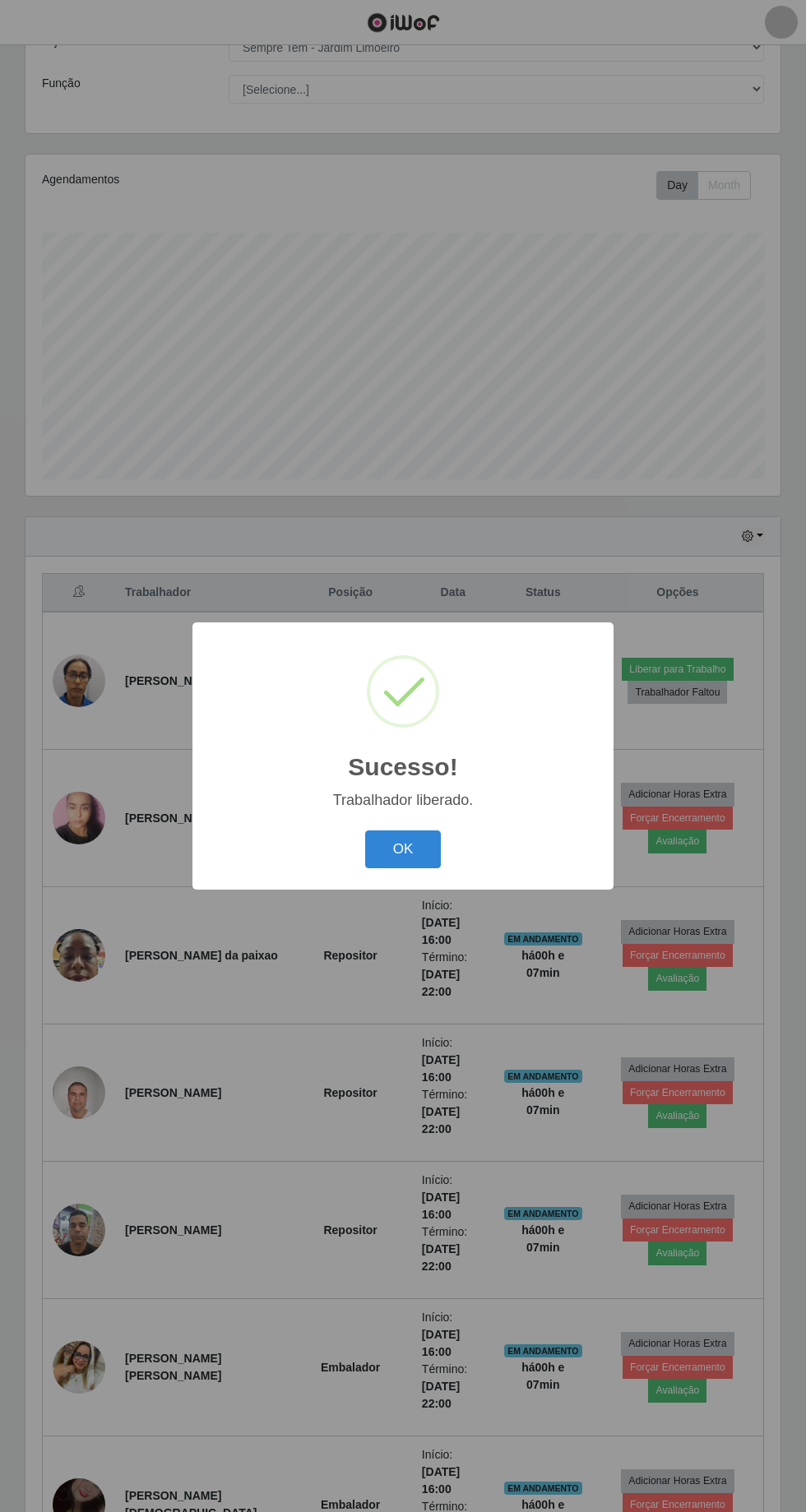
click at [428, 846] on button "OK" at bounding box center [403, 849] width 77 height 39
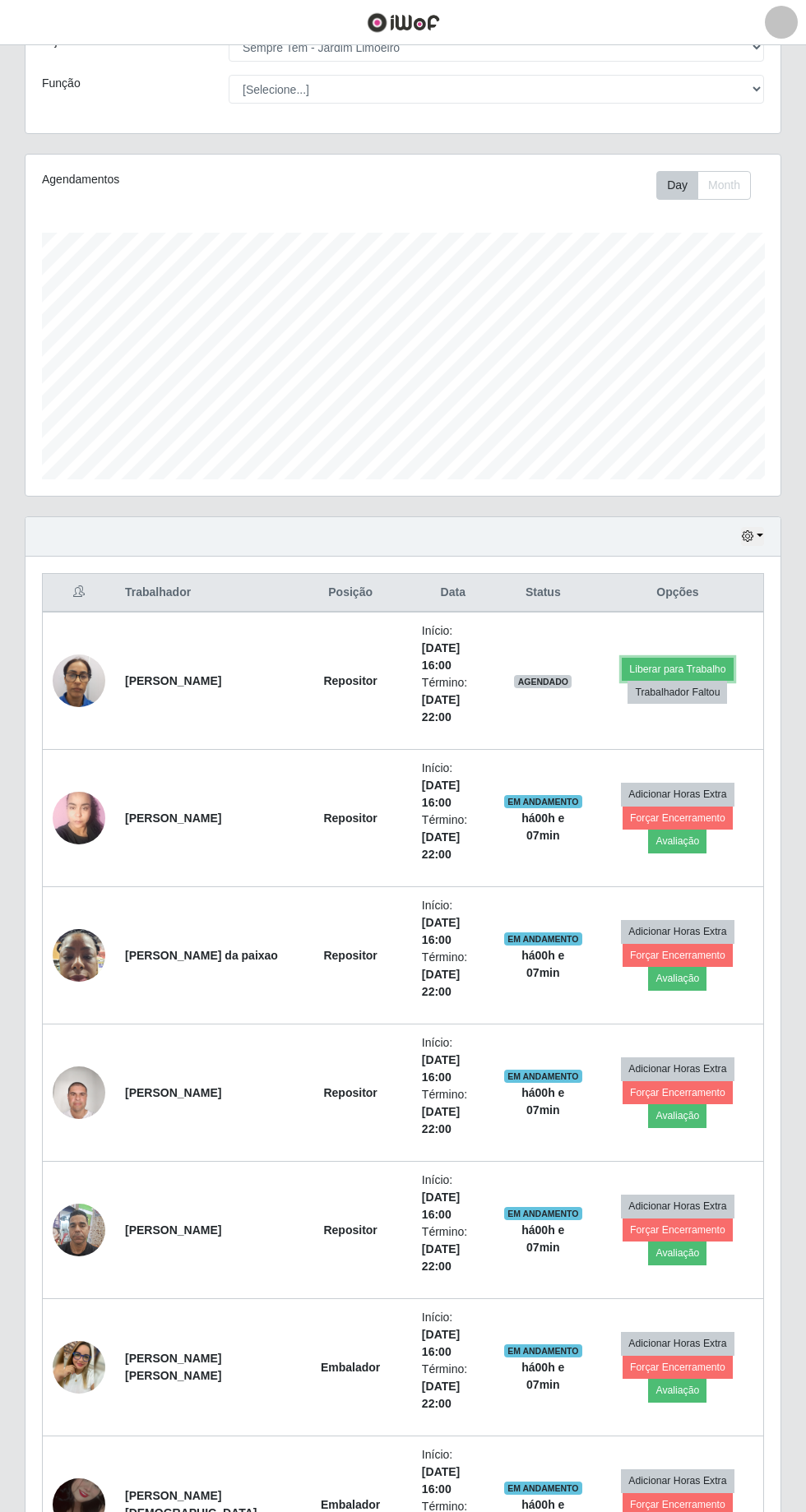
click at [707, 664] on button "Liberar para Trabalho" at bounding box center [677, 669] width 111 height 23
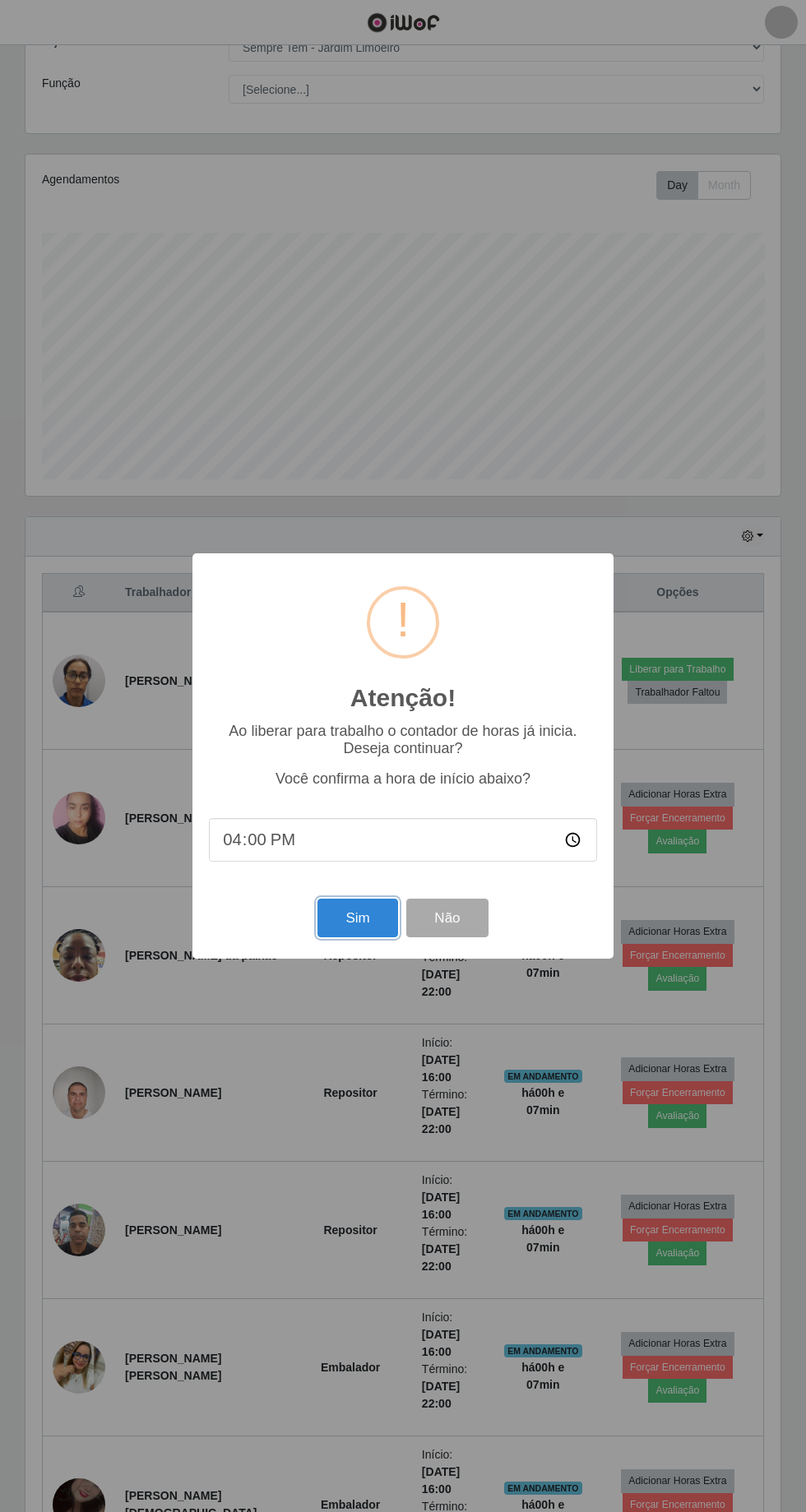
click at [361, 931] on button "Sim" at bounding box center [357, 918] width 80 height 39
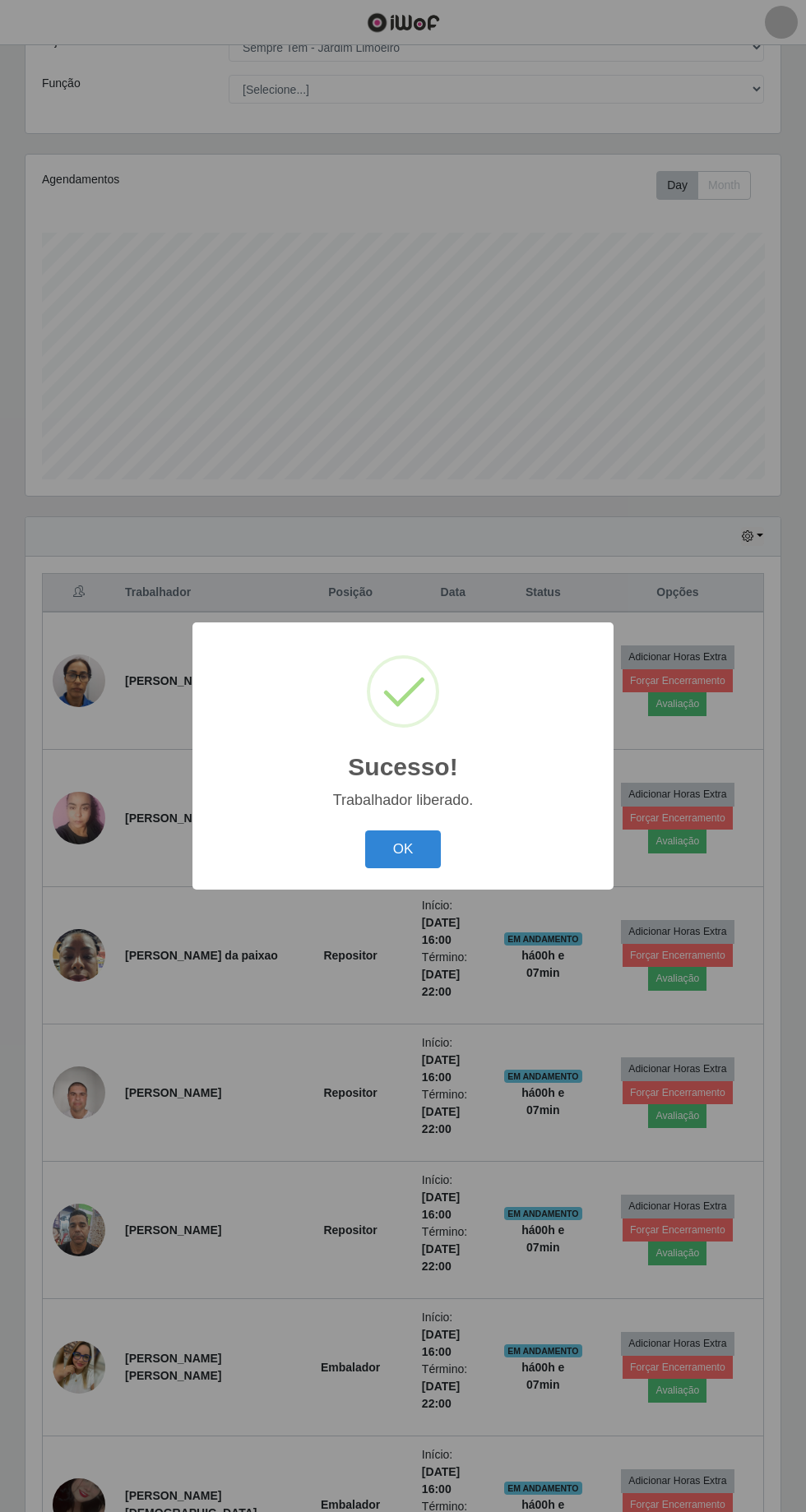
click at [405, 848] on button "OK" at bounding box center [403, 849] width 77 height 39
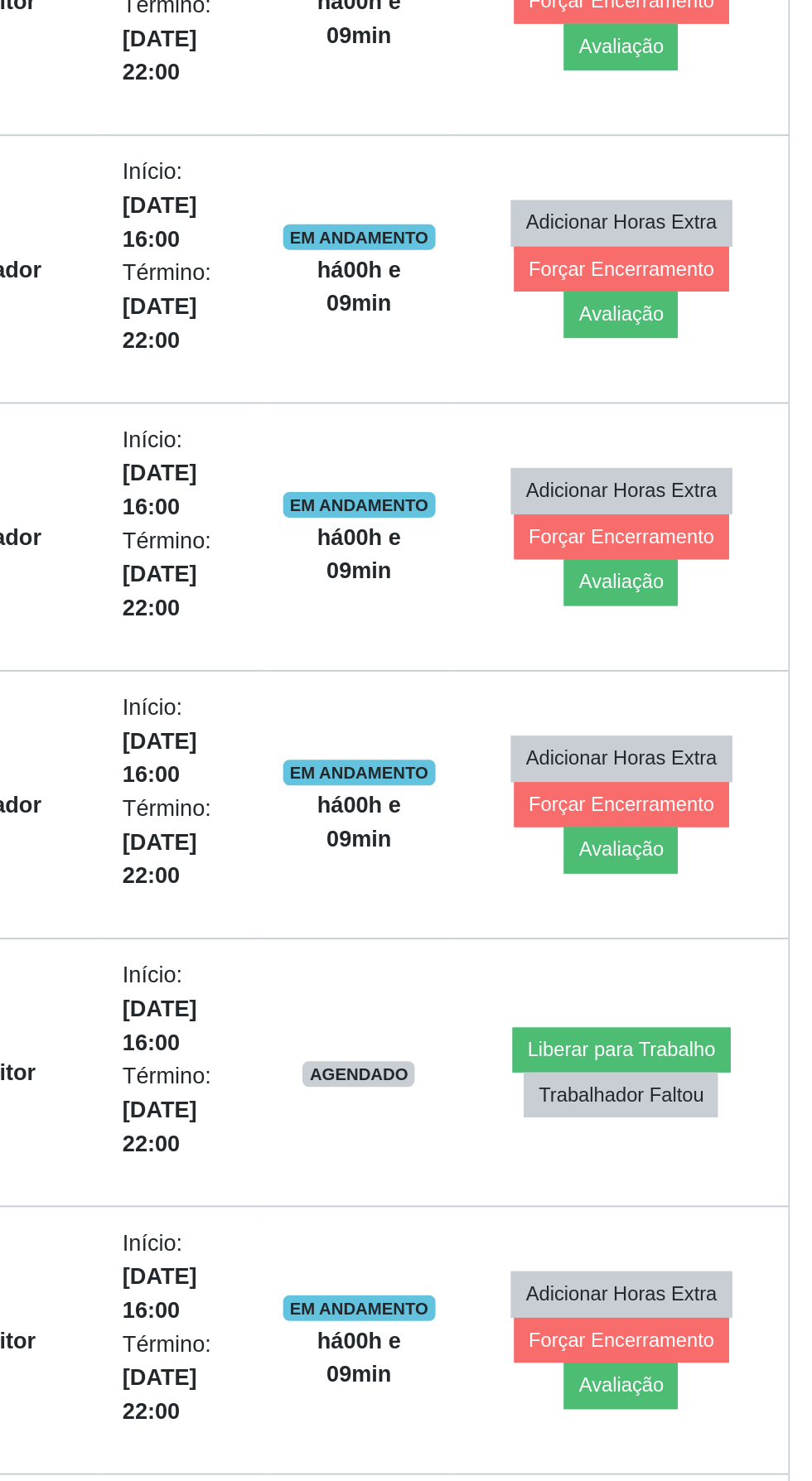
scroll to position [851, 0]
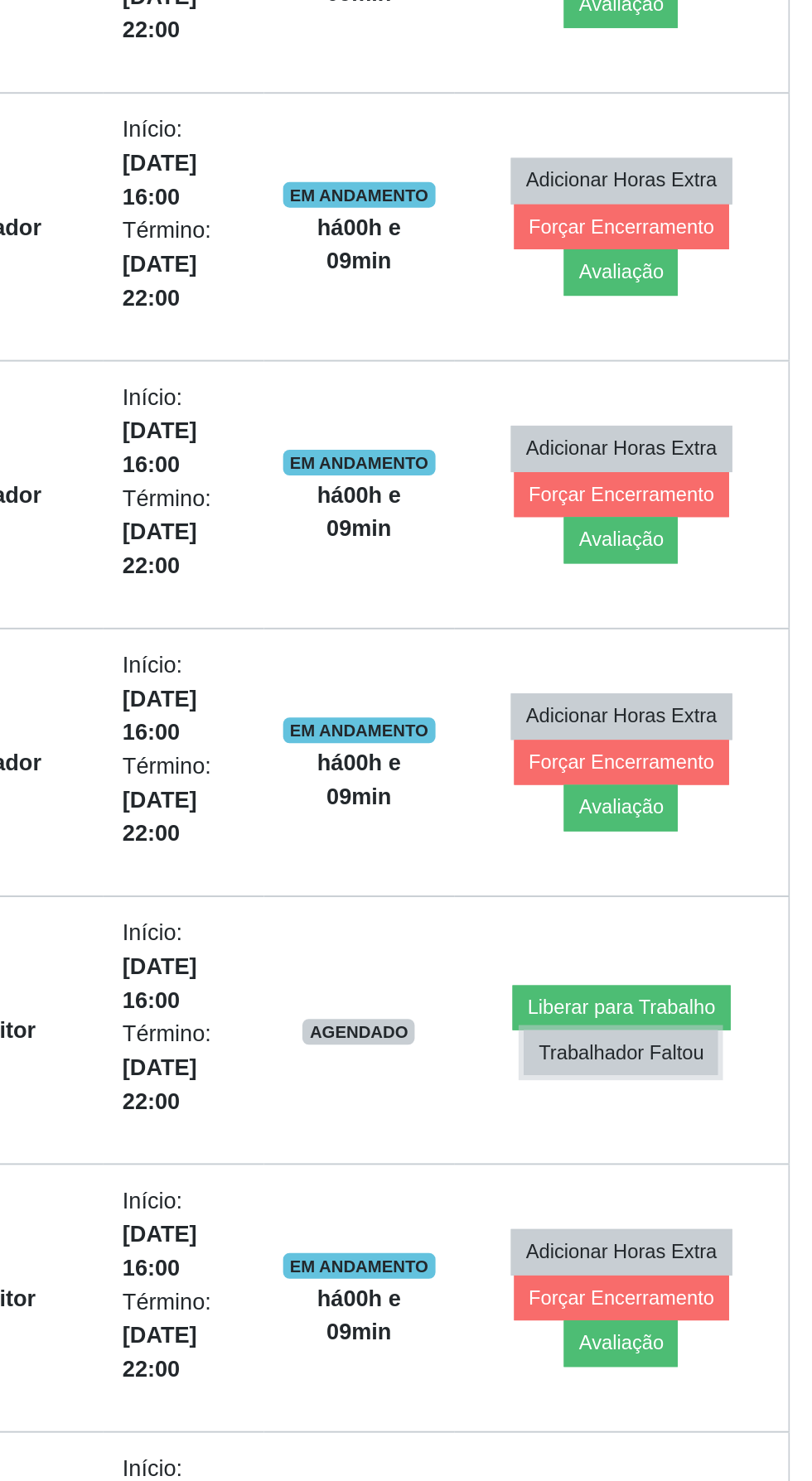
click at [658, 1052] on button "Trabalhador Faltou" at bounding box center [683, 1062] width 101 height 23
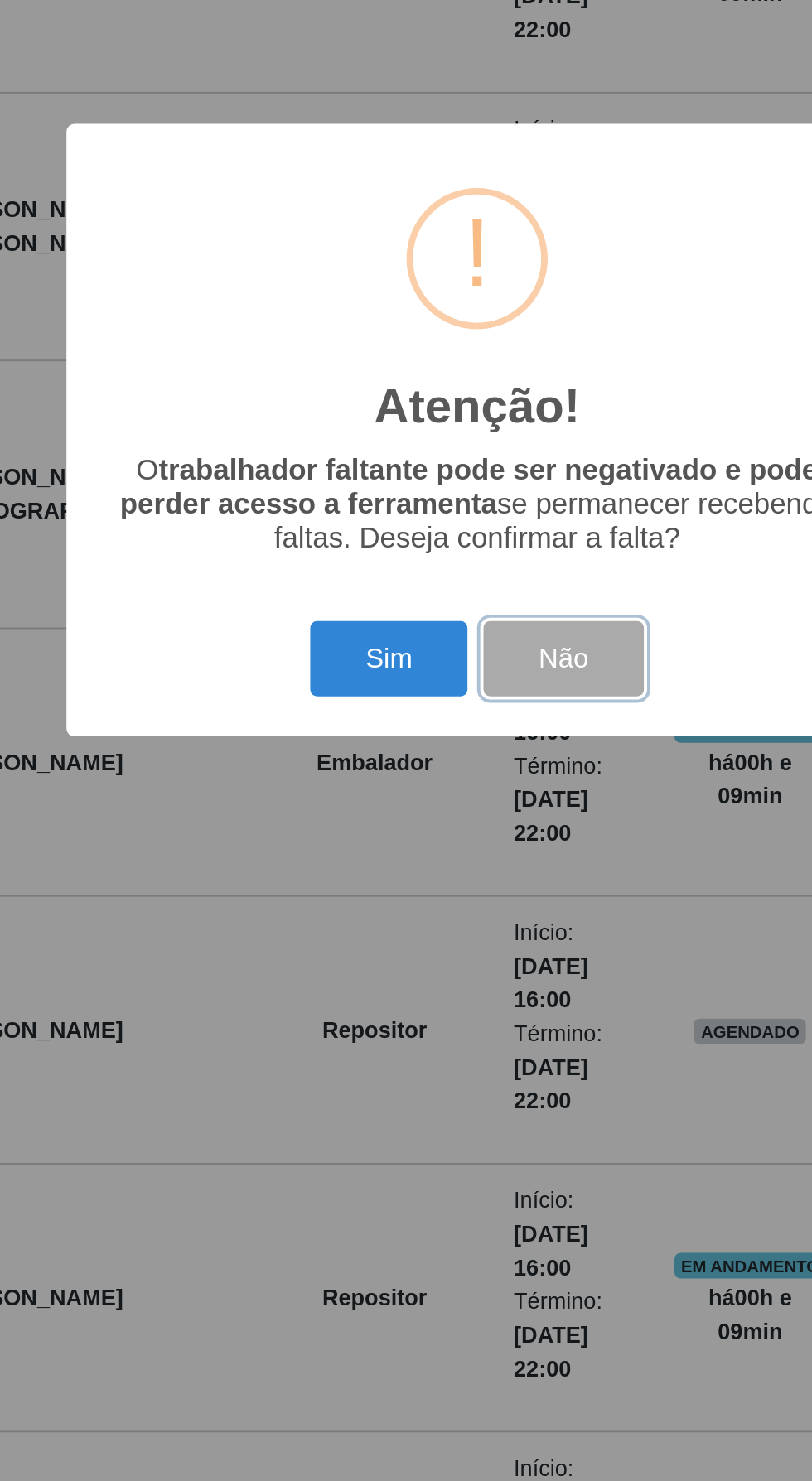
click at [462, 865] on button "Não" at bounding box center [450, 858] width 82 height 39
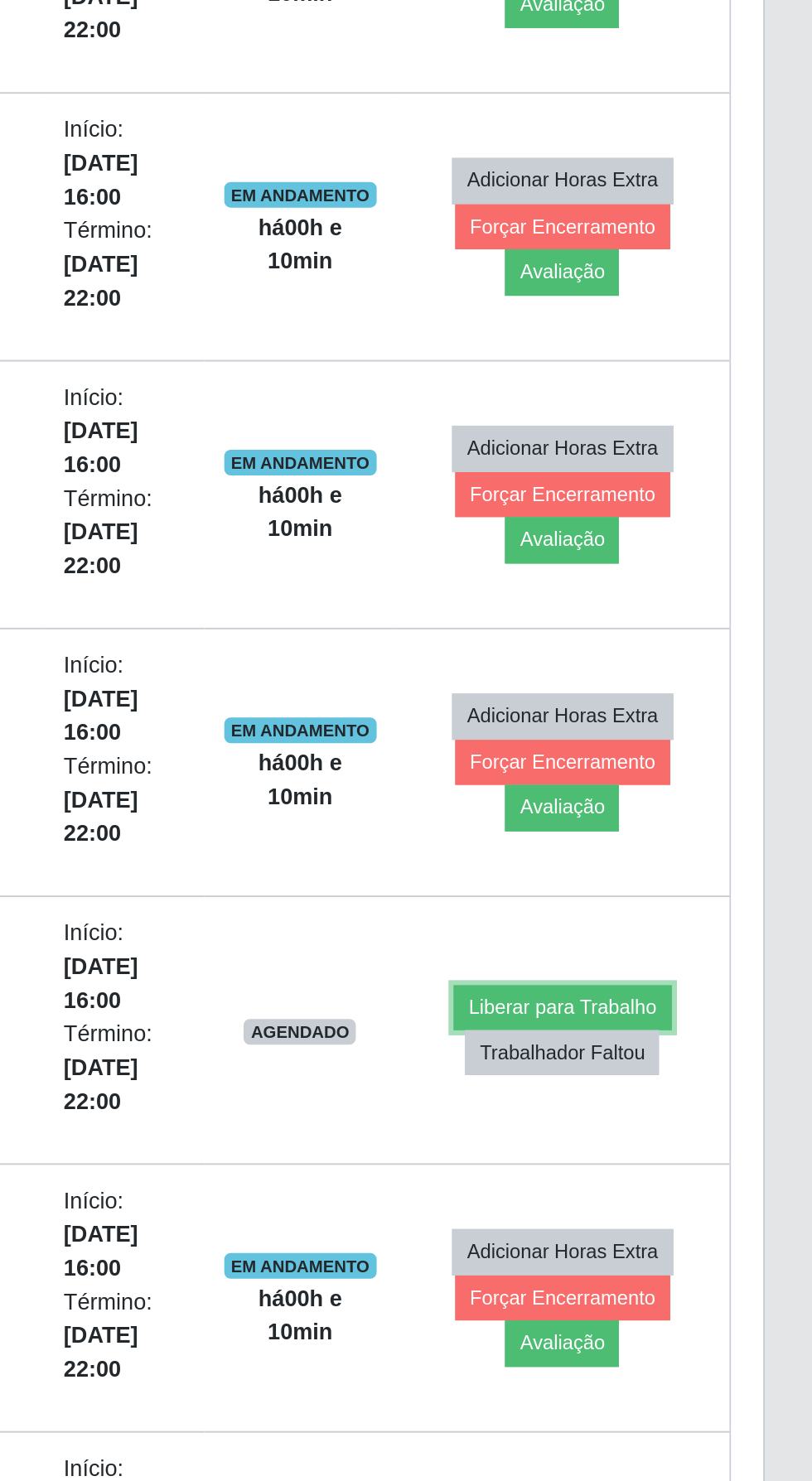
click at [697, 1030] on button "Liberar para Trabalho" at bounding box center [682, 1039] width 112 height 23
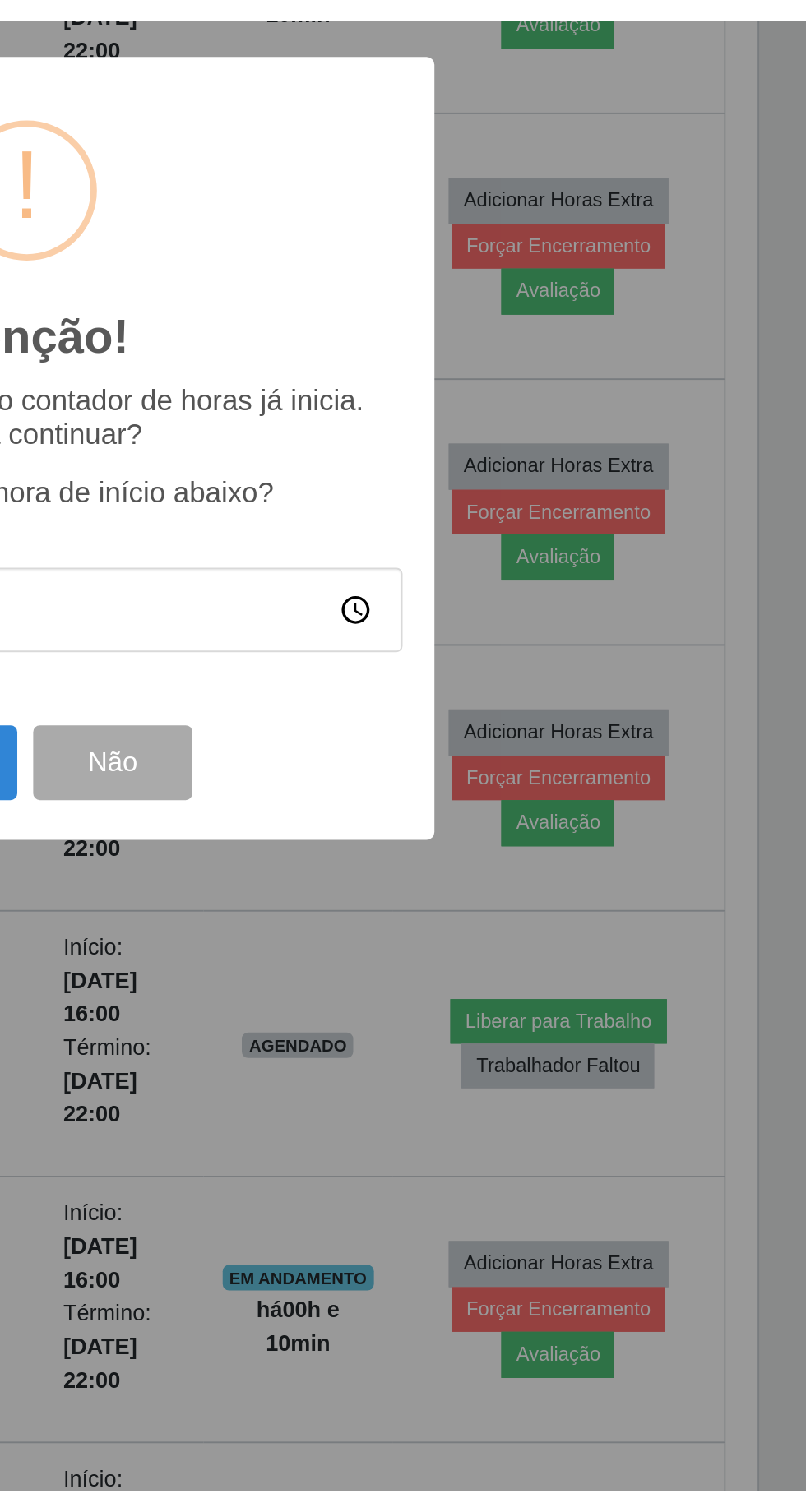
scroll to position [846, 0]
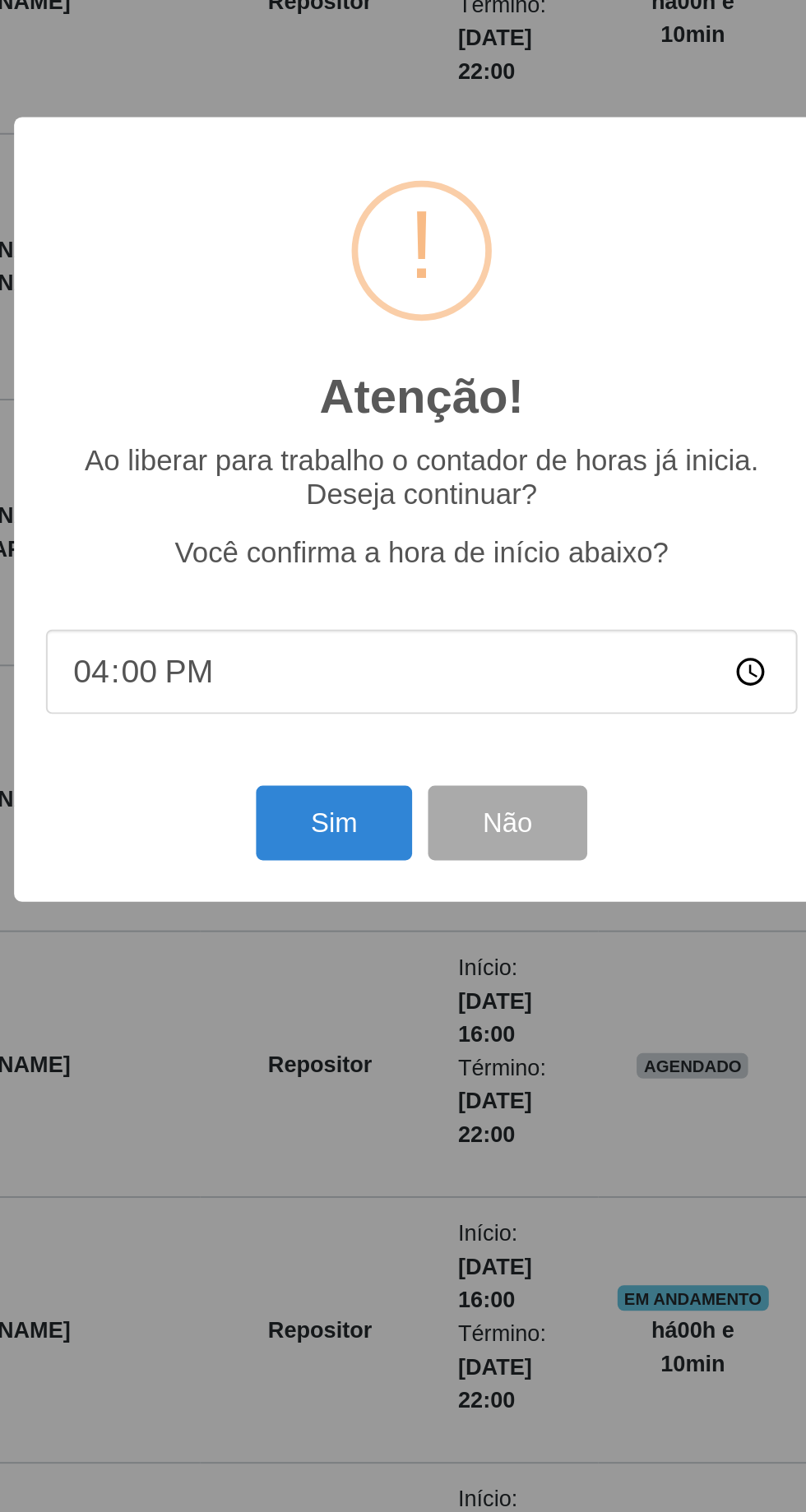
click at [411, 843] on input "16:00" at bounding box center [403, 840] width 388 height 44
type input "16:09"
click at [369, 924] on button "Sim" at bounding box center [357, 918] width 80 height 39
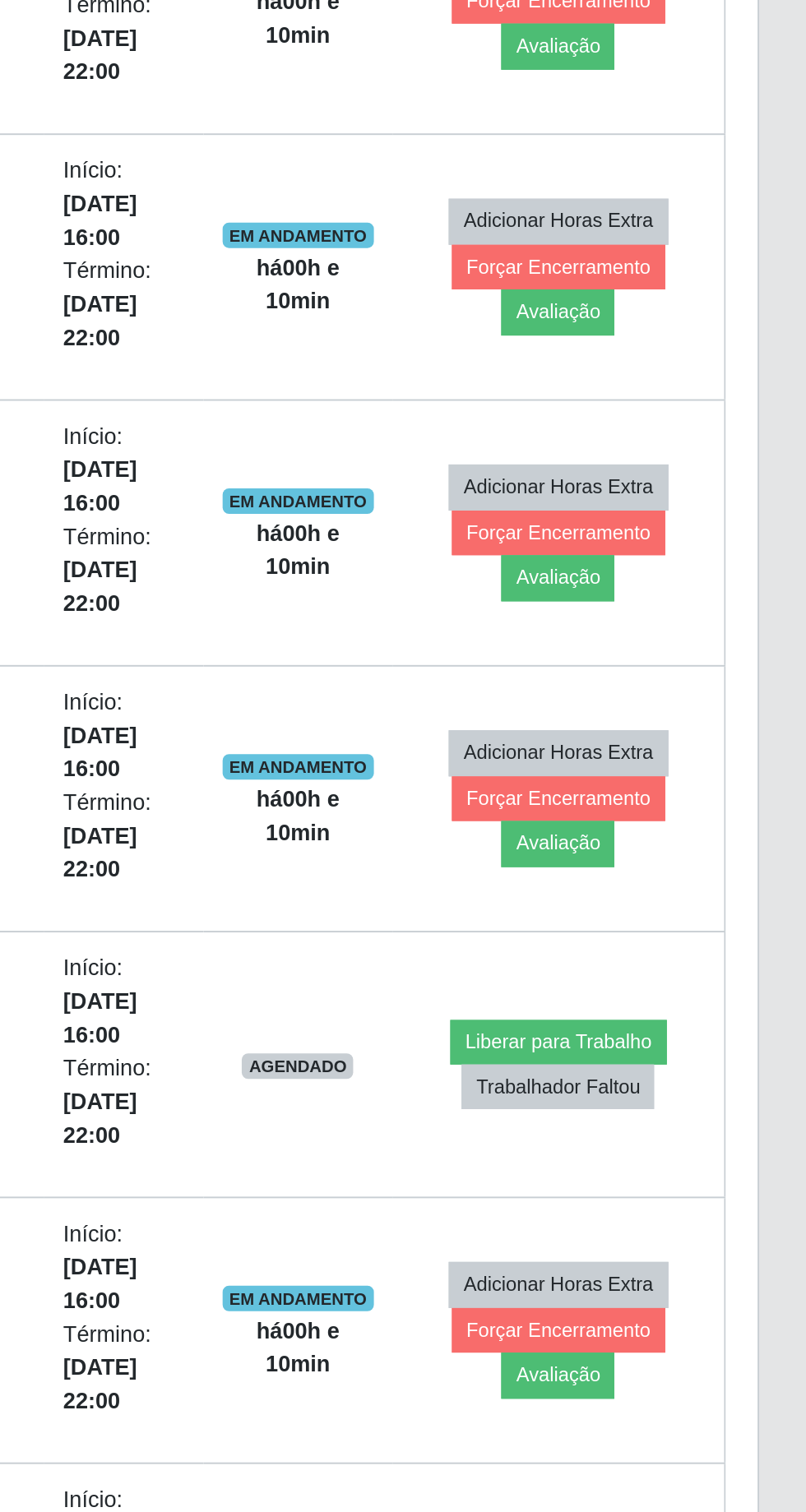
scroll to position [0, 0]
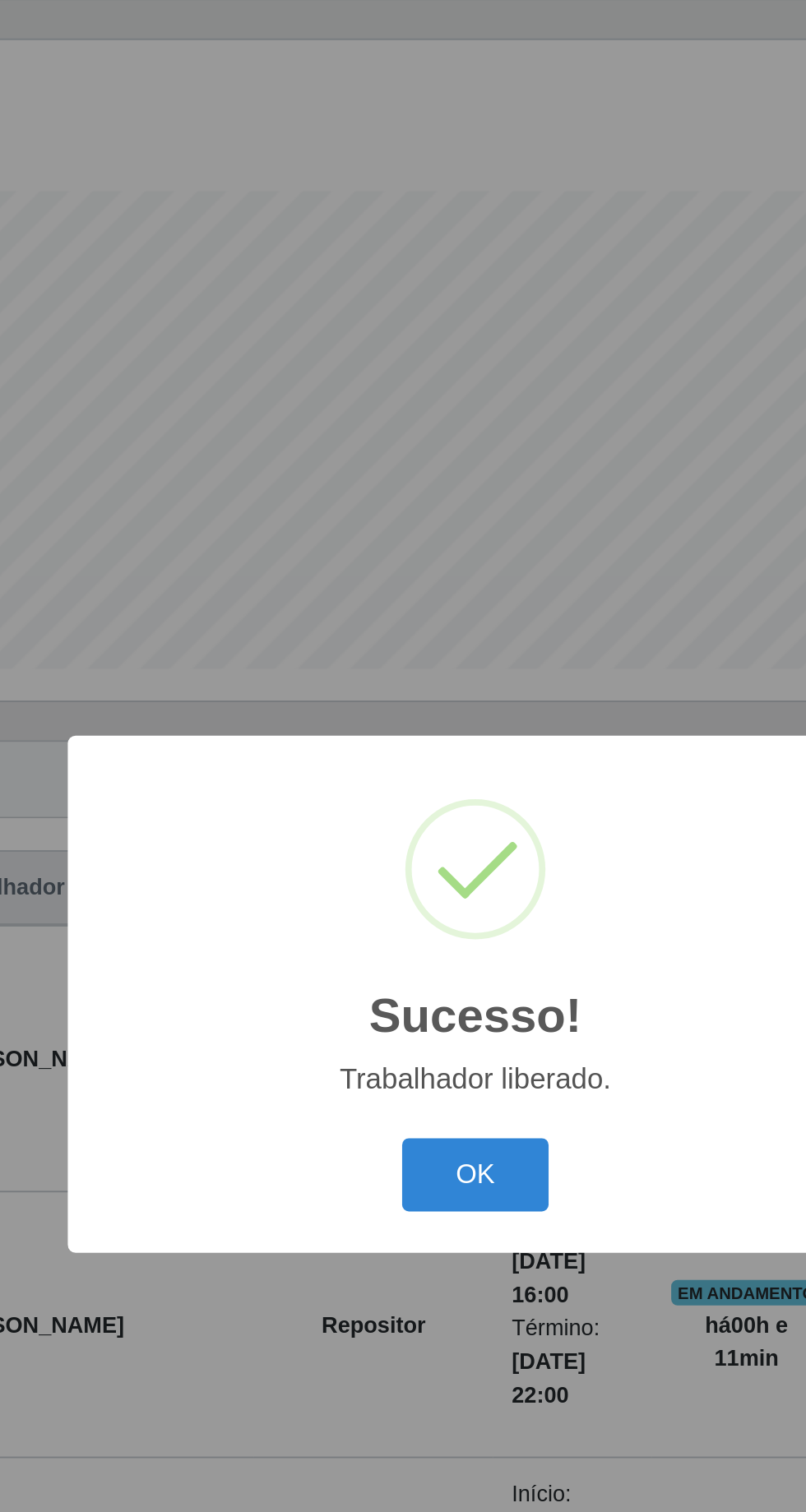
click at [415, 857] on button "OK" at bounding box center [403, 849] width 77 height 39
